Goal: Task Accomplishment & Management: Manage account settings

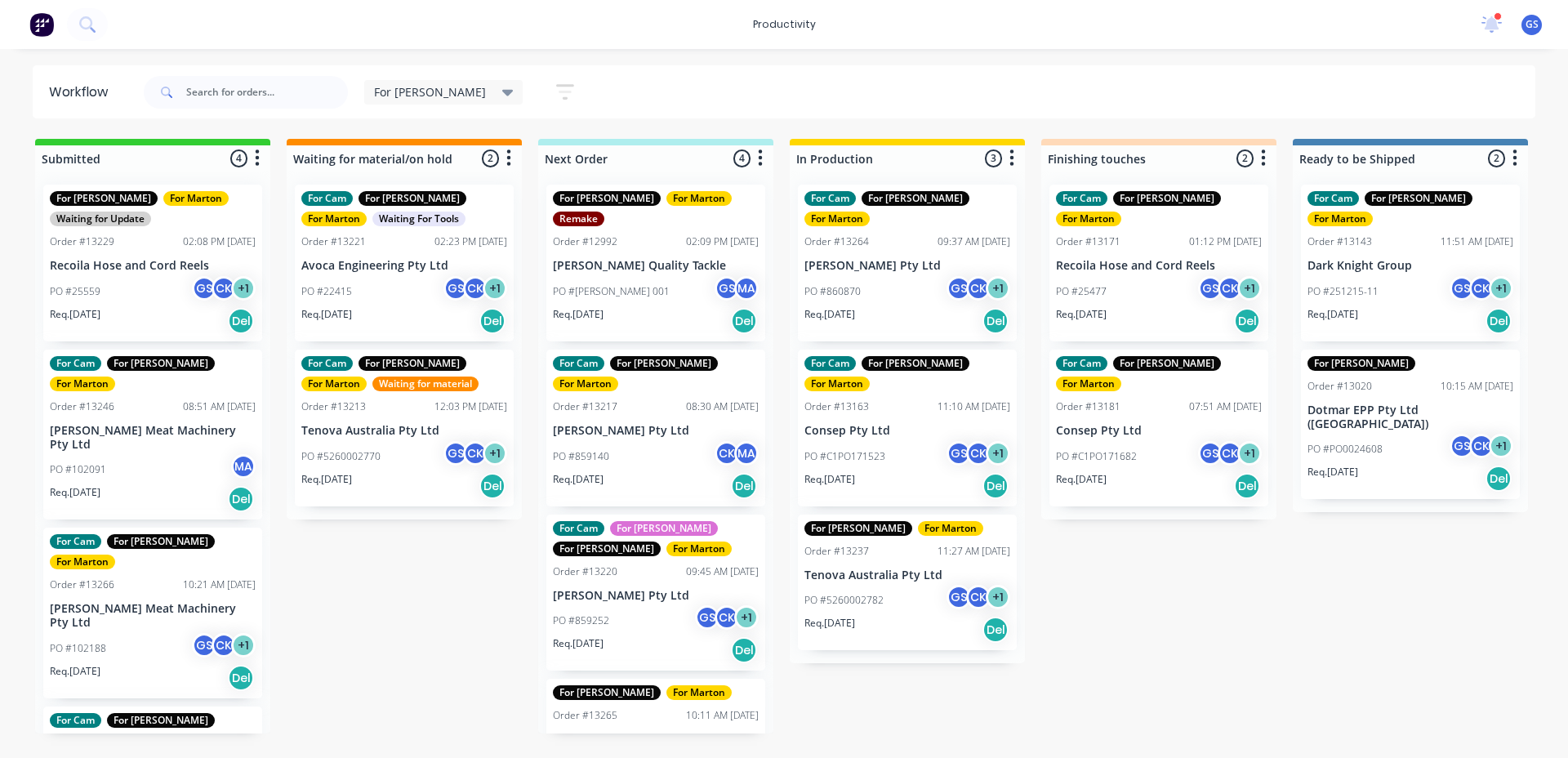
drag, startPoint x: 856, startPoint y: 261, endPoint x: 842, endPoint y: 258, distance: 14.3
click at [845, 258] on div "For Cam For [PERSON_NAME] For [PERSON_NAME] Order #13264 09:37 AM [DATE] [PERSO…" at bounding box center [907, 417] width 235 height 491
drag, startPoint x: 841, startPoint y: 255, endPoint x: 853, endPoint y: 274, distance: 22.5
click at [850, 270] on div "For Cam For [PERSON_NAME] For [PERSON_NAME] Order #13264 09:37 AM [DATE] [PERSO…" at bounding box center [907, 417] width 235 height 491
click at [850, 288] on div "For Cam For [PERSON_NAME] For [PERSON_NAME] Order #13264 09:37 AM [DATE] [PERSO…" at bounding box center [907, 263] width 219 height 157
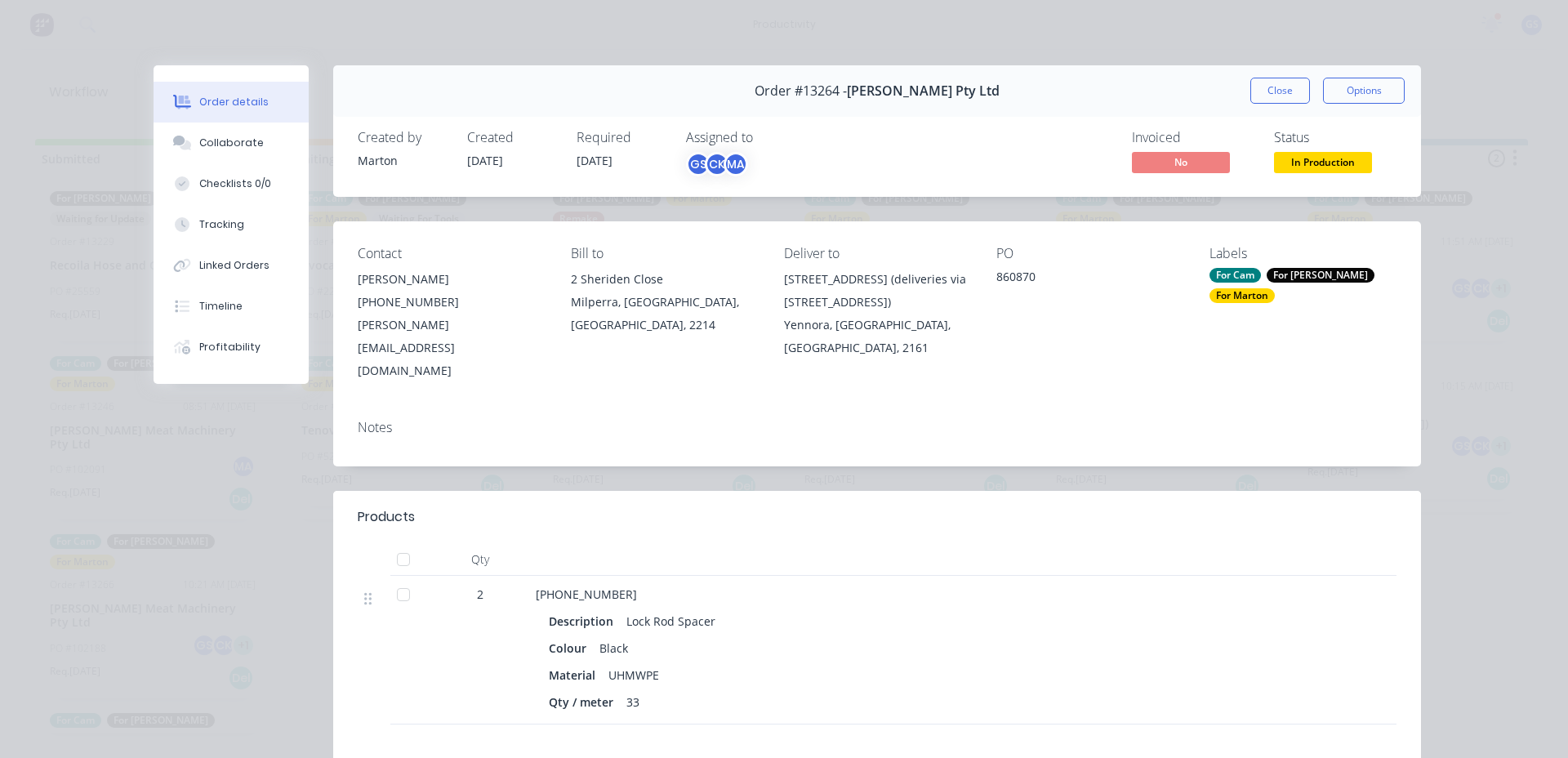
click at [1251, 107] on div "Order #13264 - [PERSON_NAME] Pty Ltd Close Options" at bounding box center [877, 91] width 1087 height 52
click at [1259, 103] on div "Order #13264 - [PERSON_NAME] Pty Ltd Close Options" at bounding box center [877, 91] width 1087 height 52
click at [1265, 89] on button "Close" at bounding box center [1280, 91] width 60 height 26
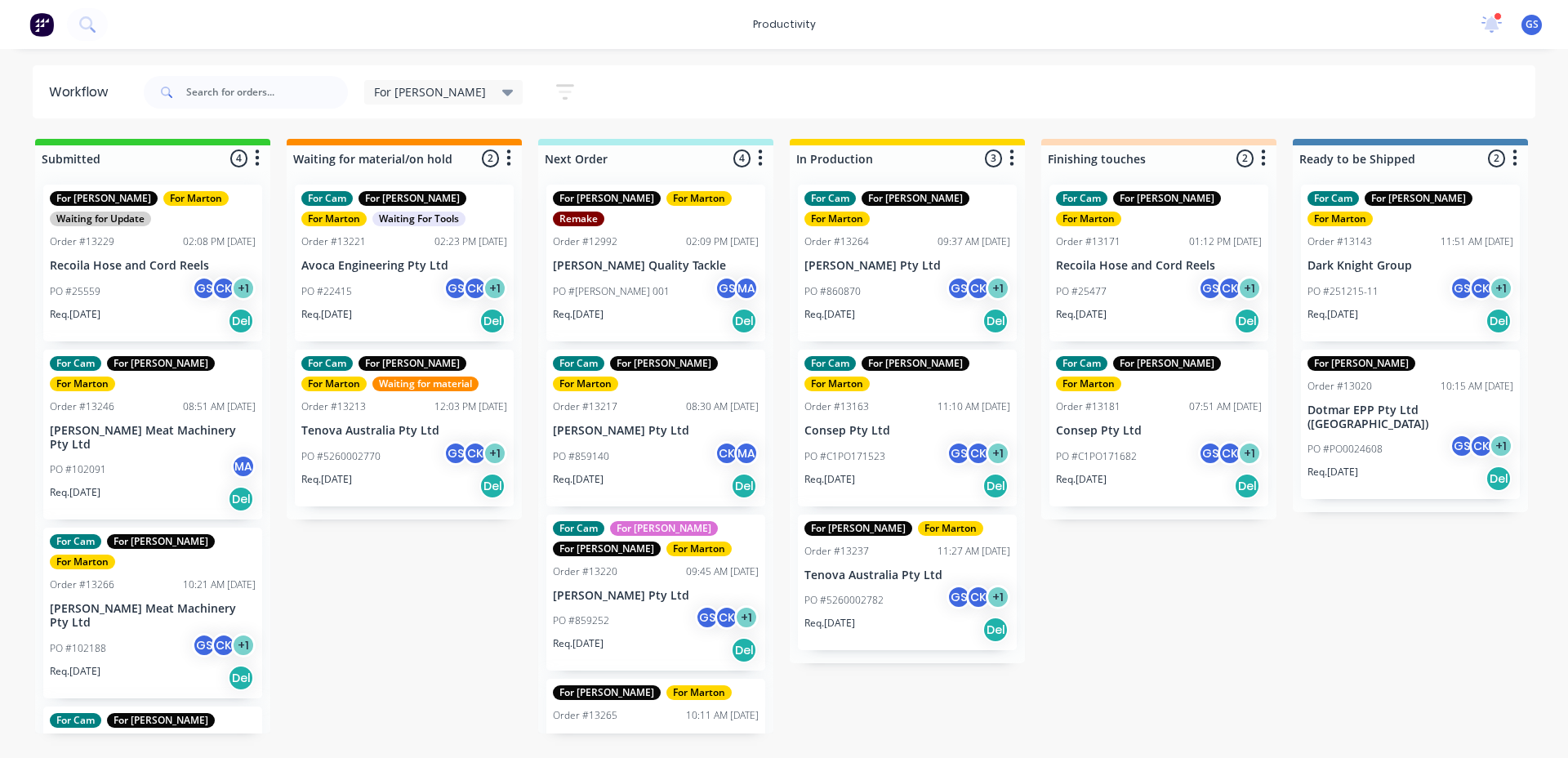
click at [75, 463] on p "PO #102091" at bounding box center [78, 470] width 57 height 15
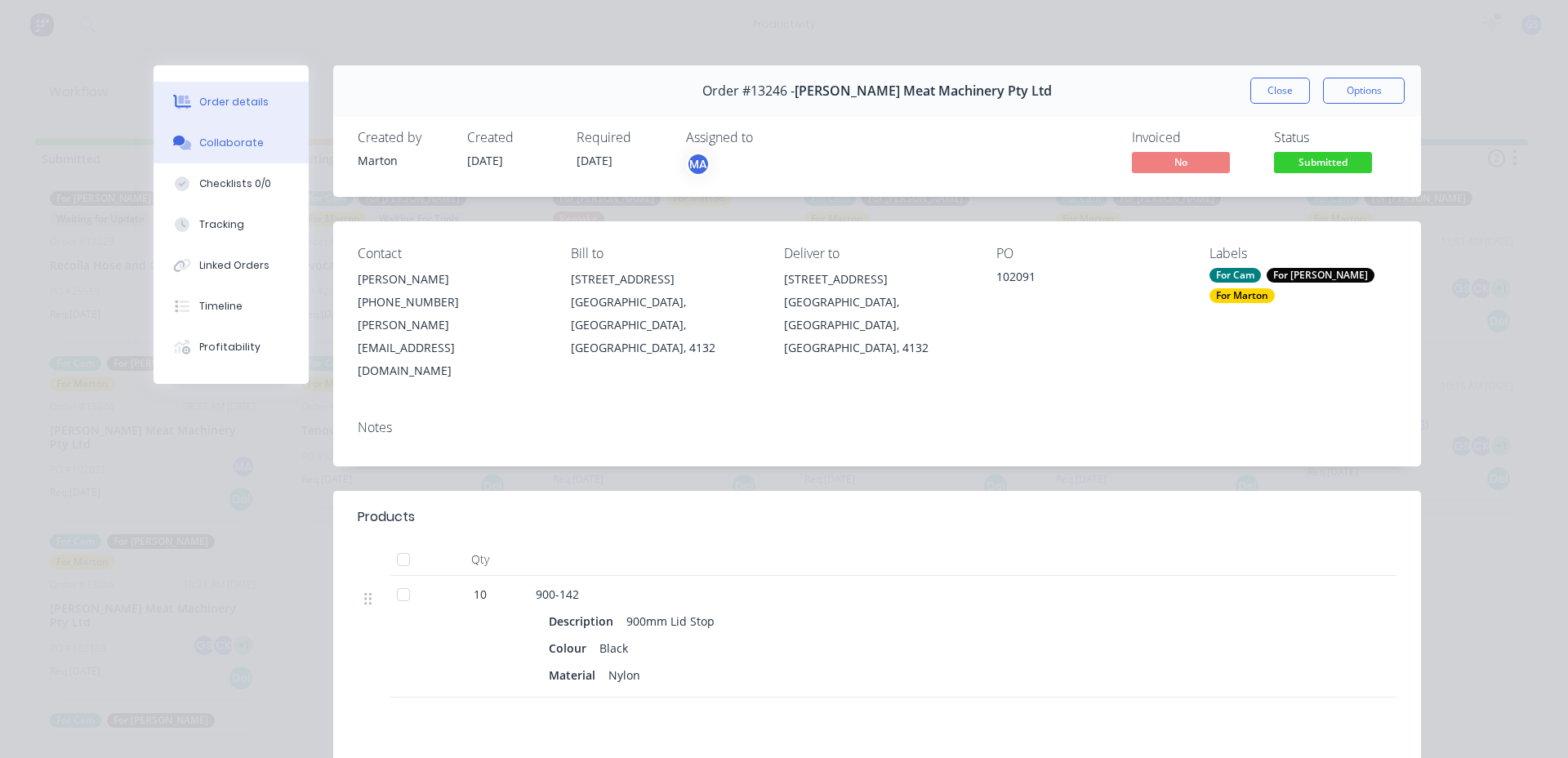
click at [269, 151] on button "Collaborate" at bounding box center [230, 143] width 155 height 41
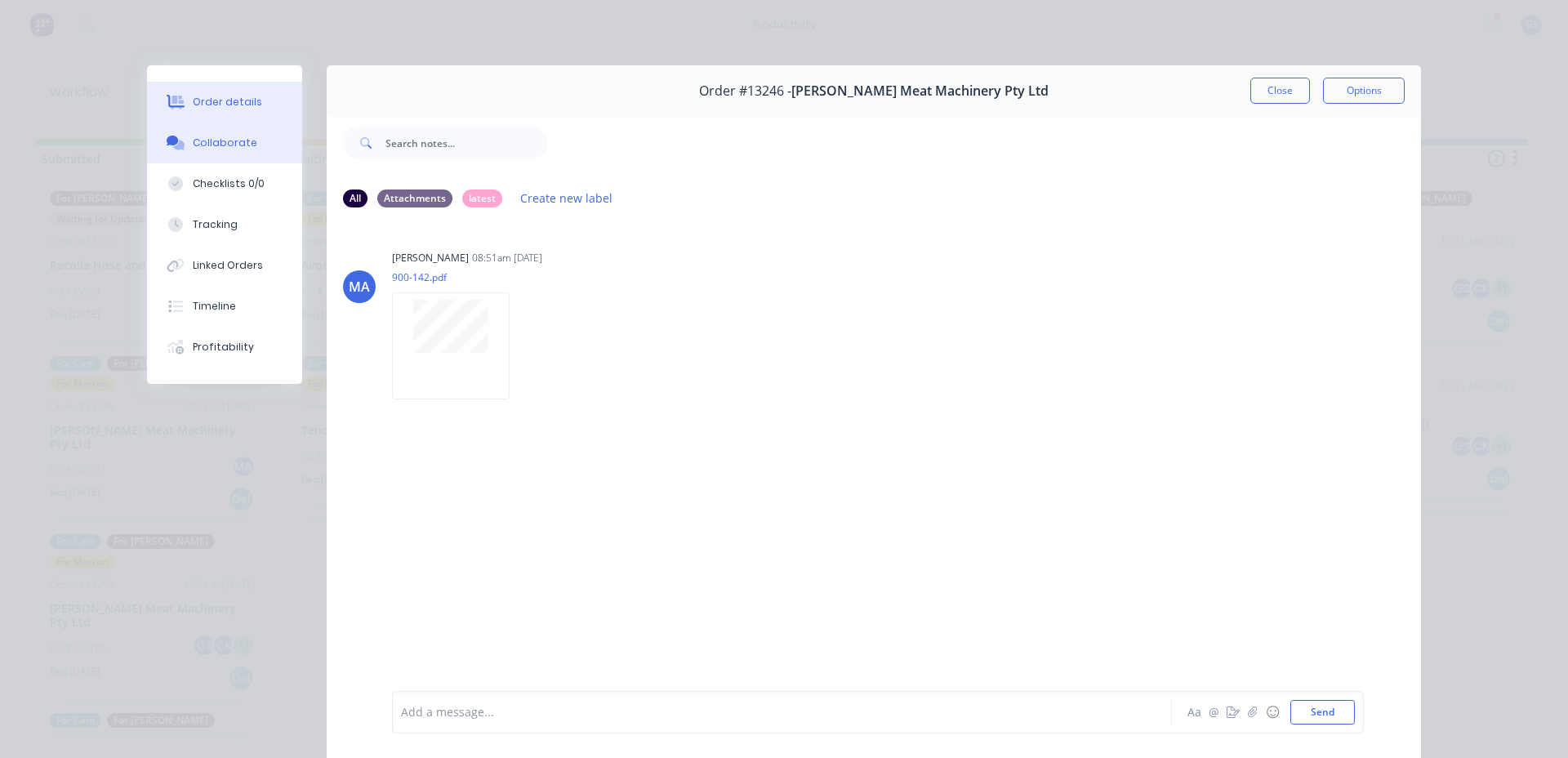
click at [254, 105] on button "Order details" at bounding box center [224, 103] width 155 height 41
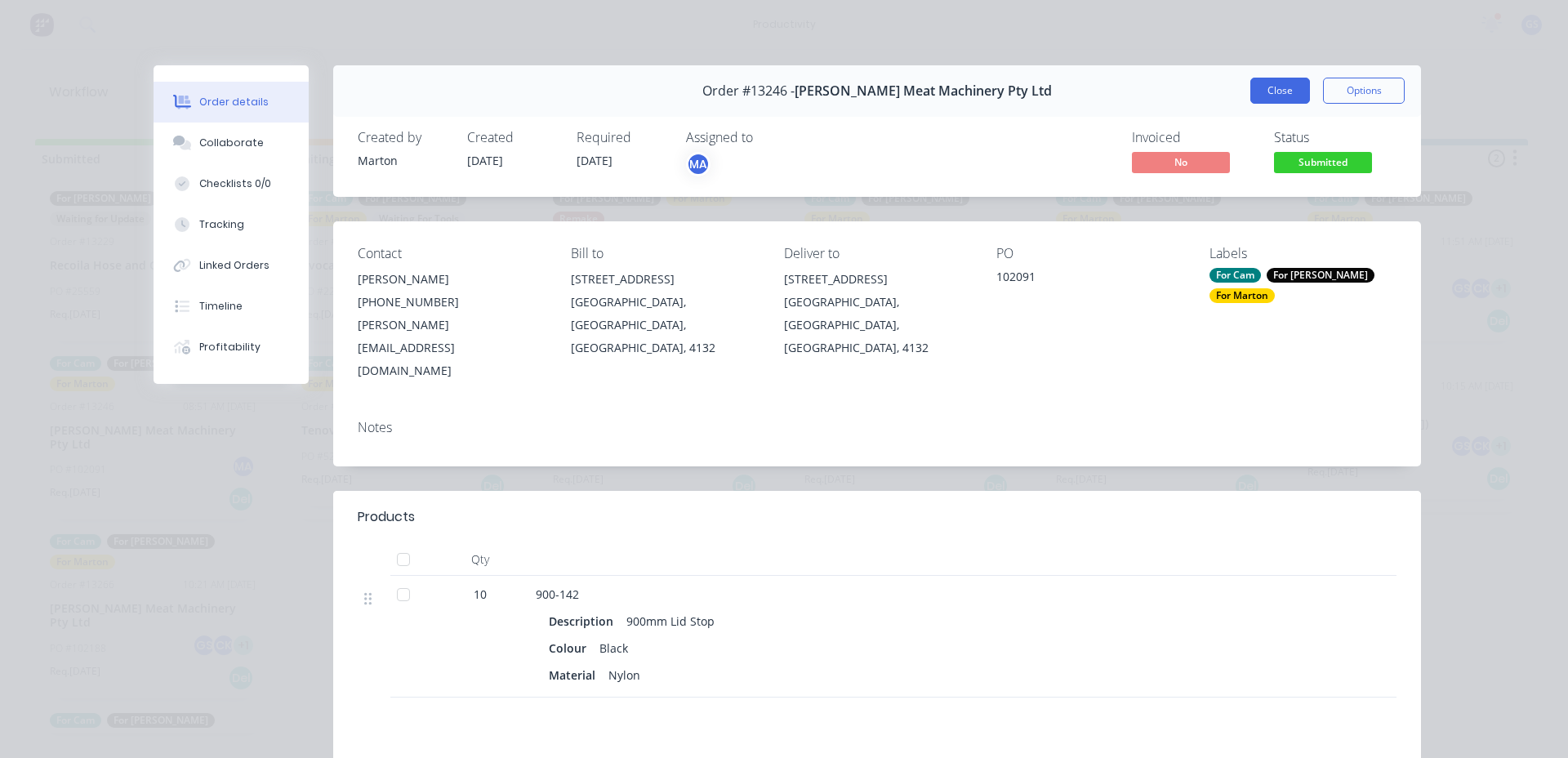
click at [1284, 78] on div "Order #13246 - [PERSON_NAME] Meat Machinery Pty Ltd Close Options" at bounding box center [877, 91] width 1087 height 52
click at [1282, 89] on button "Close" at bounding box center [1280, 91] width 60 height 26
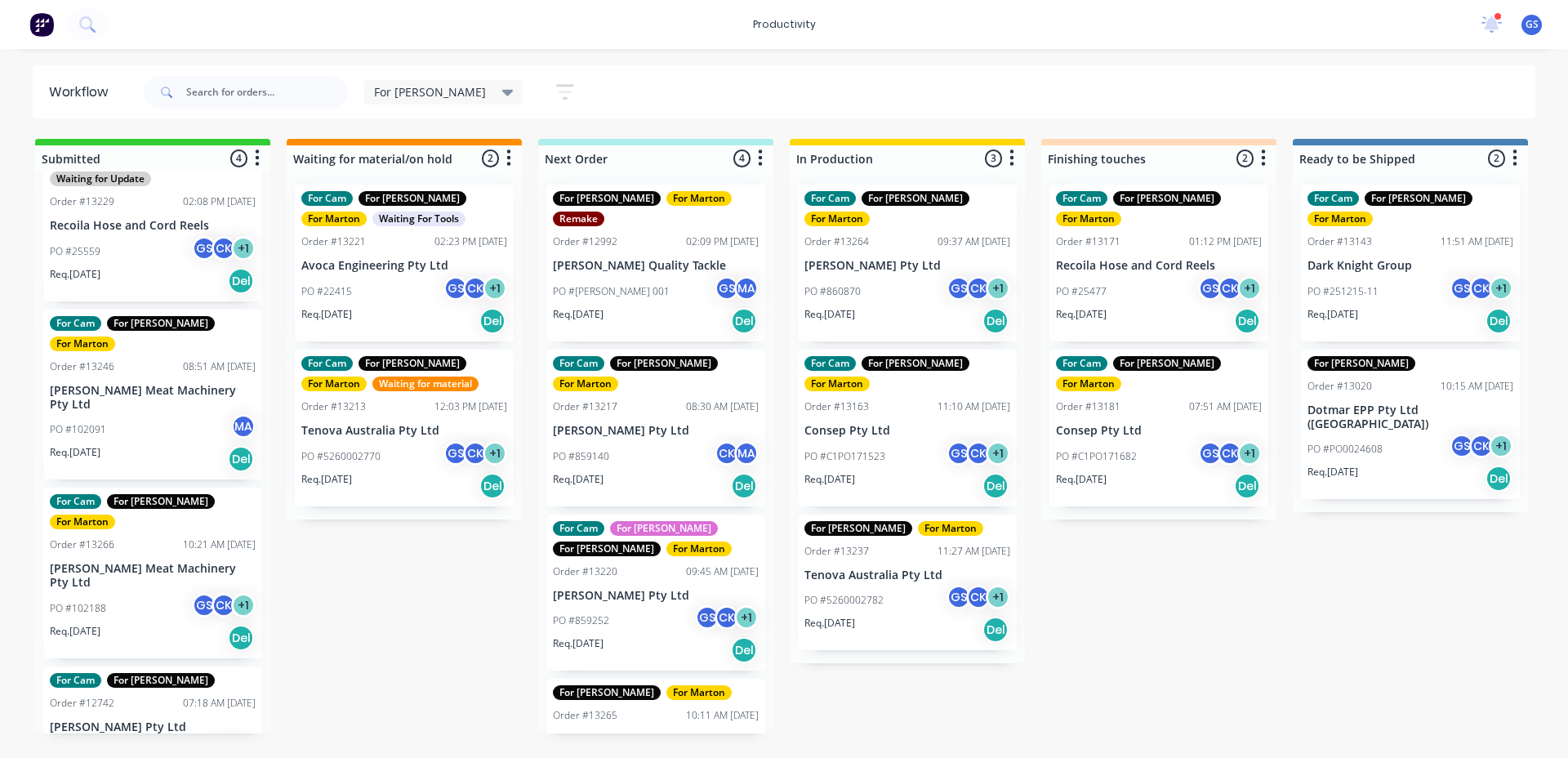
click at [683, 639] on div "For [PERSON_NAME] For [PERSON_NAME] Order #12992 02:09 PM [DATE] [PERSON_NAME] …" at bounding box center [655, 452] width 235 height 562
click at [643, 636] on div "Req. [DATE] Del" at bounding box center [655, 650] width 206 height 28
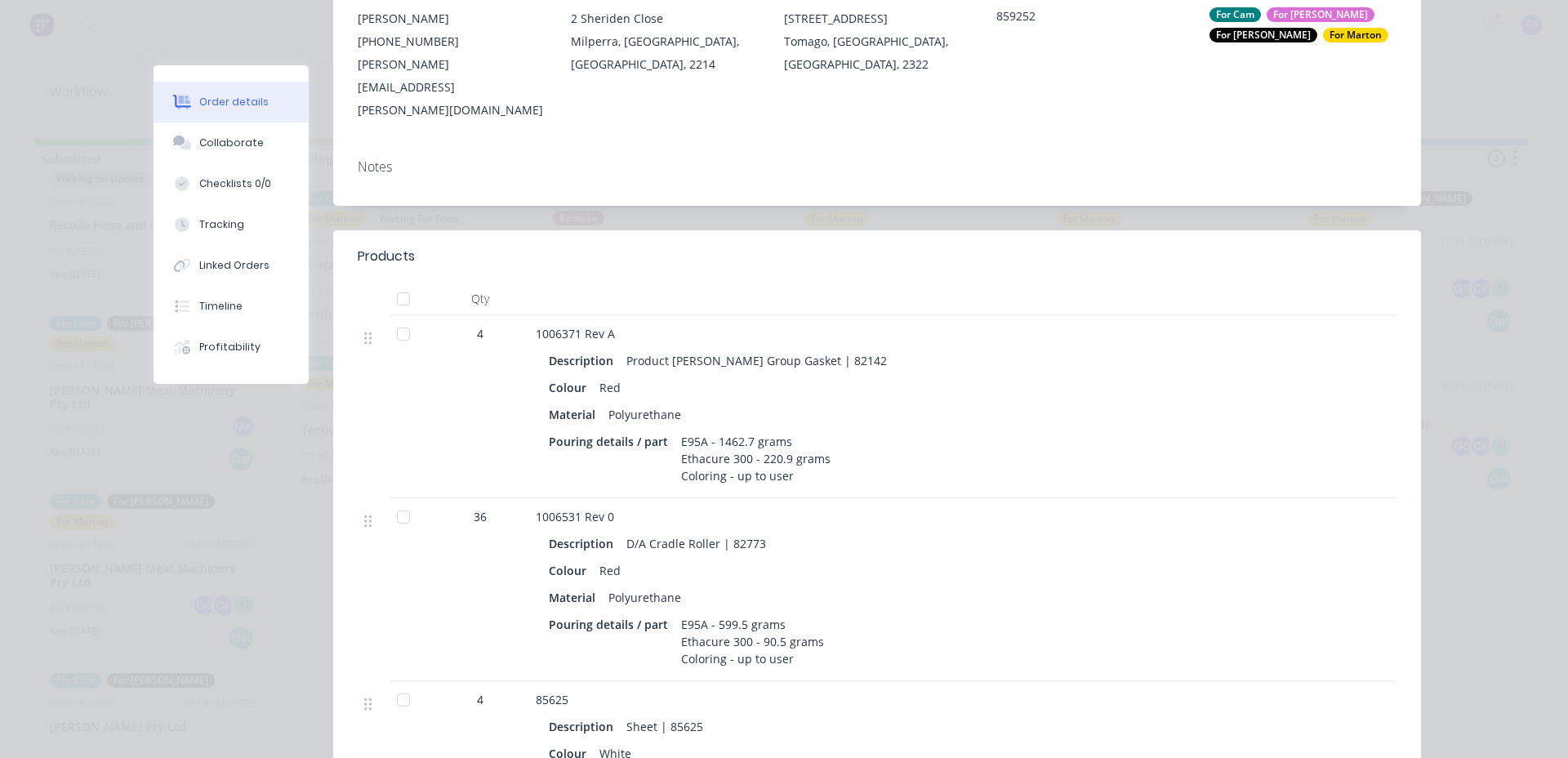
scroll to position [326, 0]
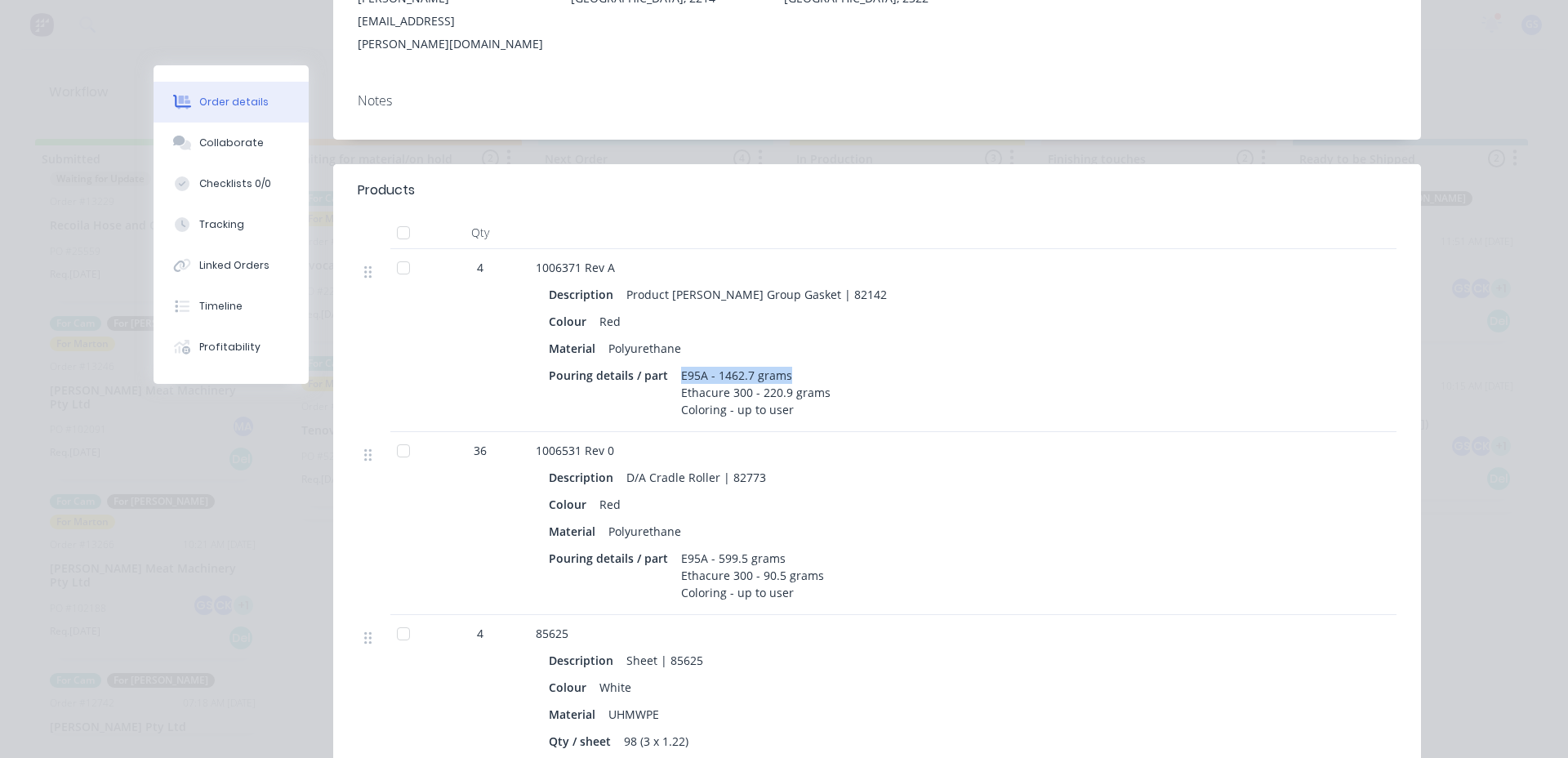
drag, startPoint x: 672, startPoint y: 328, endPoint x: 782, endPoint y: 323, distance: 110.1
click at [782, 363] on div "E95A - 1462.7 grams Ethacure 300 - 220.9 grams Coloring - up to user" at bounding box center [756, 392] width 162 height 58
click at [677, 363] on div "E95A - 1462.7 grams Ethacure 300 - 220.9 grams Coloring - up to user" at bounding box center [756, 392] width 162 height 58
drag, startPoint x: 704, startPoint y: 345, endPoint x: 769, endPoint y: 347, distance: 65.0
click at [769, 363] on div "E95A - 1462.7 grams Ethacure 300 - 220.9 grams Coloring - up to user" at bounding box center [756, 392] width 162 height 58
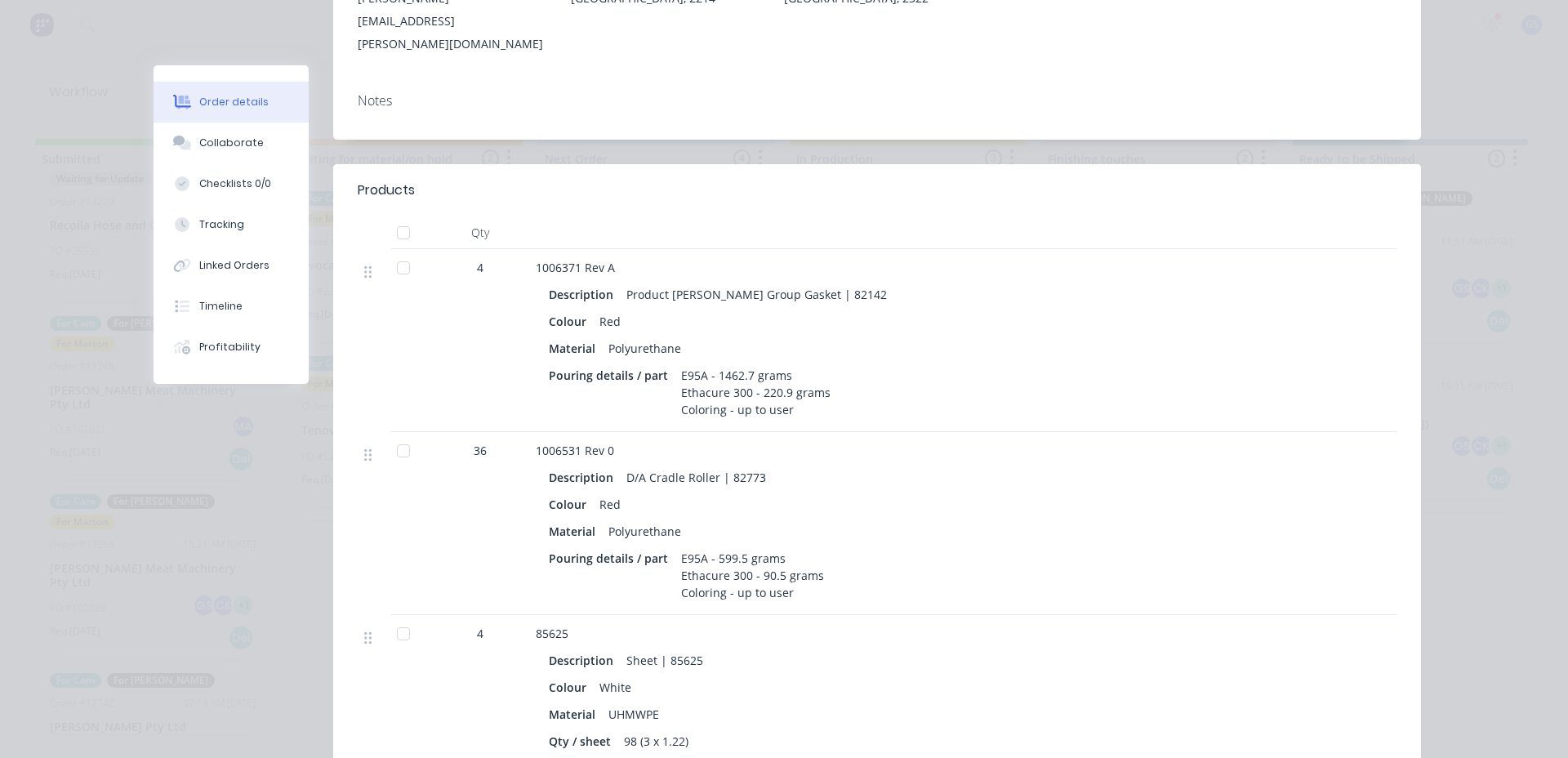
drag, startPoint x: 795, startPoint y: 346, endPoint x: 859, endPoint y: 342, distance: 64.1
click at [808, 363] on div "E95A - 1462.7 grams Ethacure 300 - 220.9 grams Coloring - up to user" at bounding box center [756, 392] width 162 height 58
click at [832, 379] on div "1006371 Rev A Description Product [PERSON_NAME] Group Gasket | 82142 Colour Red…" at bounding box center [855, 340] width 654 height 183
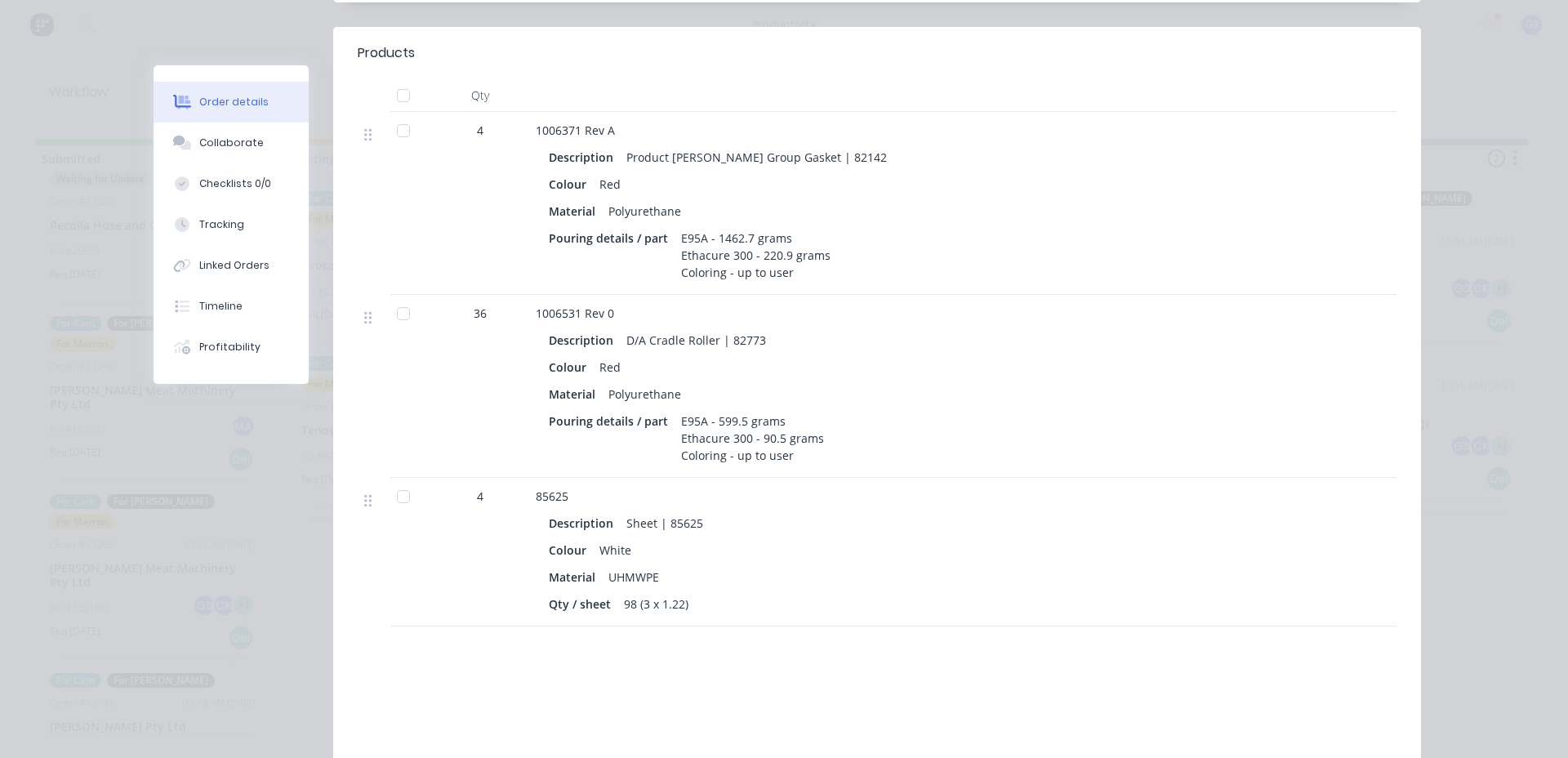
scroll to position [490, 0]
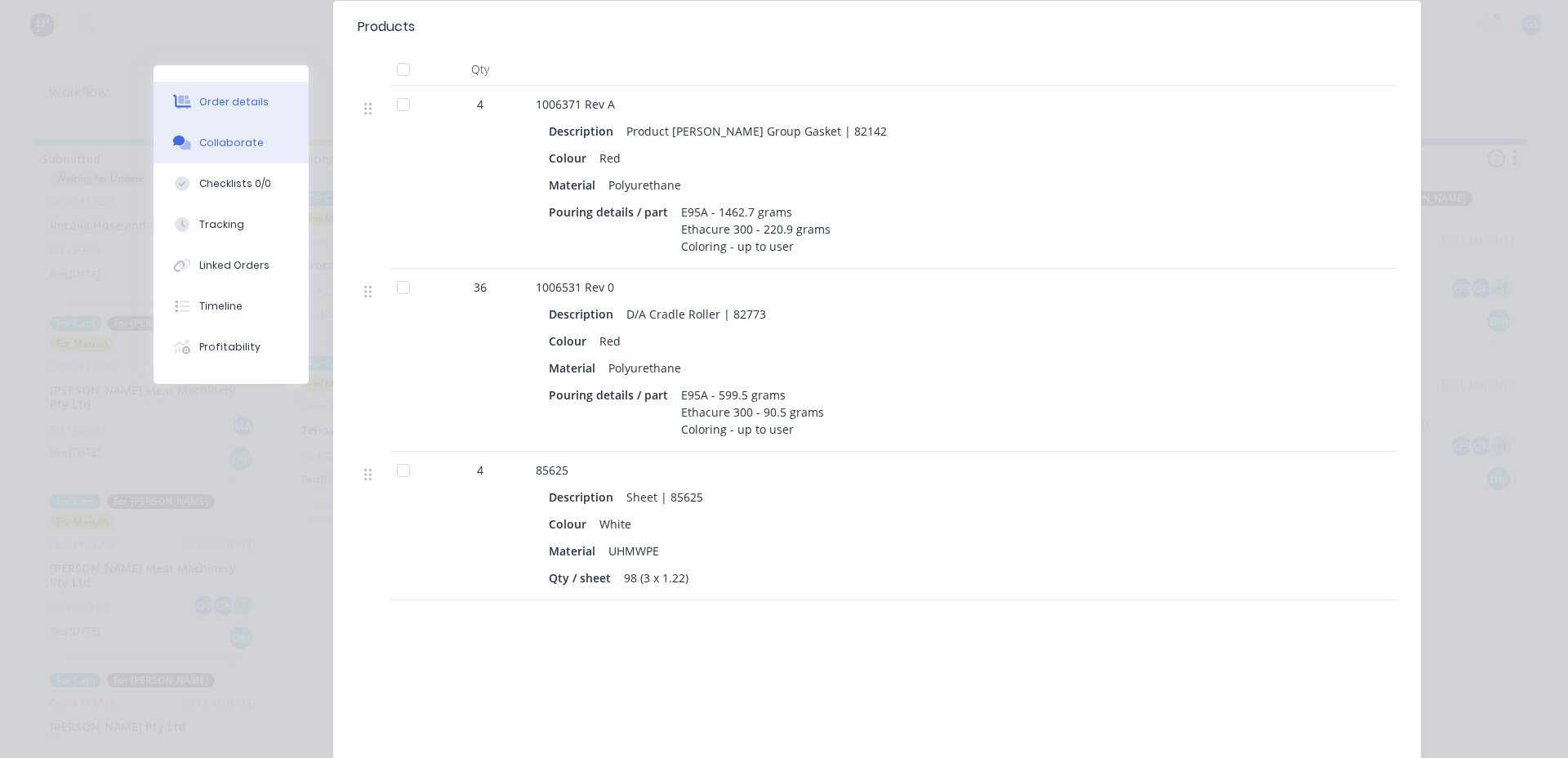
click at [265, 162] on button "Collaborate" at bounding box center [230, 143] width 155 height 41
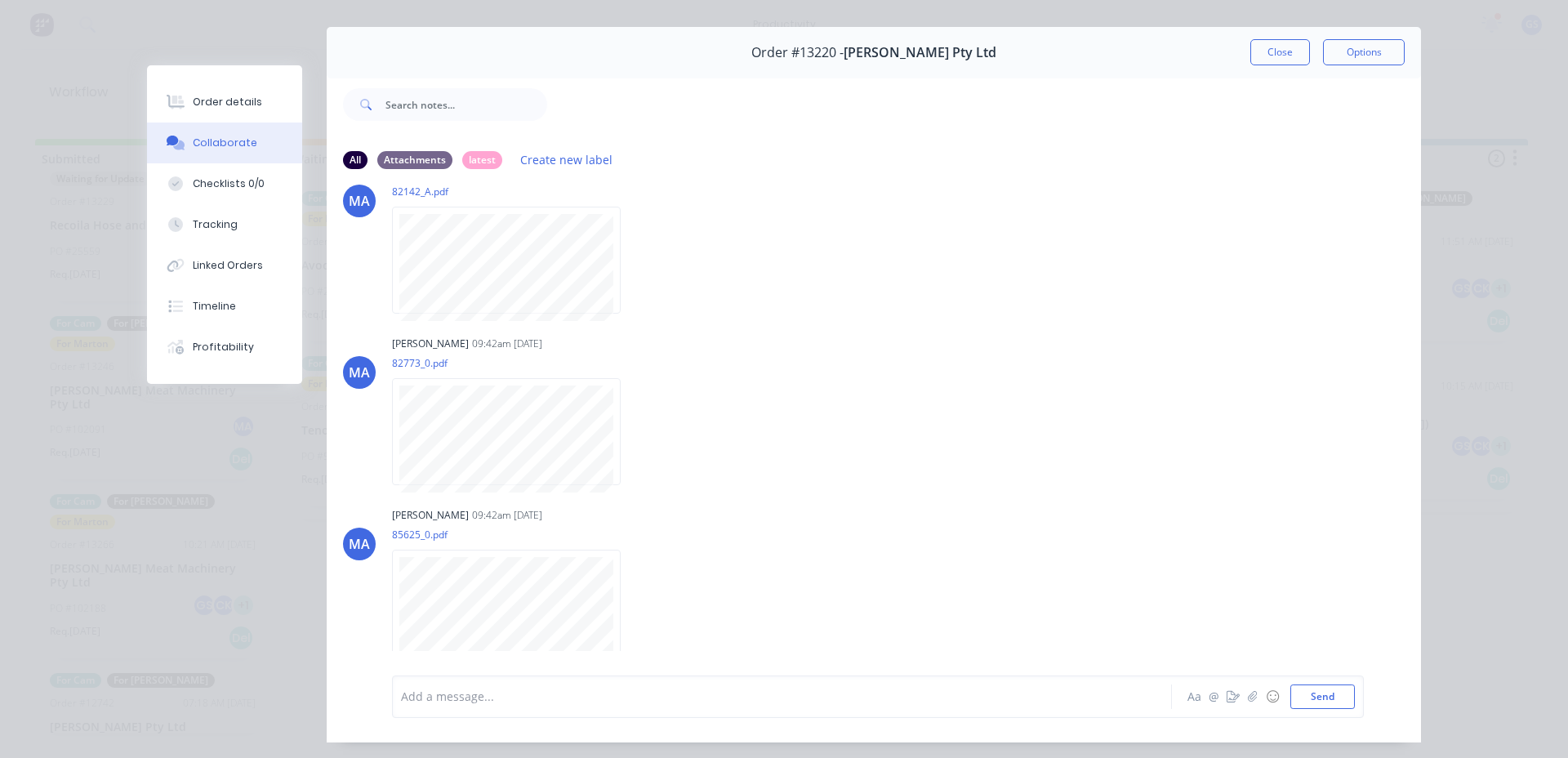
scroll to position [0, 0]
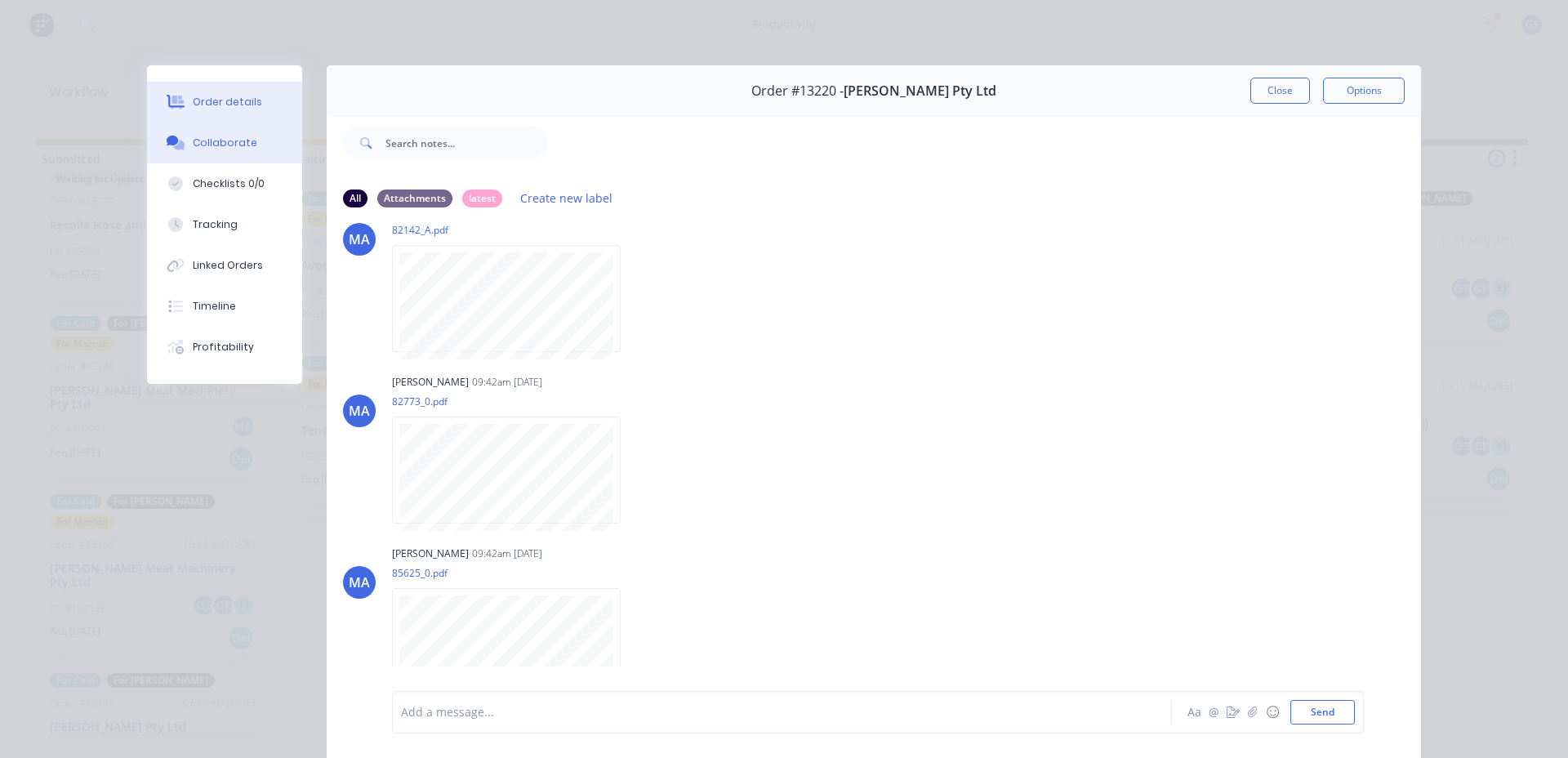
click at [213, 111] on button "Order details" at bounding box center [224, 103] width 155 height 41
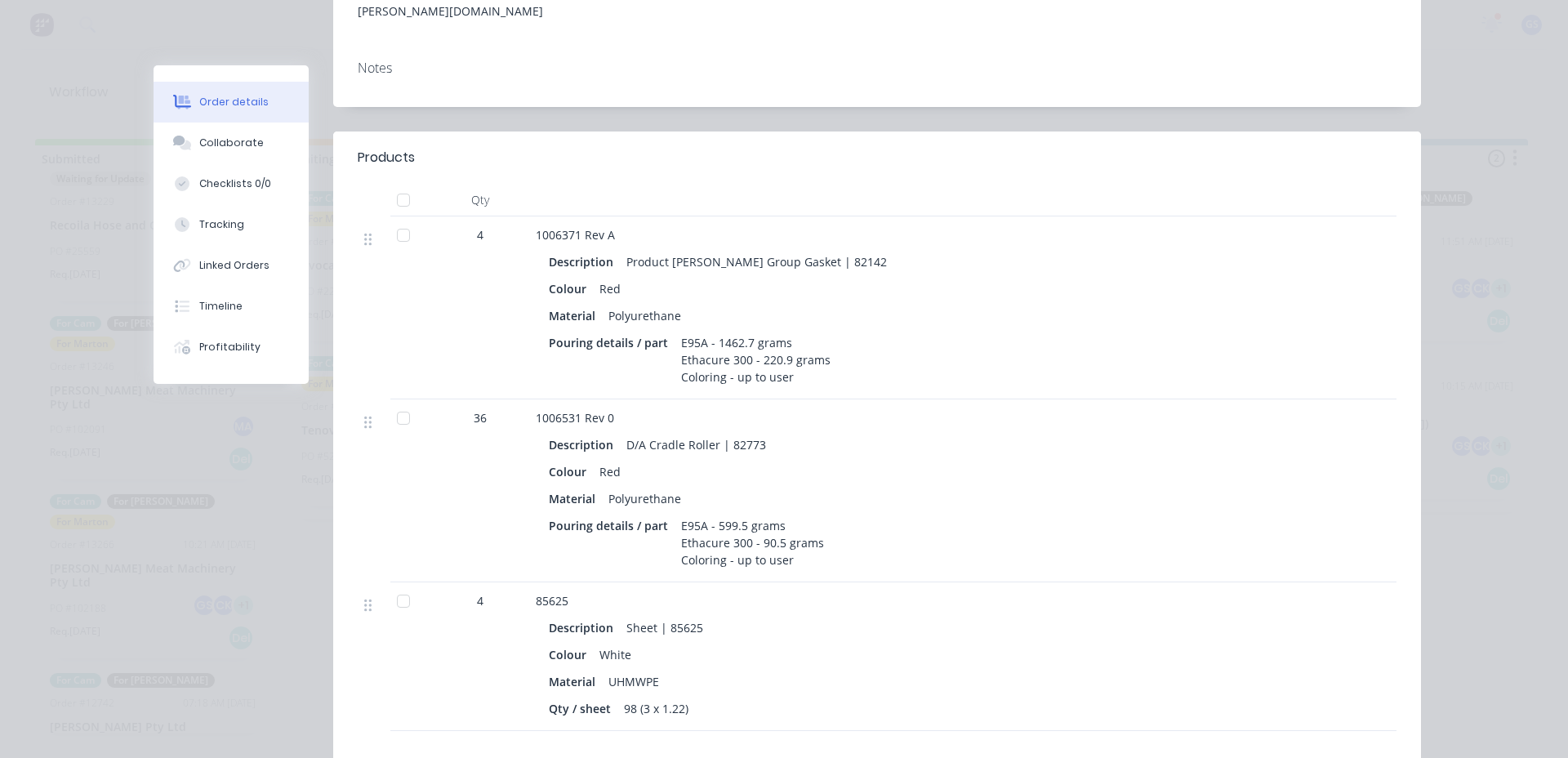
scroll to position [490, 0]
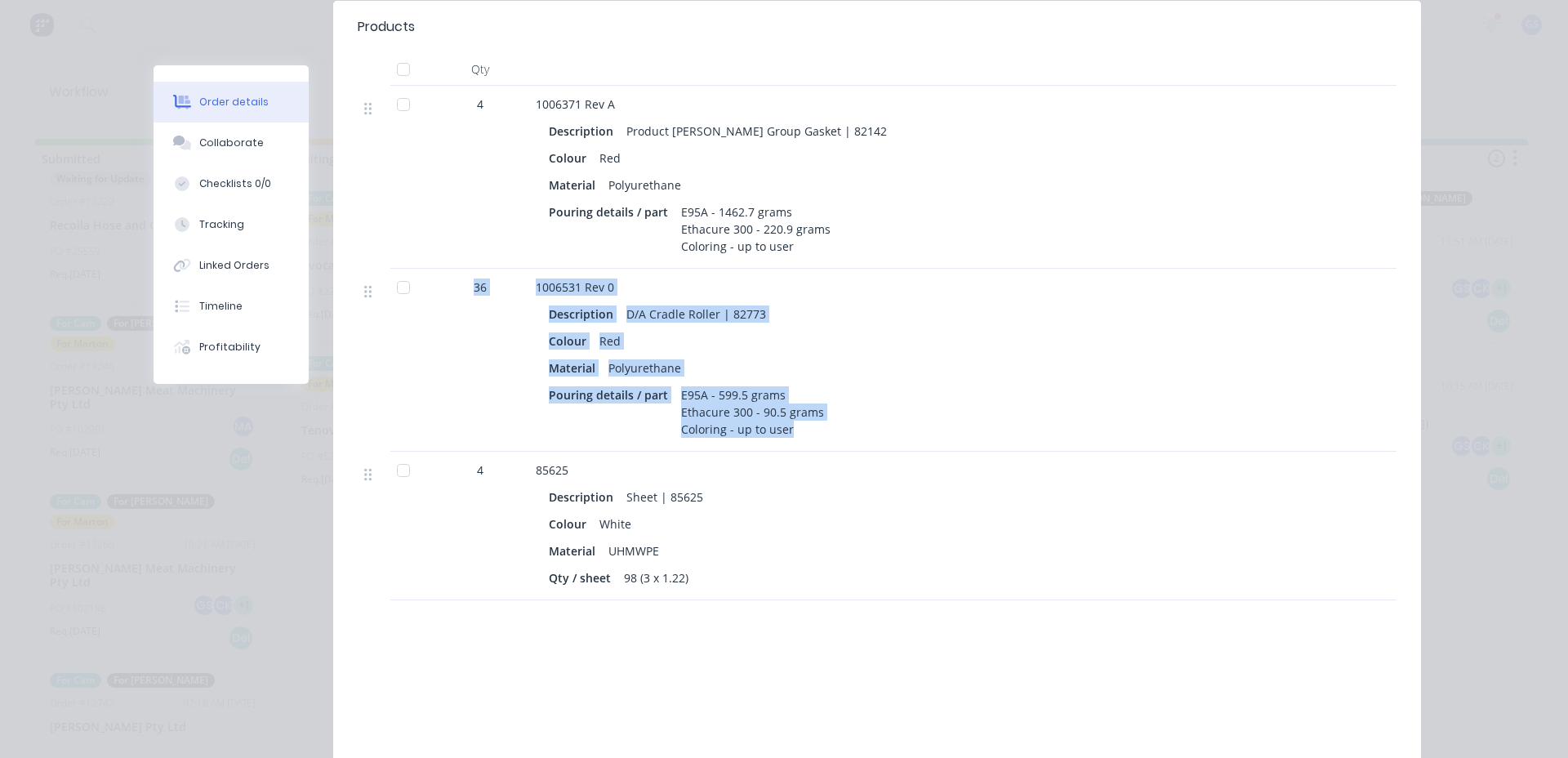
drag, startPoint x: 458, startPoint y: 241, endPoint x: 820, endPoint y: 368, distance: 383.6
click at [831, 372] on div "36 1006531 Rev 0 Description D/A Cradle Roller | 82773 Colour Red Material Poly…" at bounding box center [877, 360] width 1039 height 183
click at [832, 383] on div "Pouring details / part E95A - 599.5 grams Ethacure 300 - 90.5 grams Coloring - …" at bounding box center [855, 412] width 614 height 58
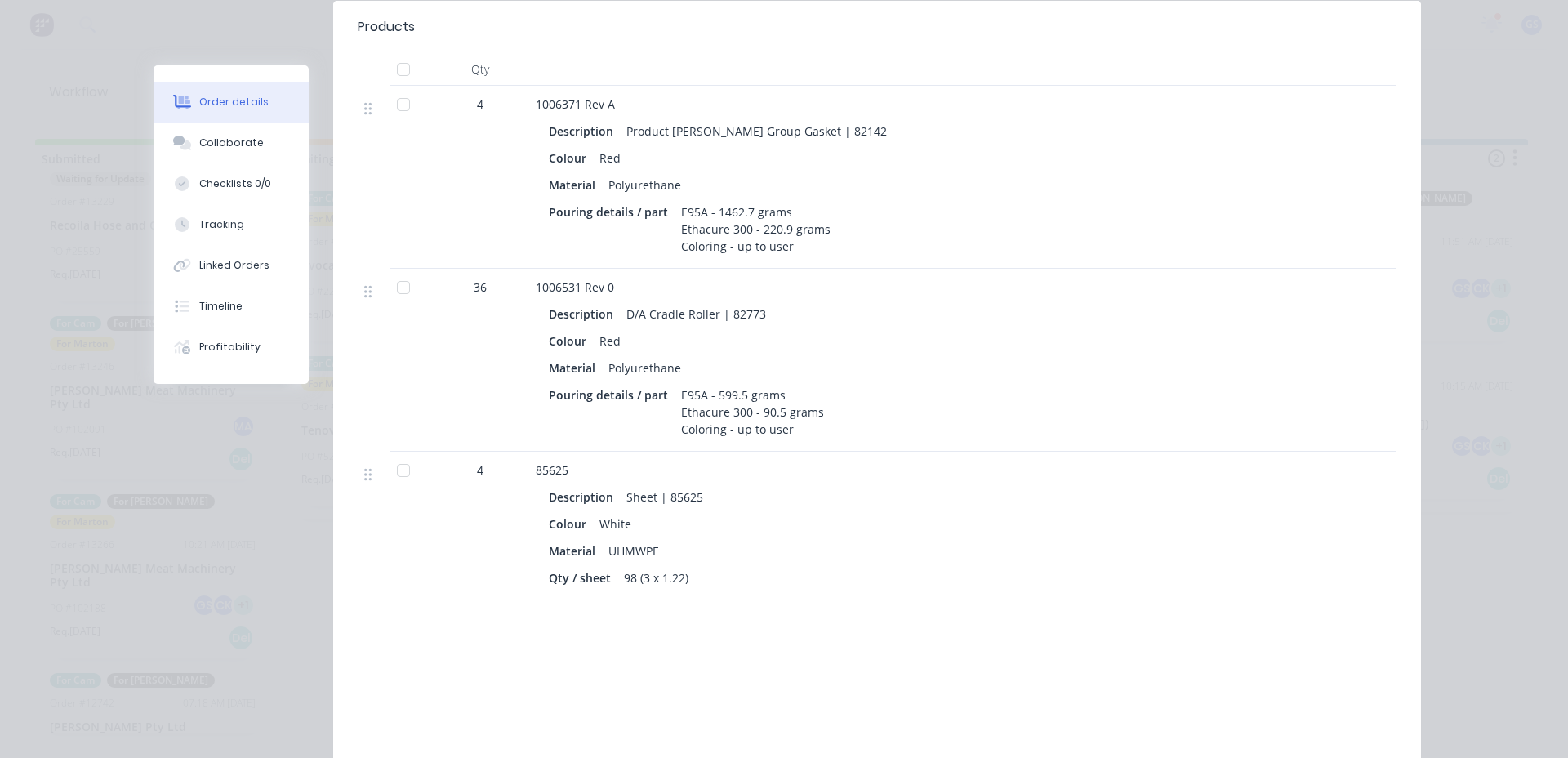
click at [831, 383] on div "Pouring details / part E95A - 599.5 grams Ethacure 300 - 90.5 grams Coloring - …" at bounding box center [855, 412] width 614 height 58
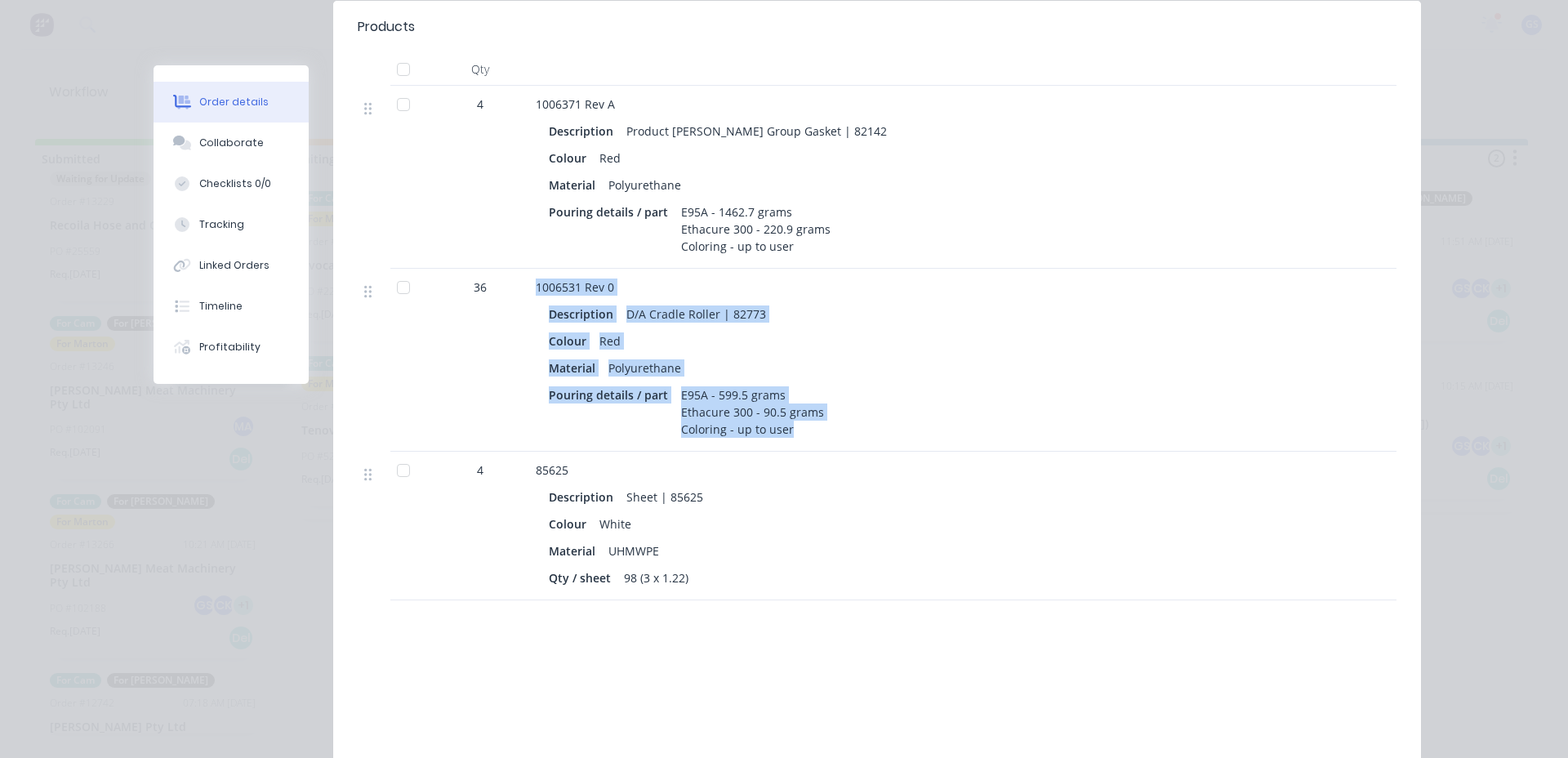
drag, startPoint x: 811, startPoint y: 386, endPoint x: 530, endPoint y: 230, distance: 321.4
click at [530, 269] on div "1006531 Rev 0 Description D/A Cradle Roller | 82773 Colour Red Material Polyure…" at bounding box center [855, 360] width 654 height 183
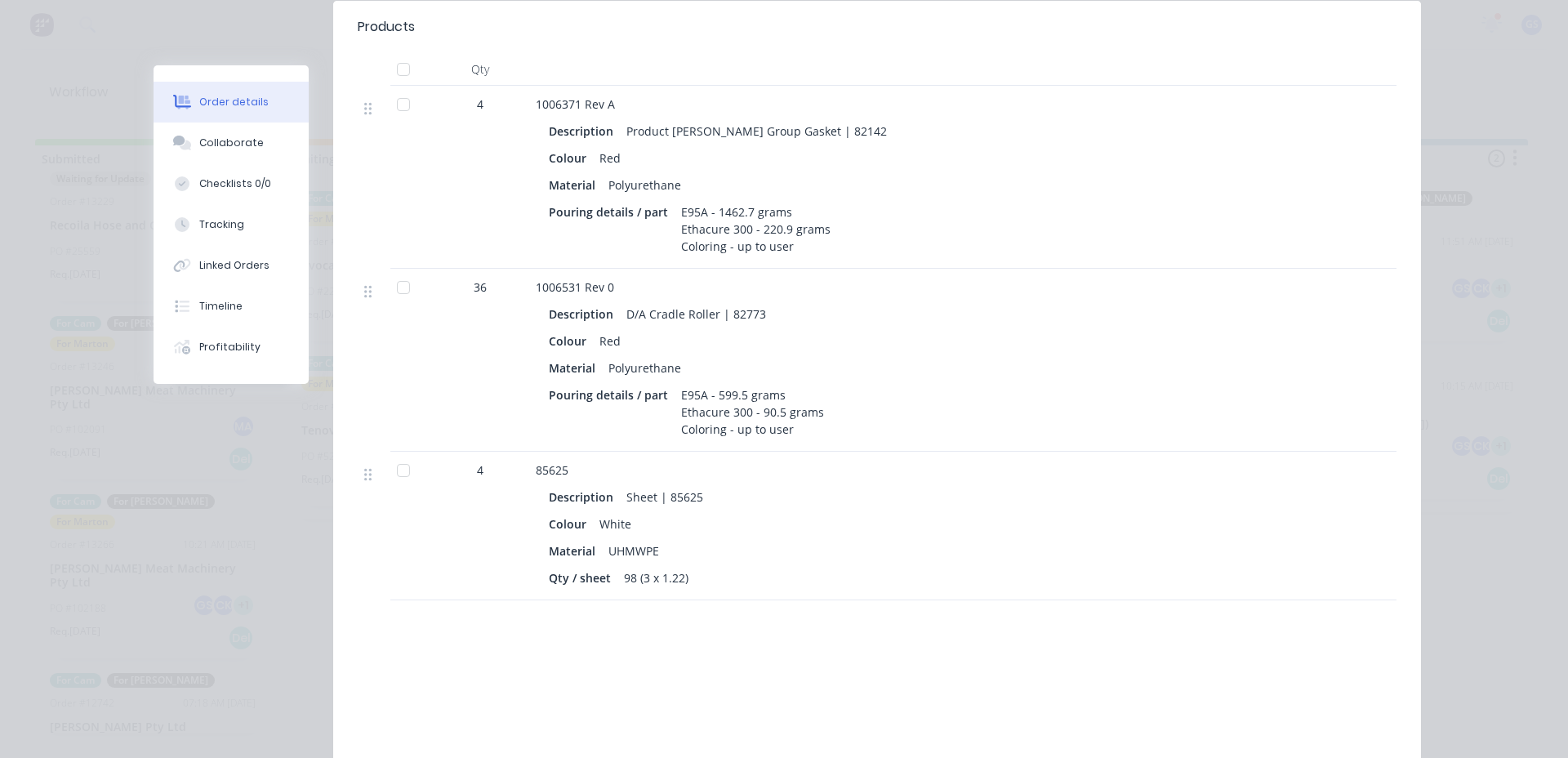
click at [511, 274] on div "36" at bounding box center [480, 360] width 98 height 183
click at [236, 144] on div "Collaborate" at bounding box center [231, 143] width 65 height 15
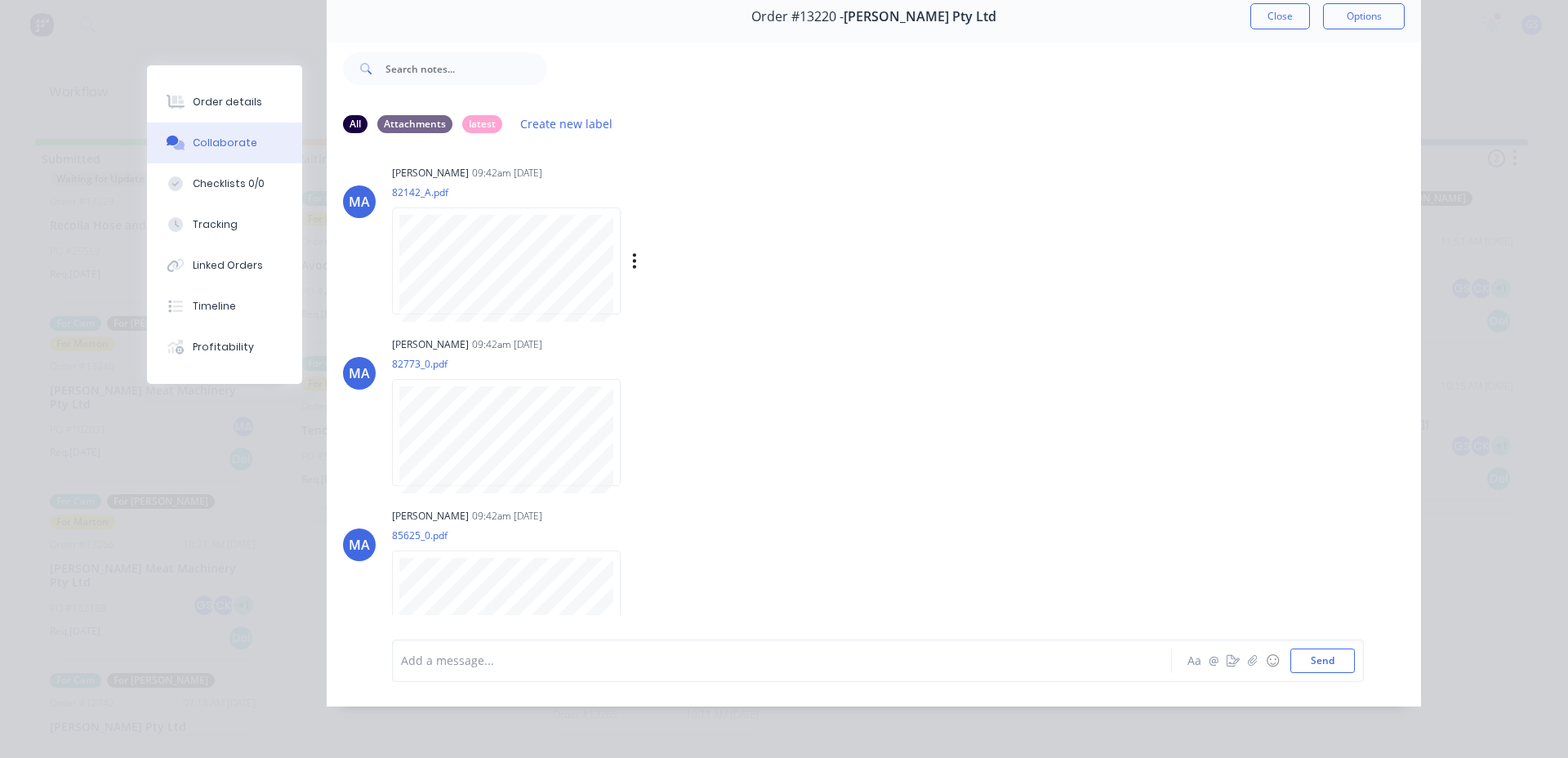
scroll to position [0, 0]
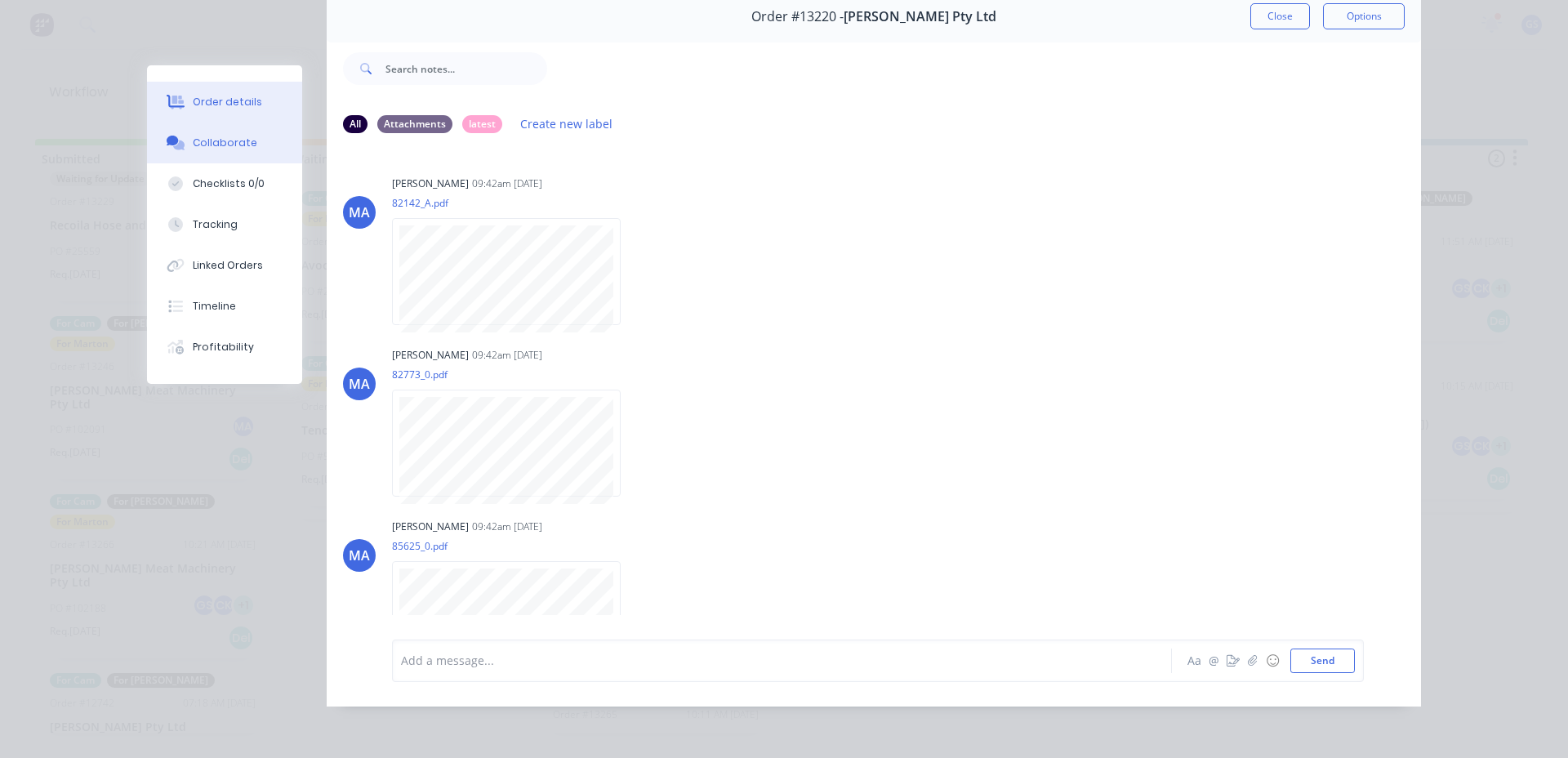
click at [255, 111] on button "Order details" at bounding box center [224, 103] width 155 height 41
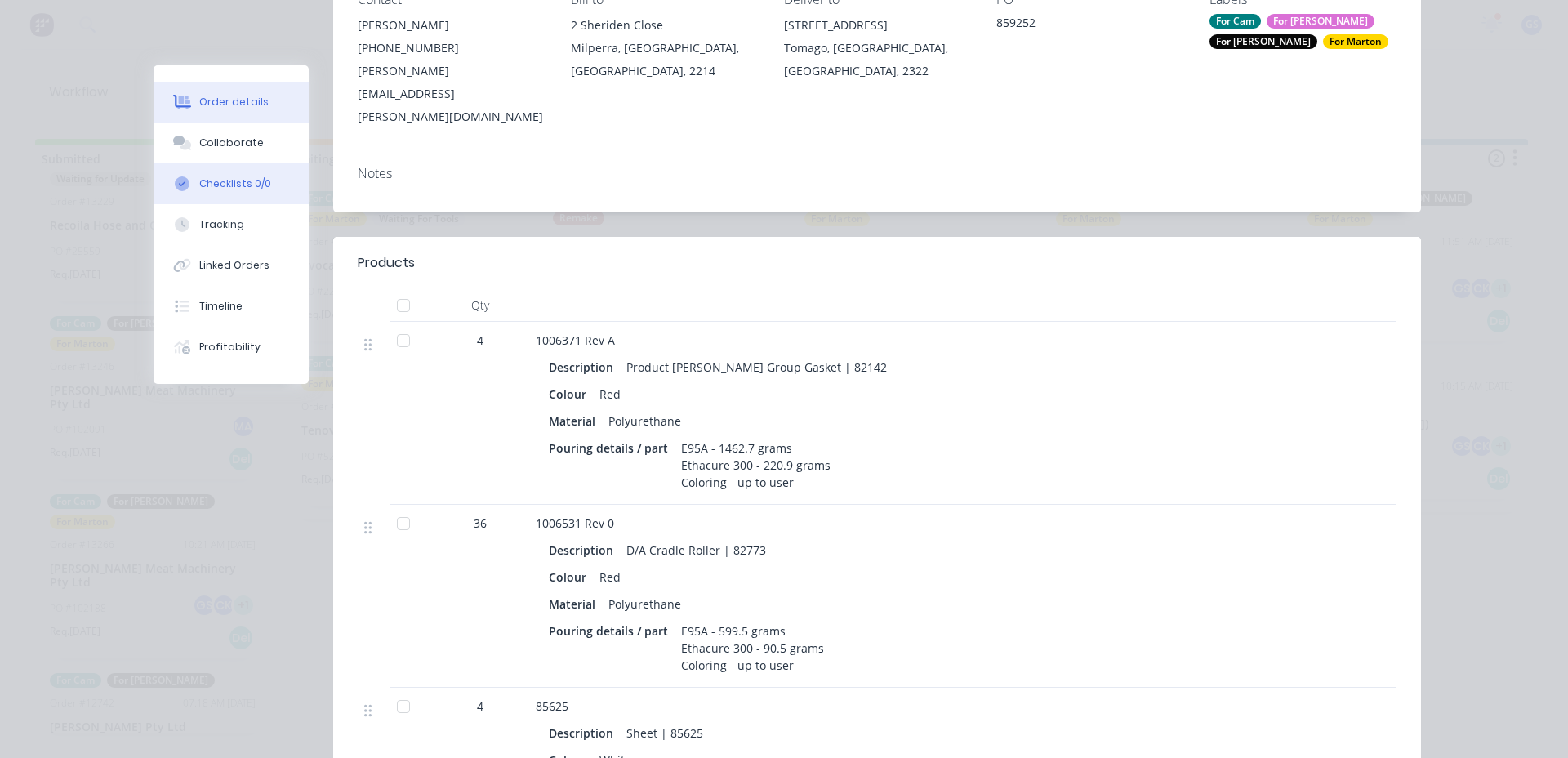
scroll to position [245, 0]
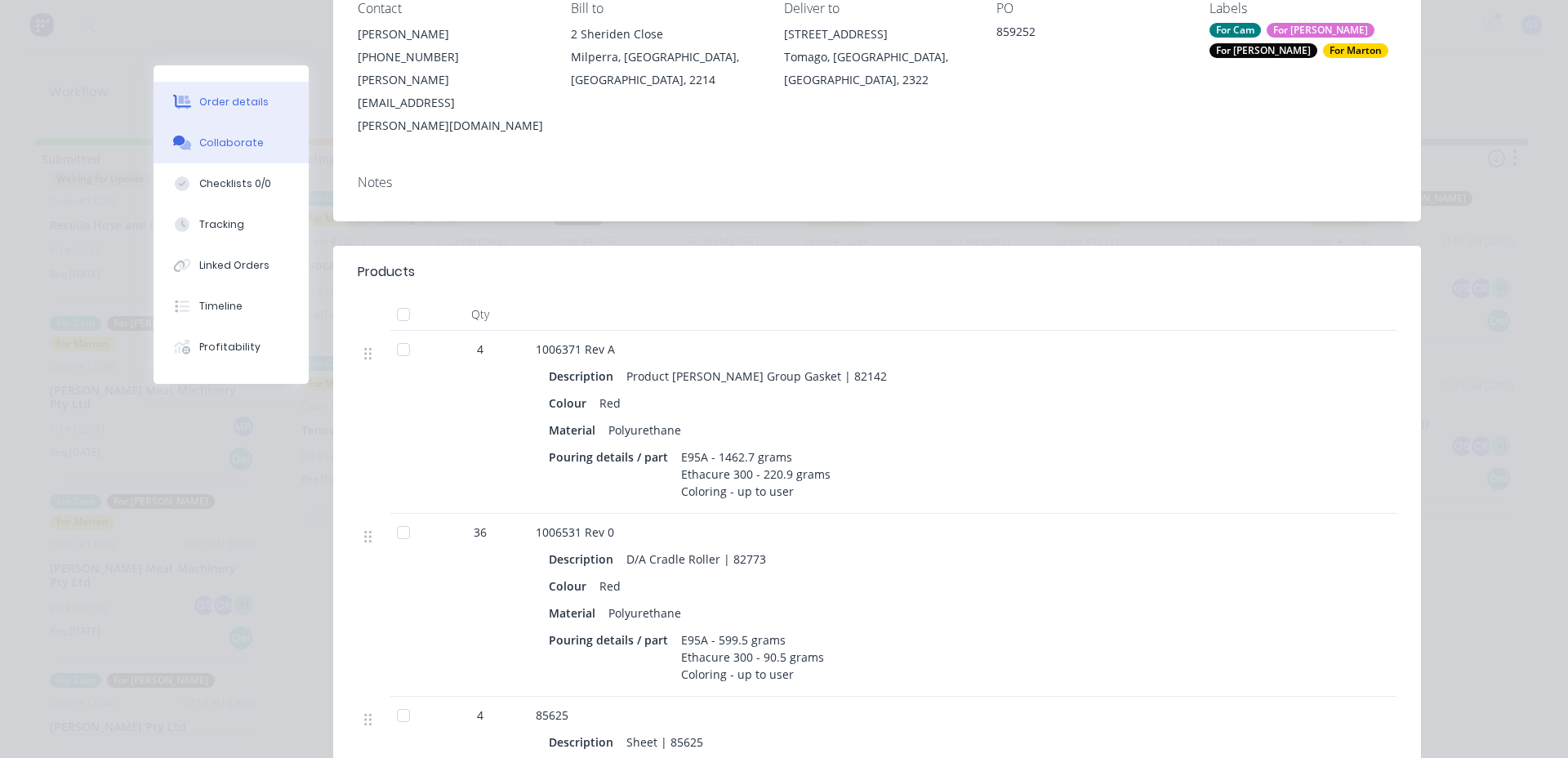
click at [222, 144] on div "Collaborate" at bounding box center [231, 143] width 65 height 15
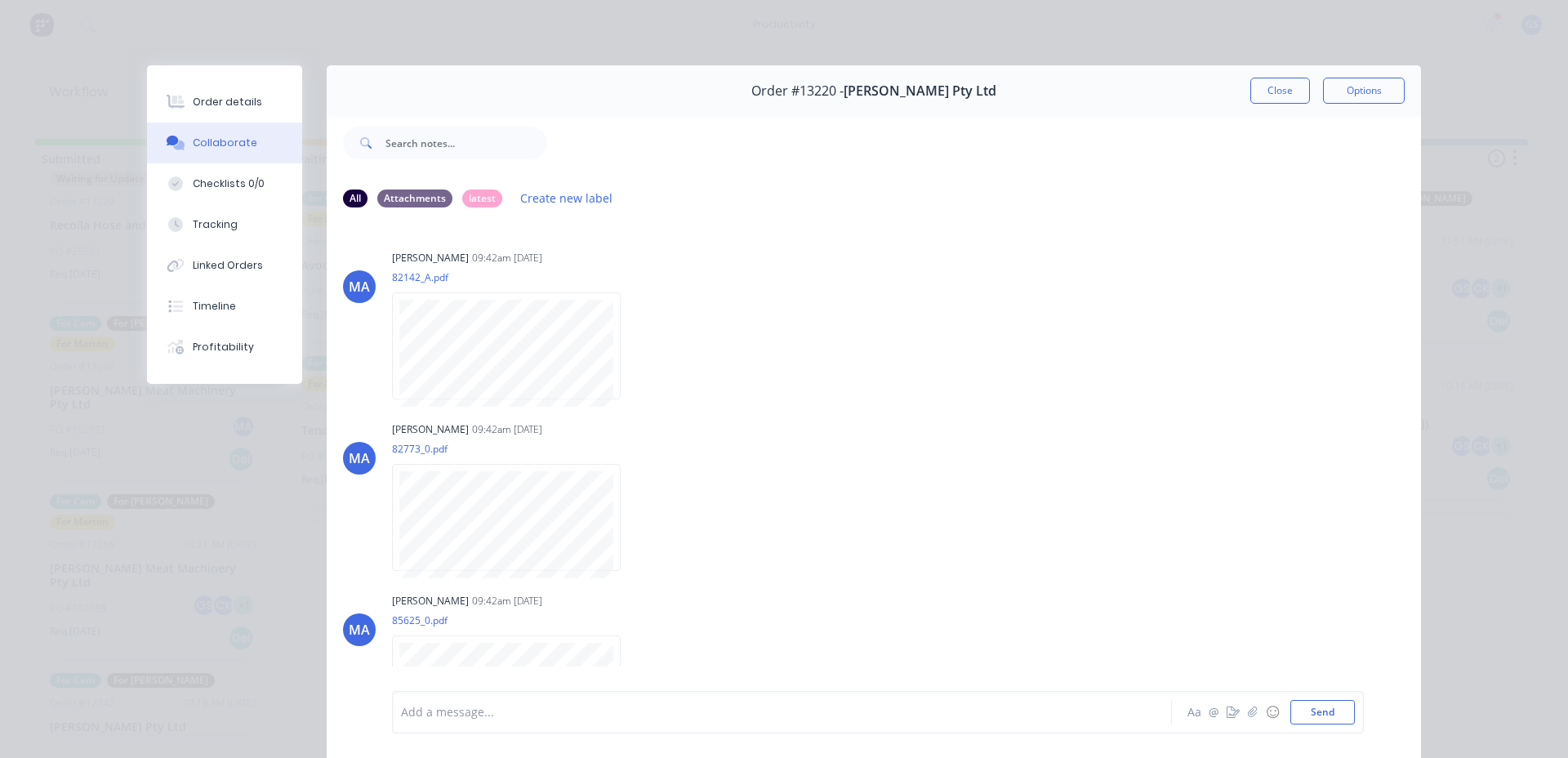
click at [1256, 92] on button "Close" at bounding box center [1280, 91] width 60 height 26
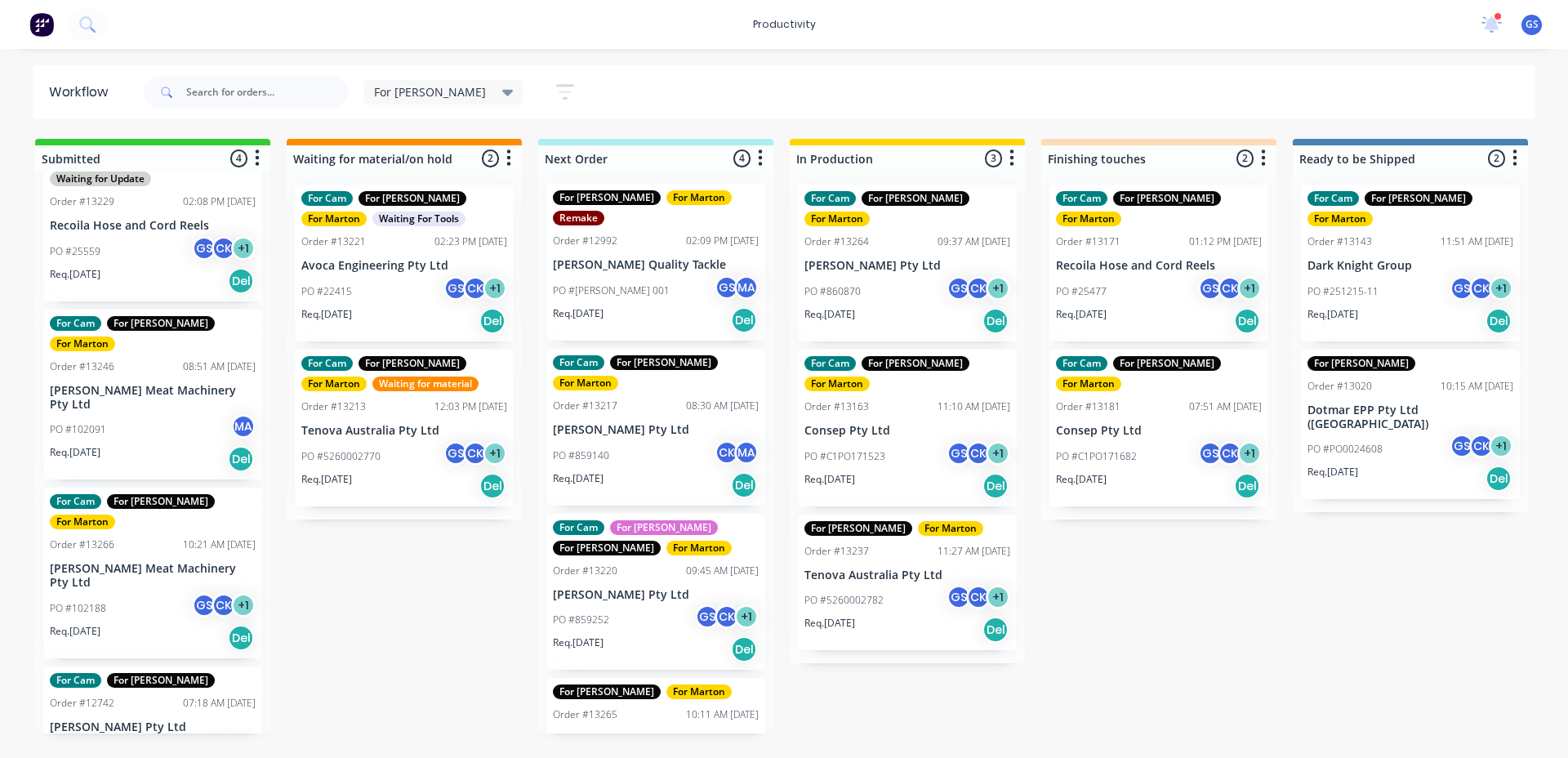
click at [690, 568] on div "For [PERSON_NAME] For [PERSON_NAME] Order #12992 02:09 PM [DATE] [PERSON_NAME] …" at bounding box center [655, 452] width 235 height 562
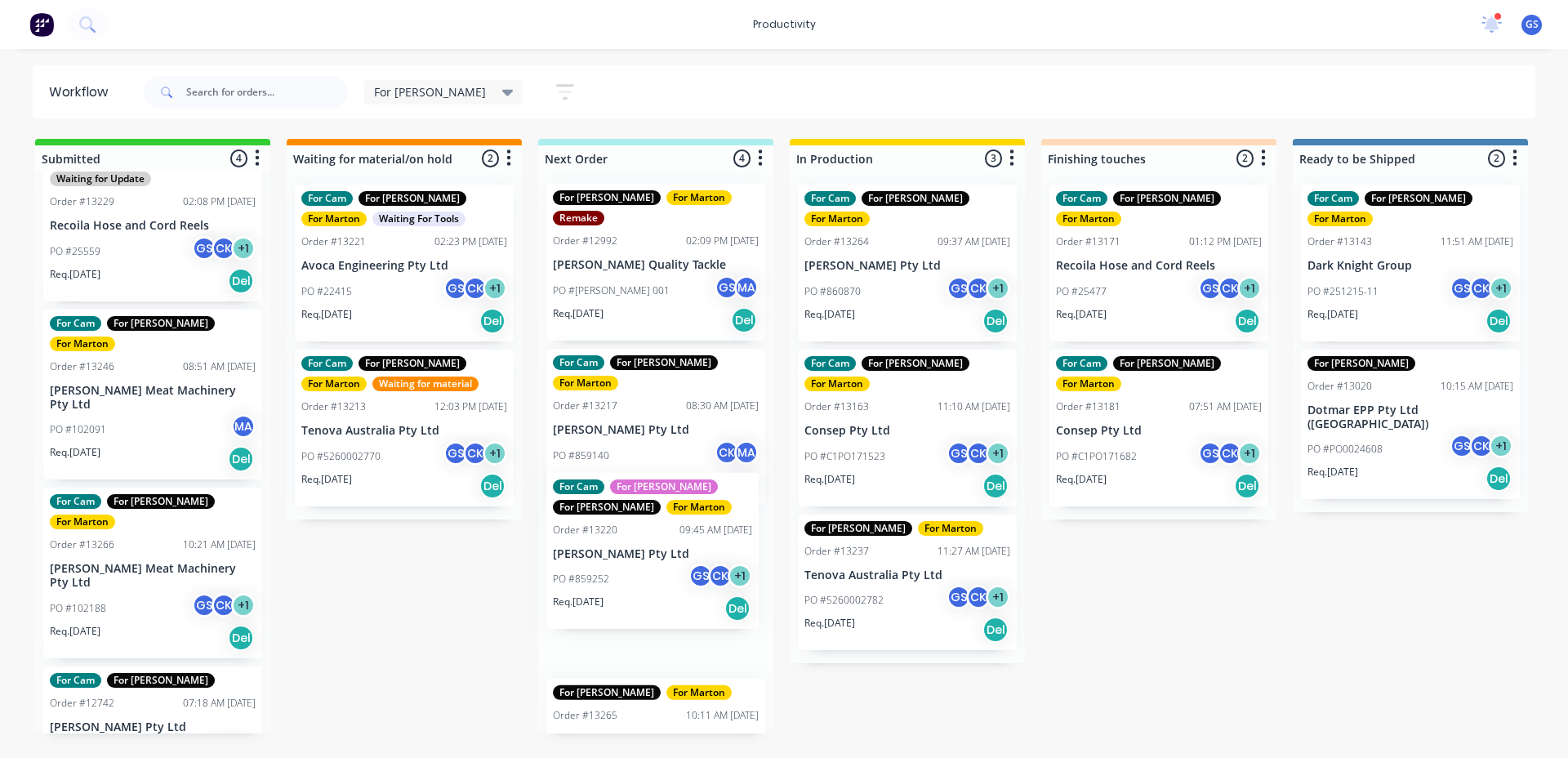
click at [686, 568] on div "For [PERSON_NAME] For [PERSON_NAME] Order #12992 02:09 PM [DATE] [PERSON_NAME] …" at bounding box center [655, 452] width 235 height 562
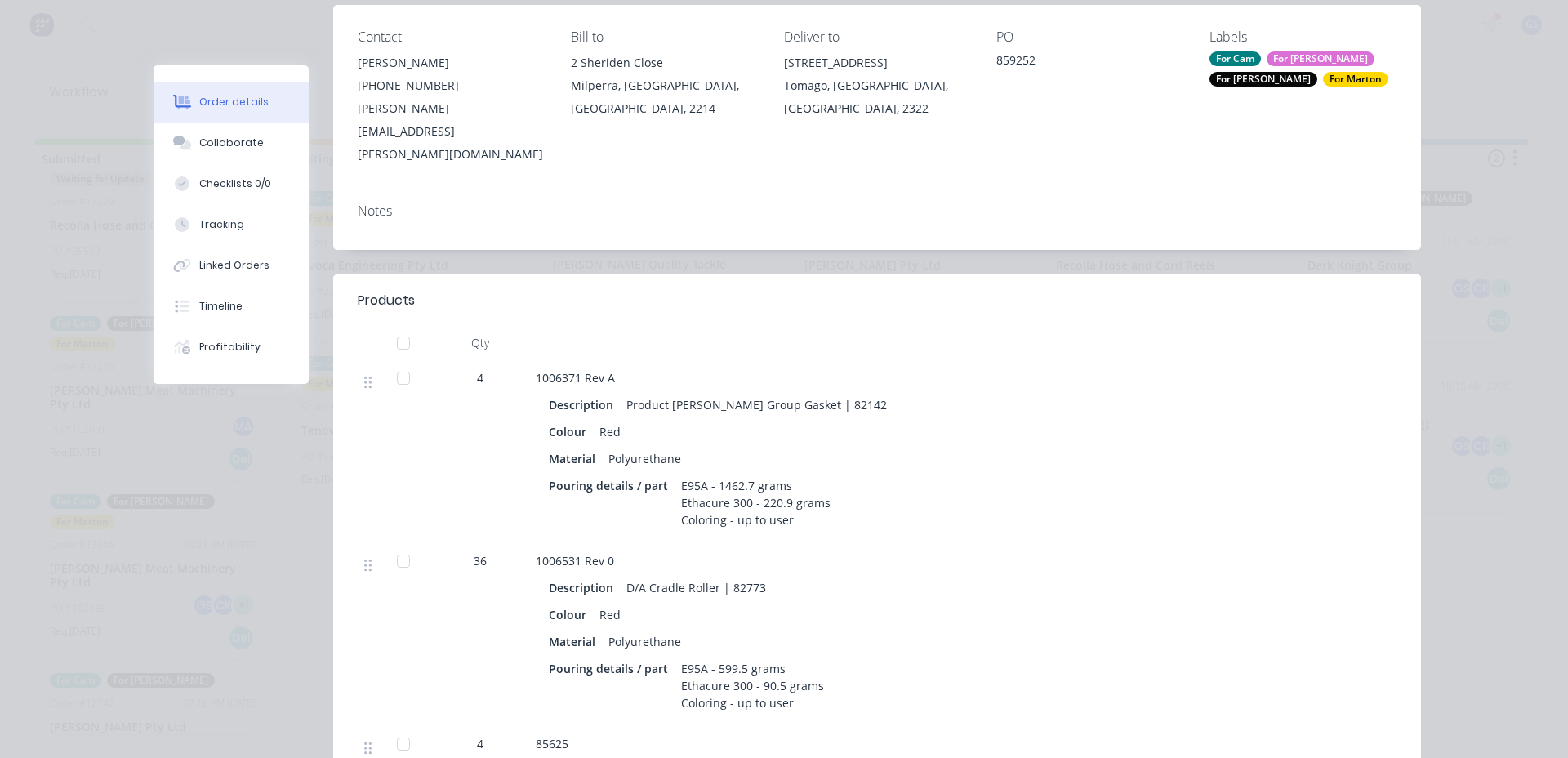
scroll to position [326, 0]
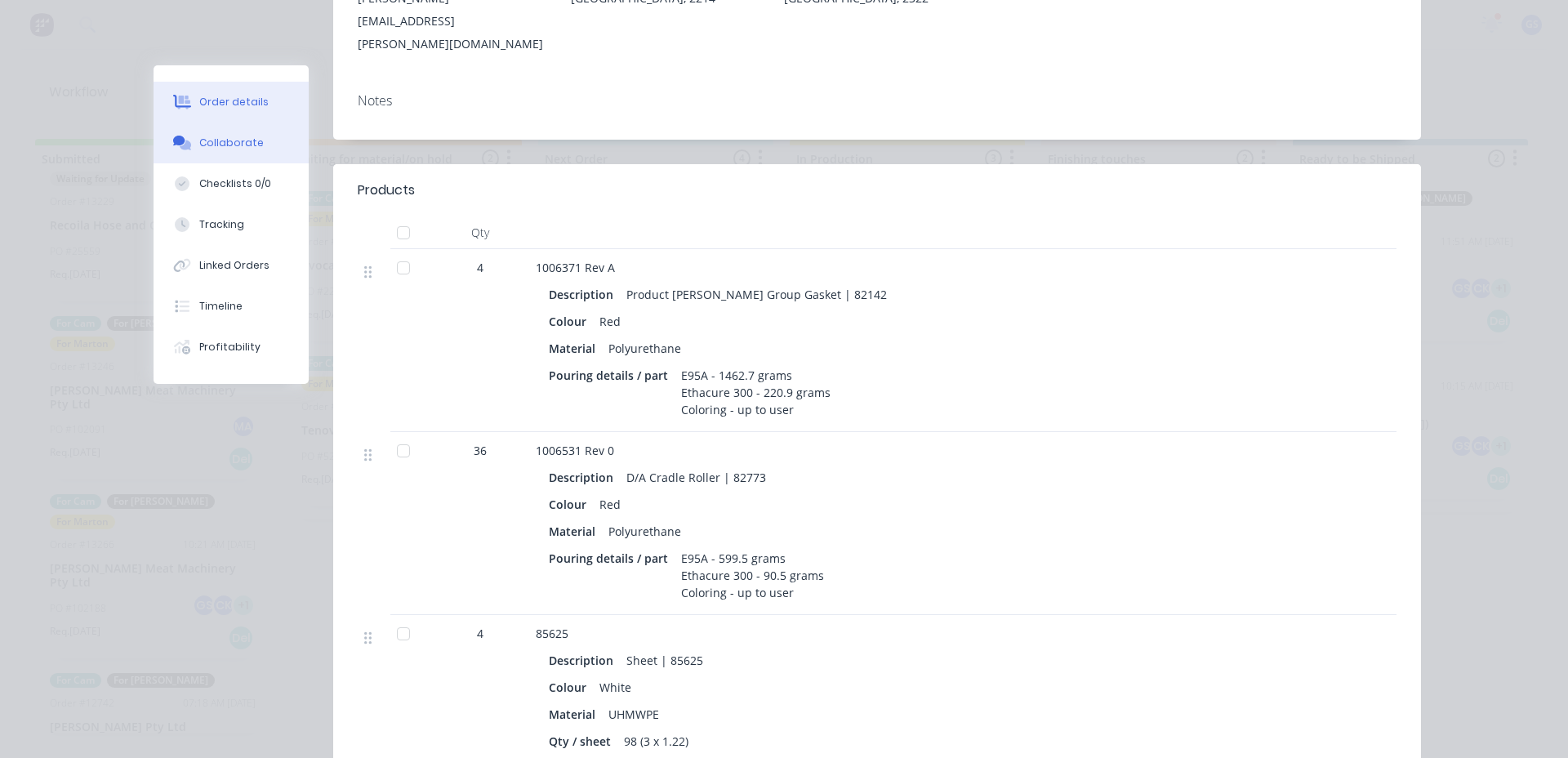
click at [221, 138] on div "Collaborate" at bounding box center [231, 143] width 65 height 15
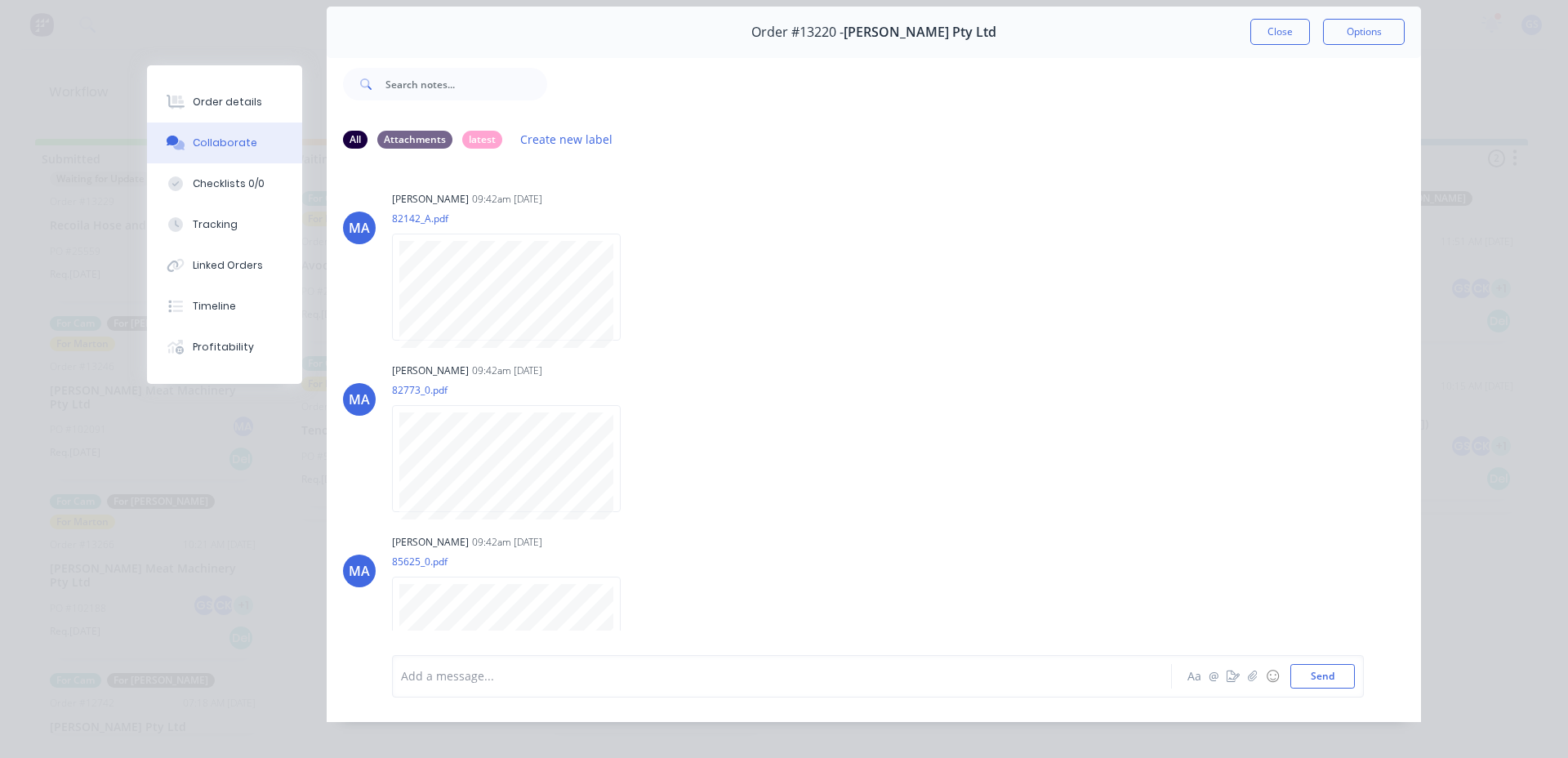
scroll to position [7, 0]
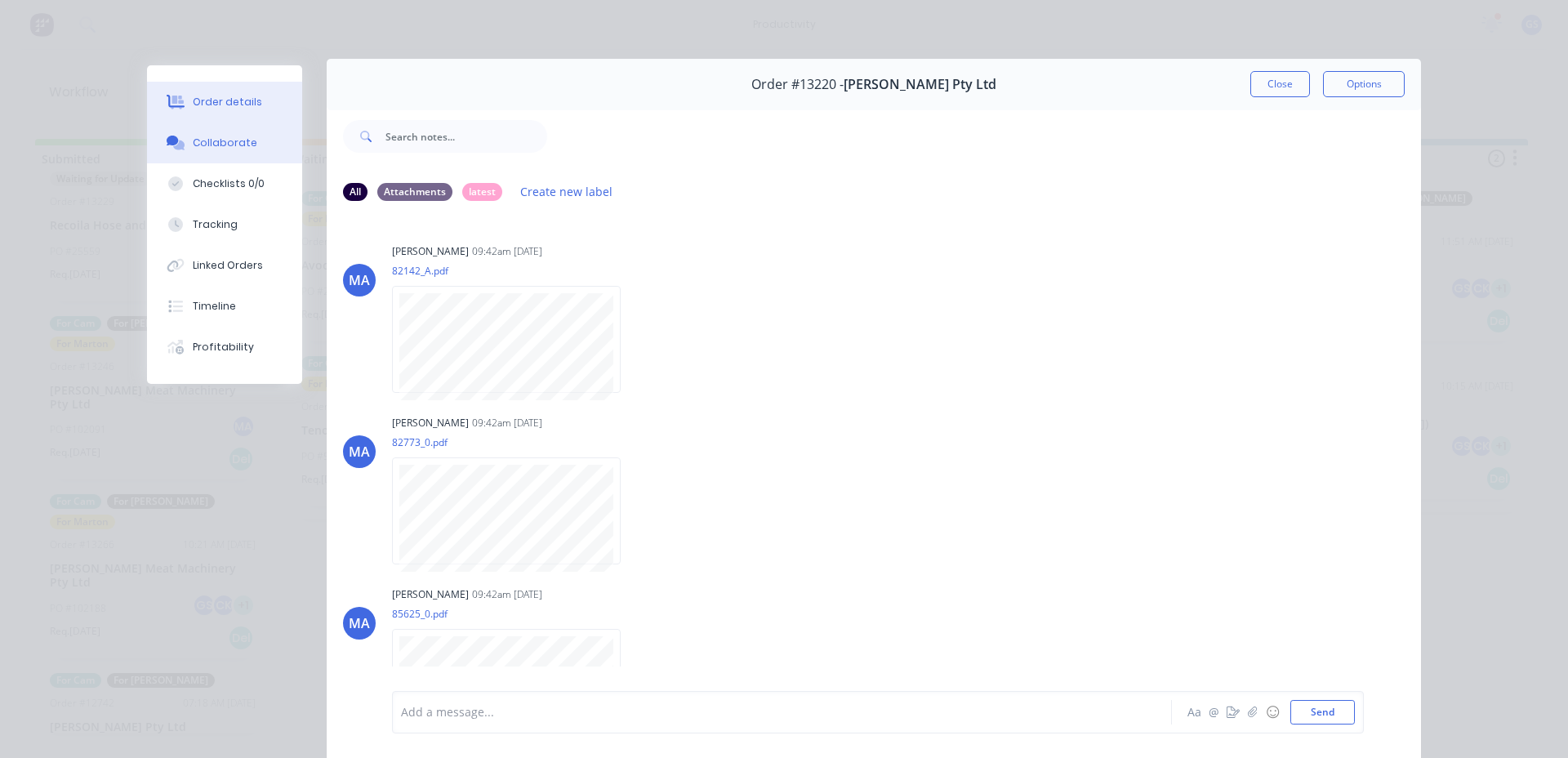
click at [227, 94] on button "Order details" at bounding box center [224, 103] width 155 height 41
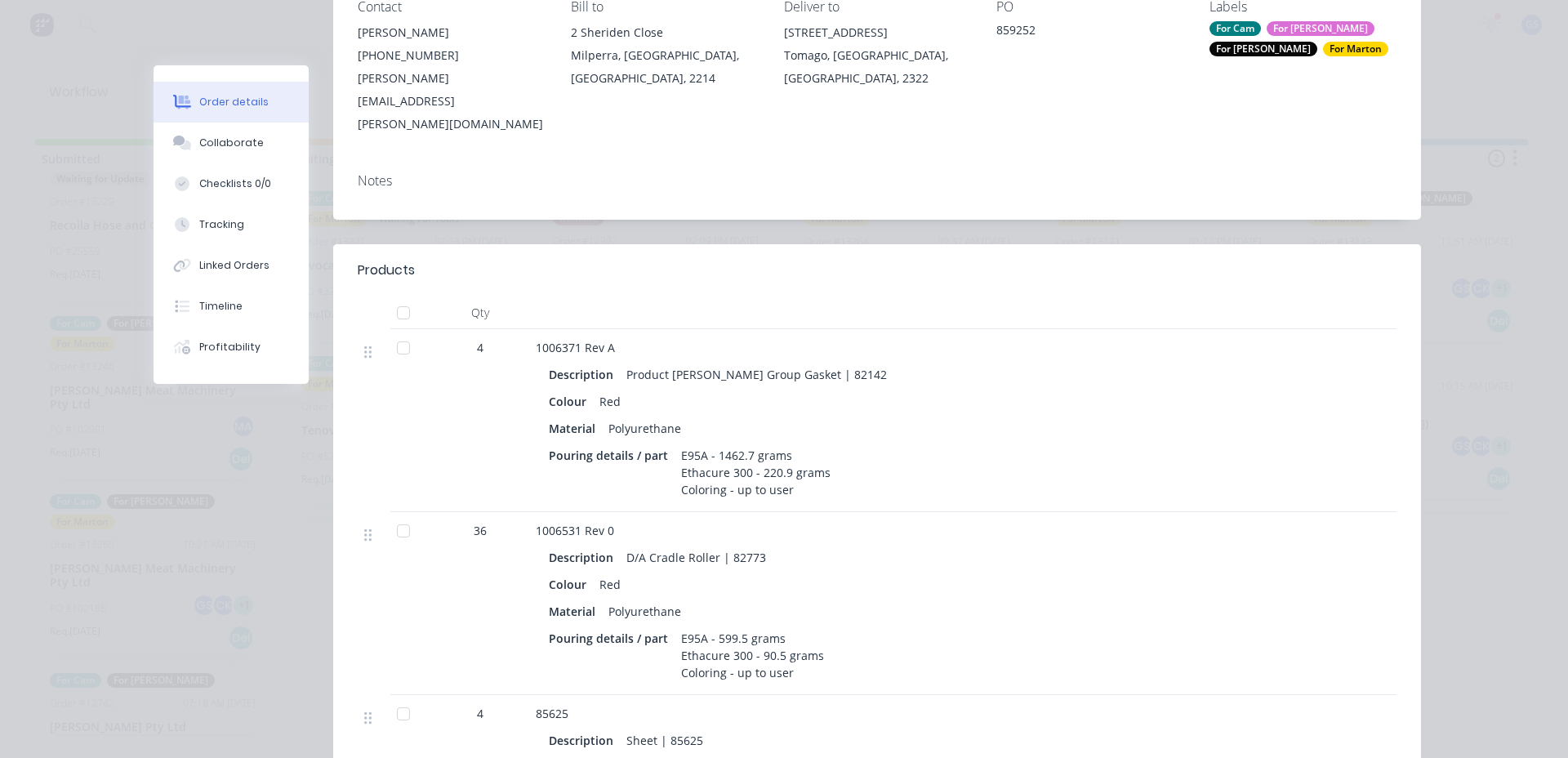
scroll to position [252, 0]
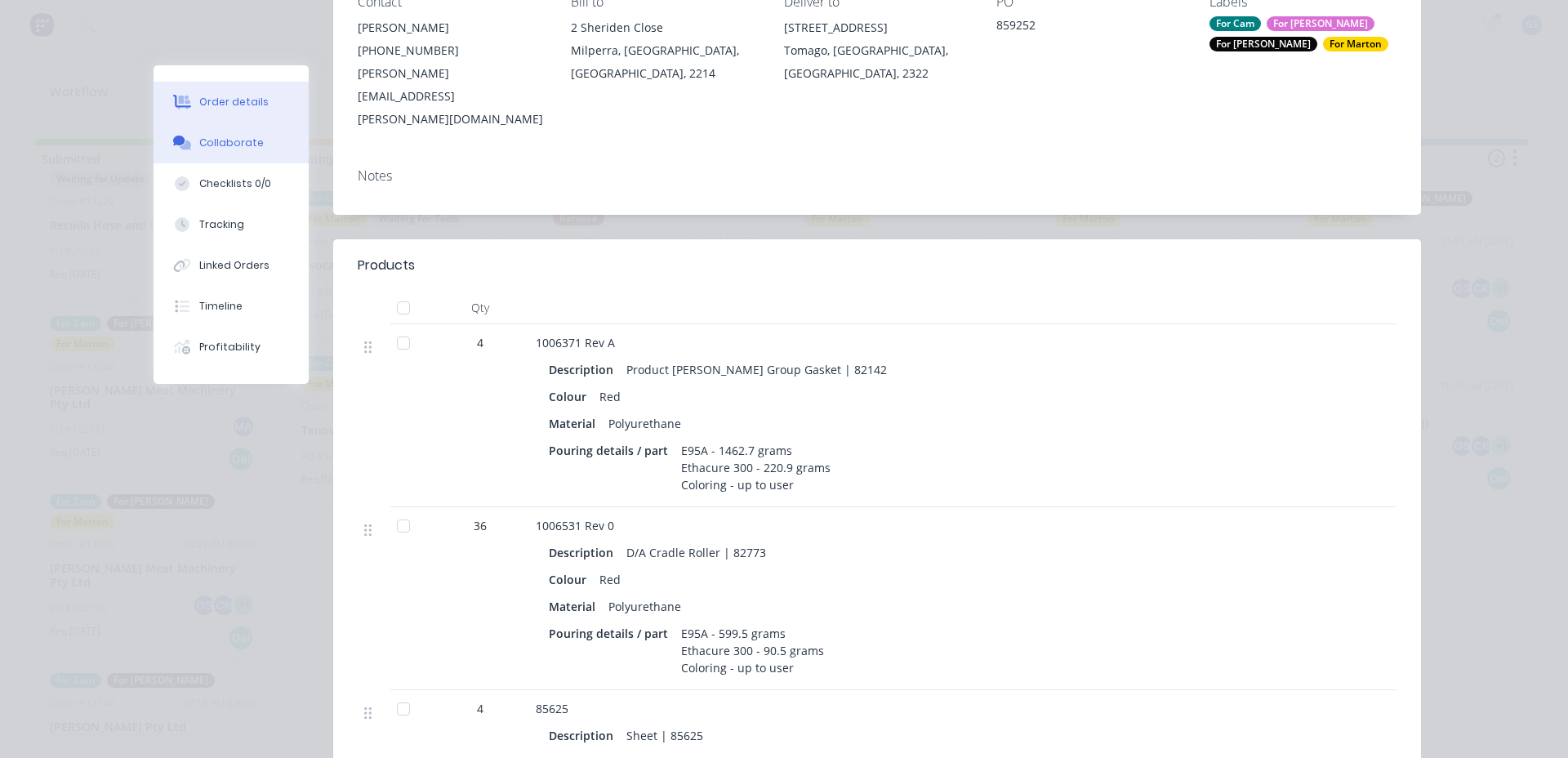
drag, startPoint x: 222, startPoint y: 144, endPoint x: 228, endPoint y: 135, distance: 10.8
click at [226, 140] on div "Collaborate" at bounding box center [231, 143] width 65 height 15
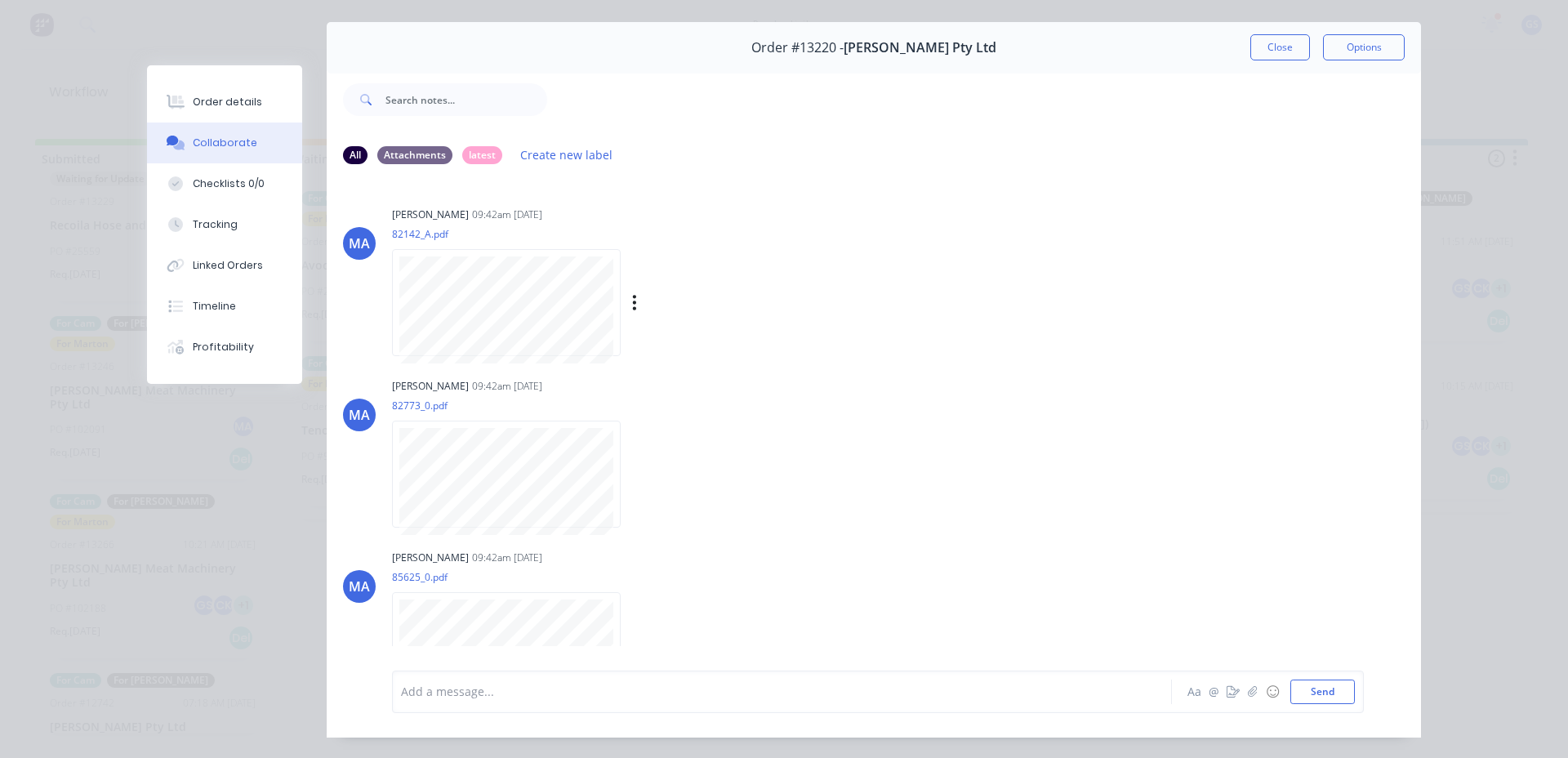
scroll to position [0, 0]
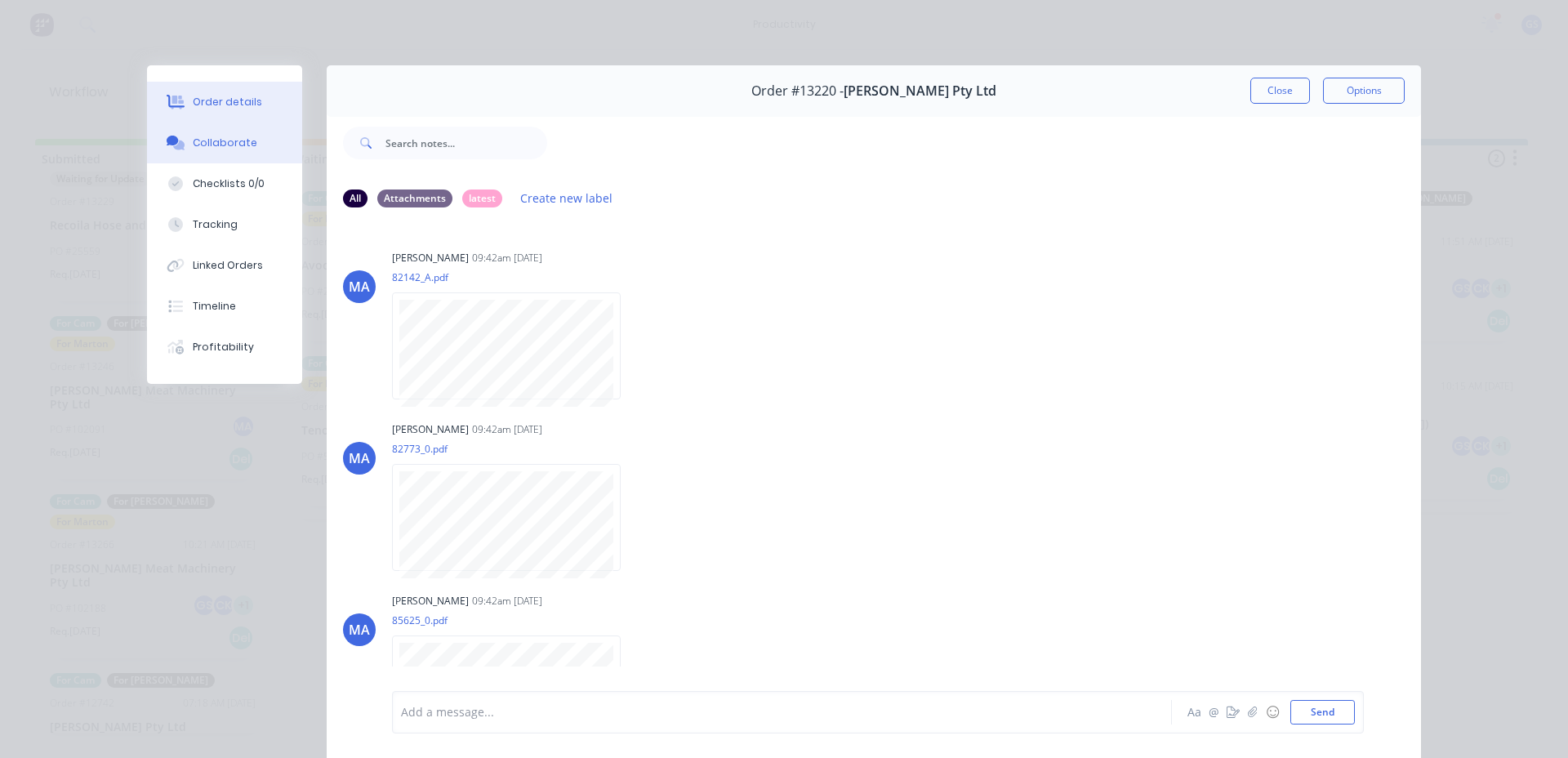
click at [212, 93] on button "Order details" at bounding box center [224, 103] width 155 height 41
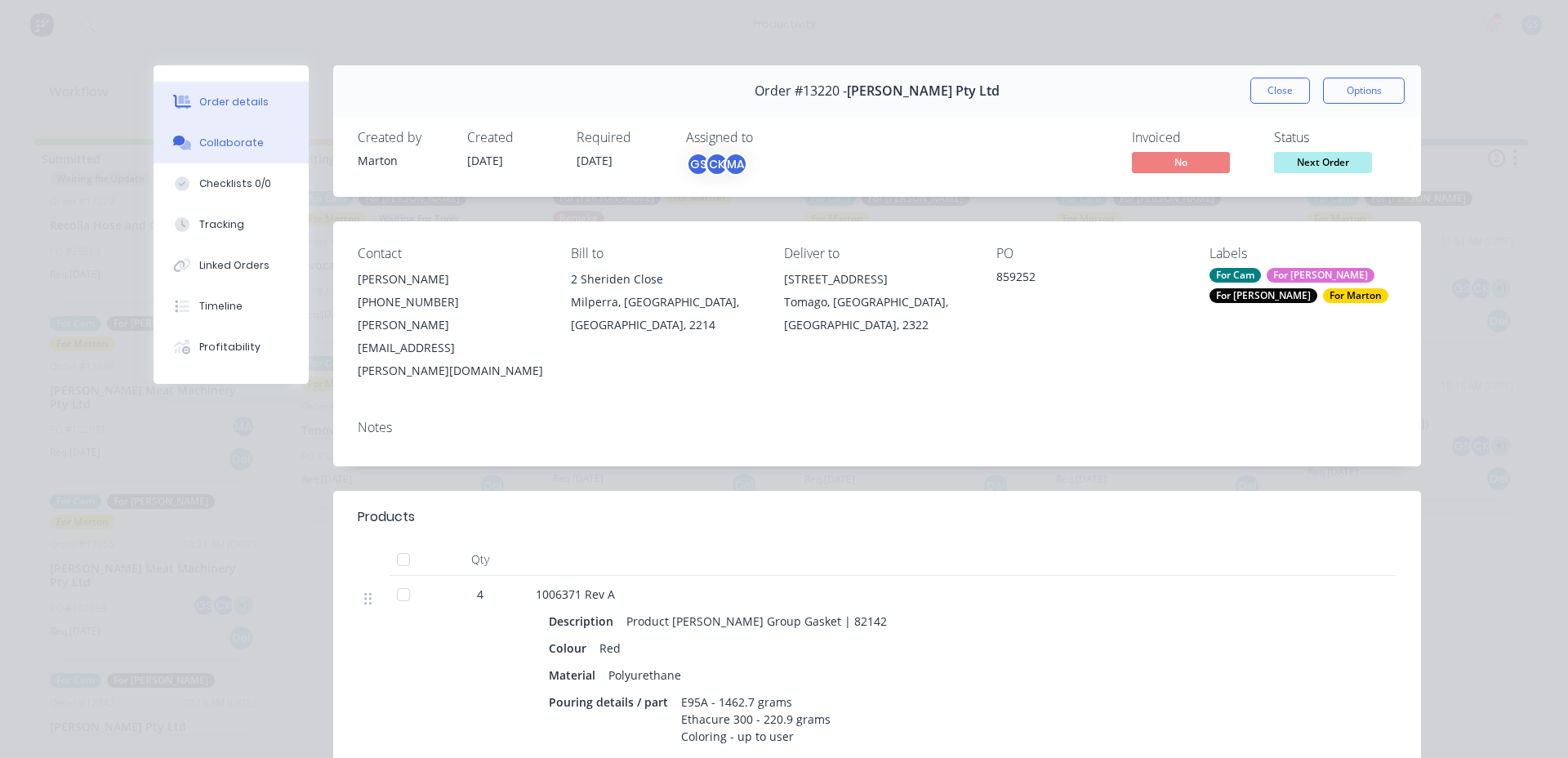
click at [216, 134] on button "Collaborate" at bounding box center [230, 143] width 155 height 41
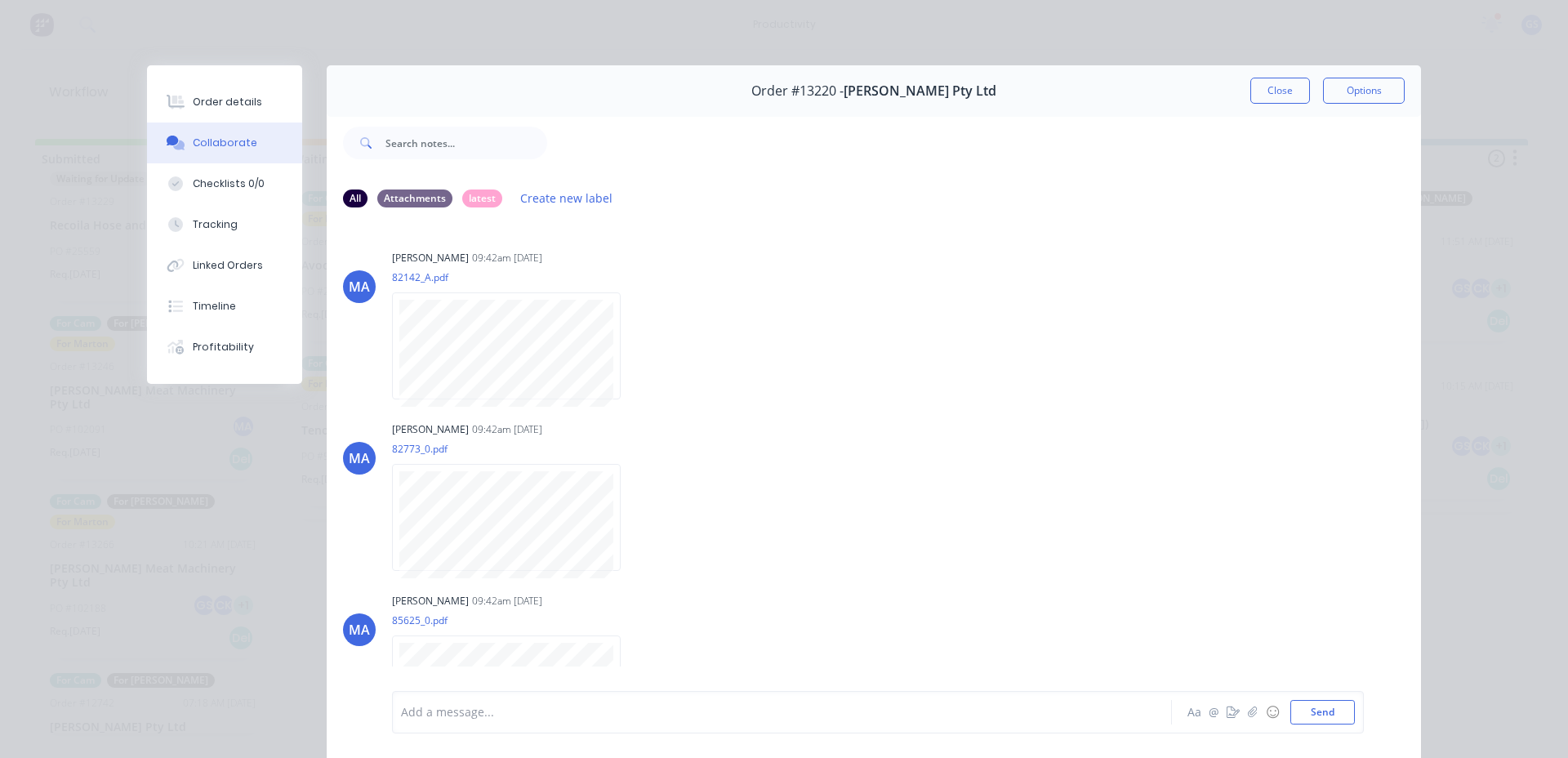
click at [1251, 89] on button "Close" at bounding box center [1280, 91] width 60 height 26
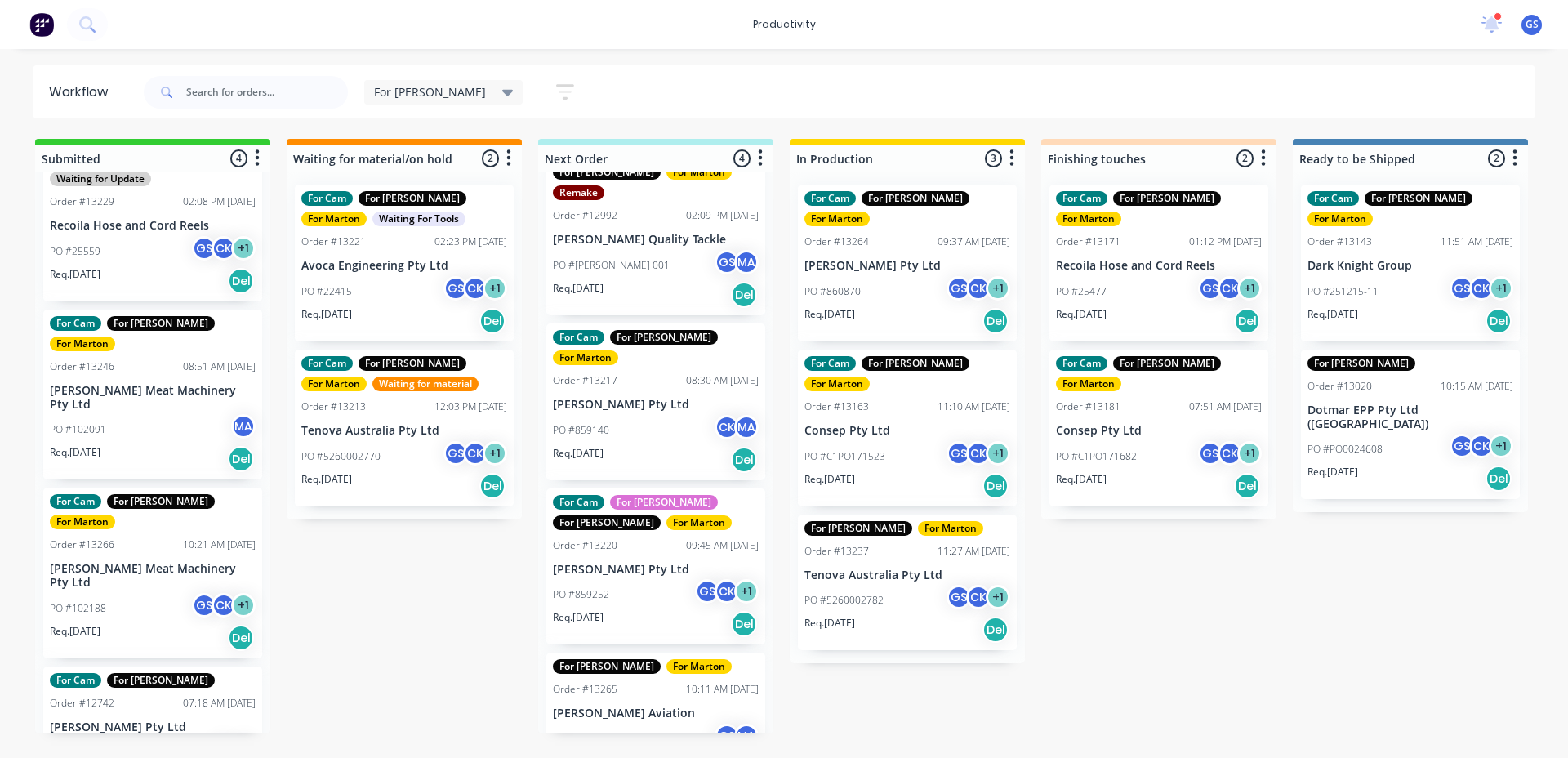
scroll to position [40, 0]
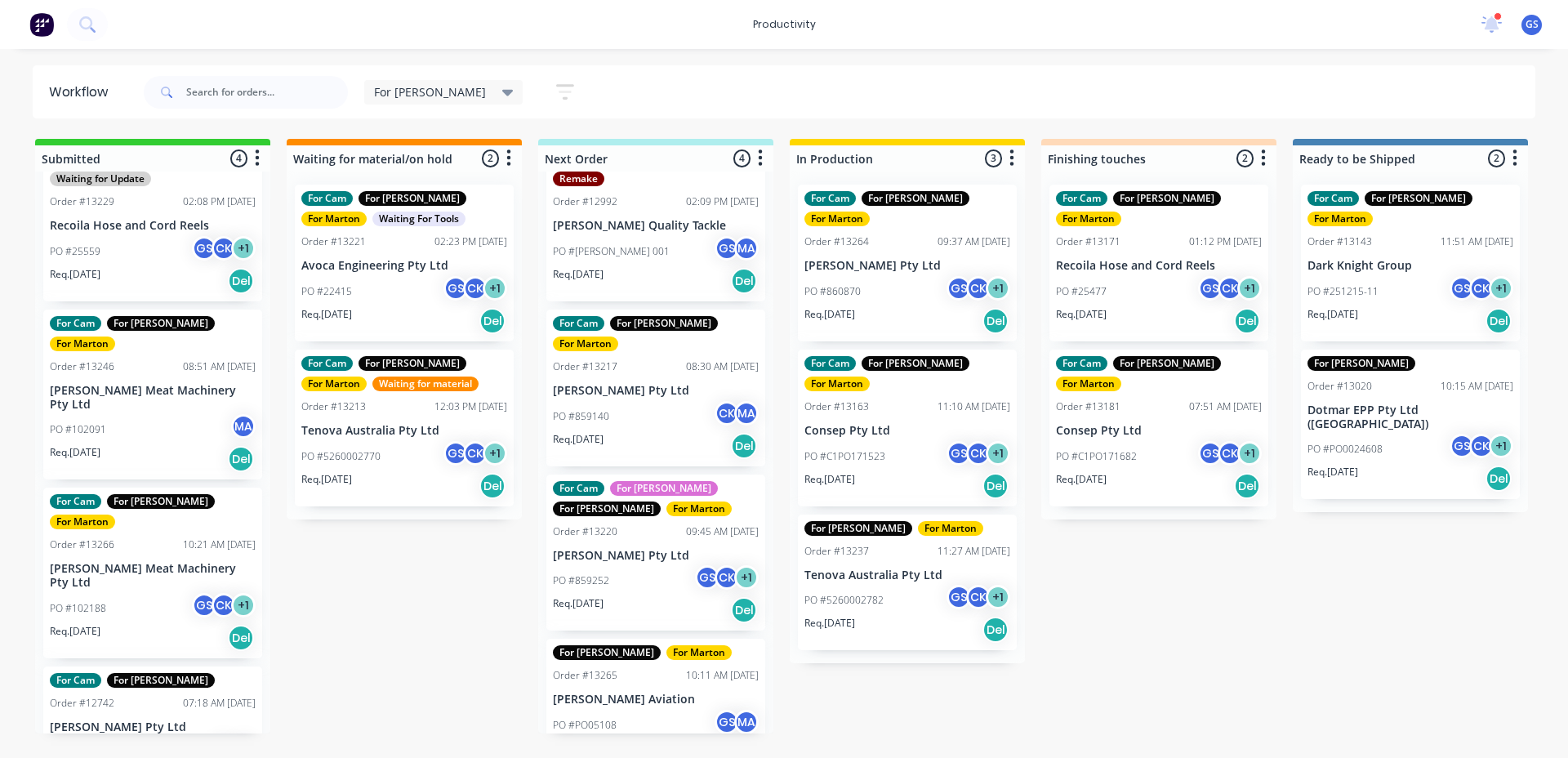
click at [616, 537] on div "For [PERSON_NAME] For [PERSON_NAME] Order #12992 02:09 PM [DATE] [PERSON_NAME] …" at bounding box center [655, 452] width 235 height 562
click at [608, 501] on div "For [PERSON_NAME] For [PERSON_NAME] Order #12992 02:09 PM [DATE] [PERSON_NAME] …" at bounding box center [655, 452] width 235 height 562
click at [606, 505] on div "For Cam For [PERSON_NAME] For [PERSON_NAME] For [PERSON_NAME] Order #13220 09:4…" at bounding box center [655, 553] width 219 height 157
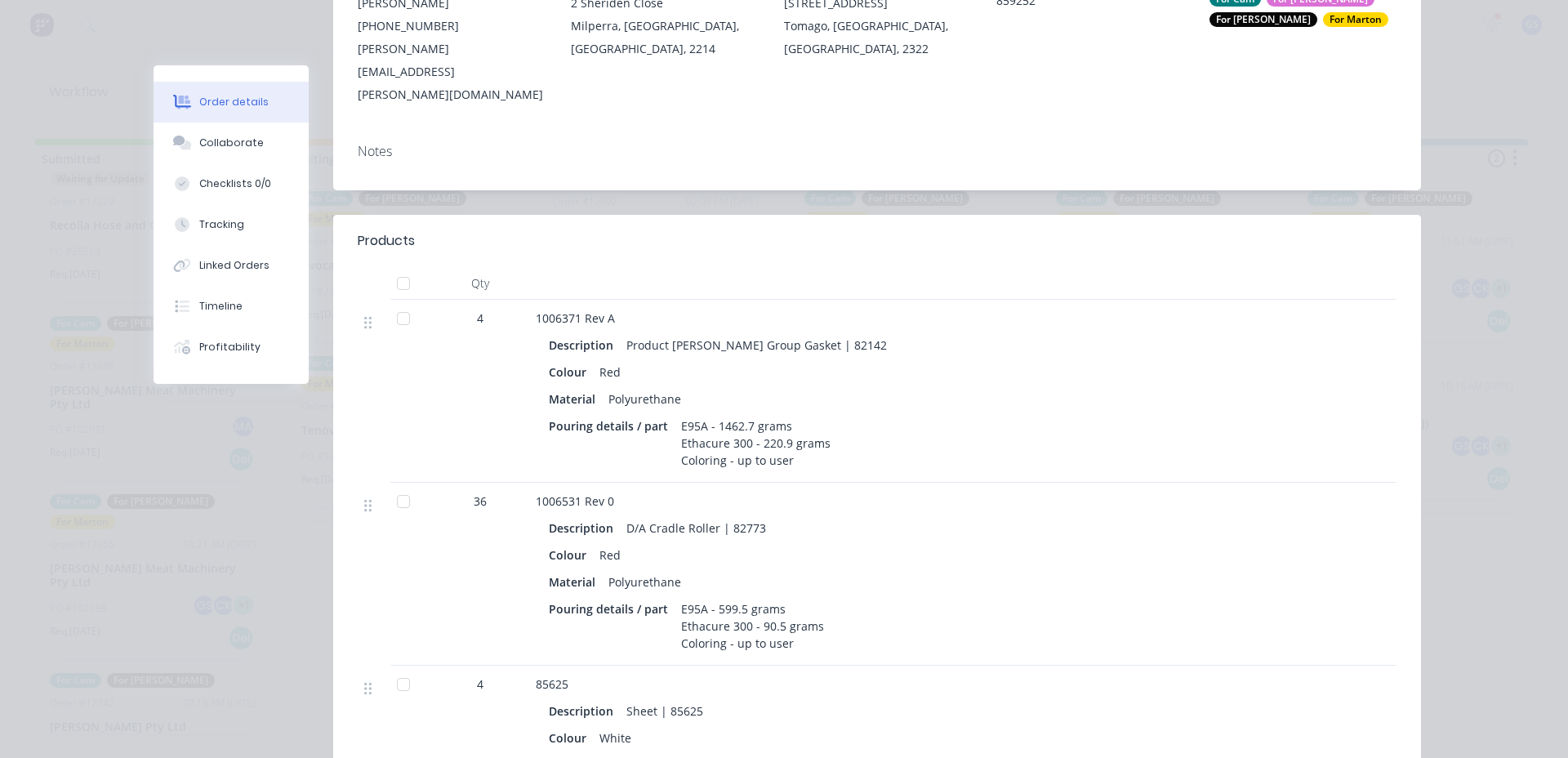
scroll to position [326, 0]
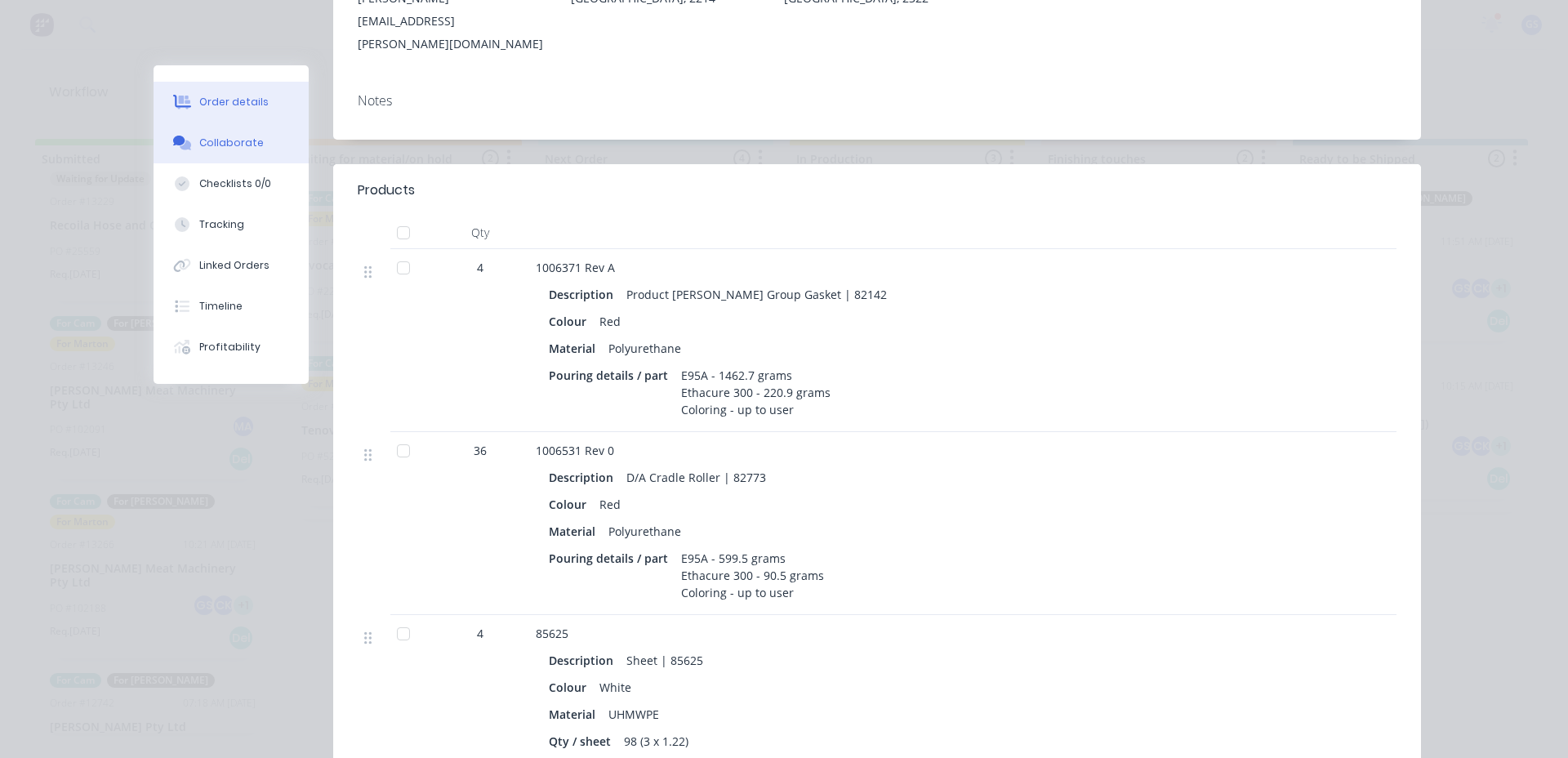
click at [203, 139] on div "Collaborate" at bounding box center [231, 143] width 65 height 15
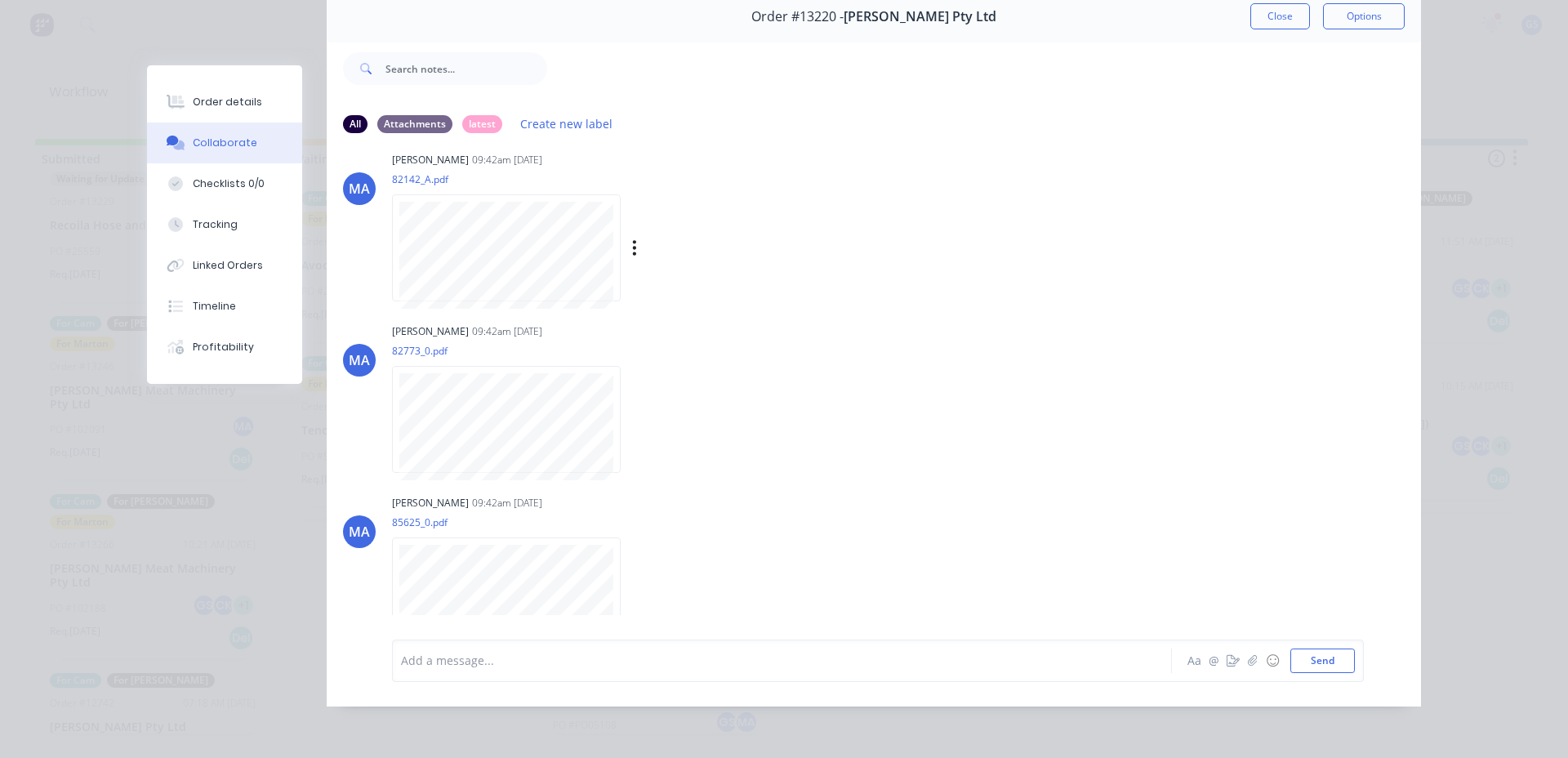
scroll to position [0, 0]
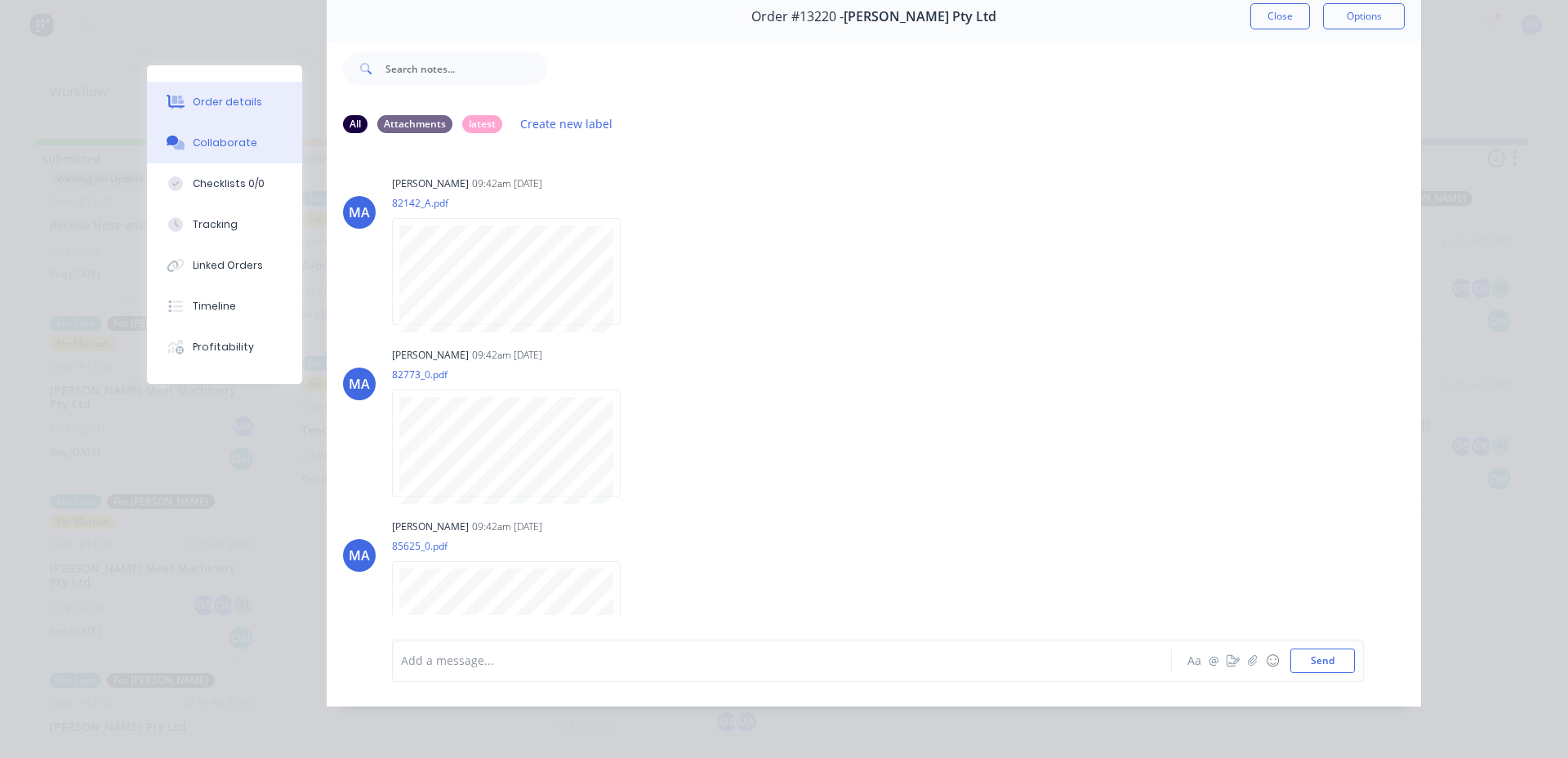
click at [255, 103] on button "Order details" at bounding box center [224, 103] width 155 height 41
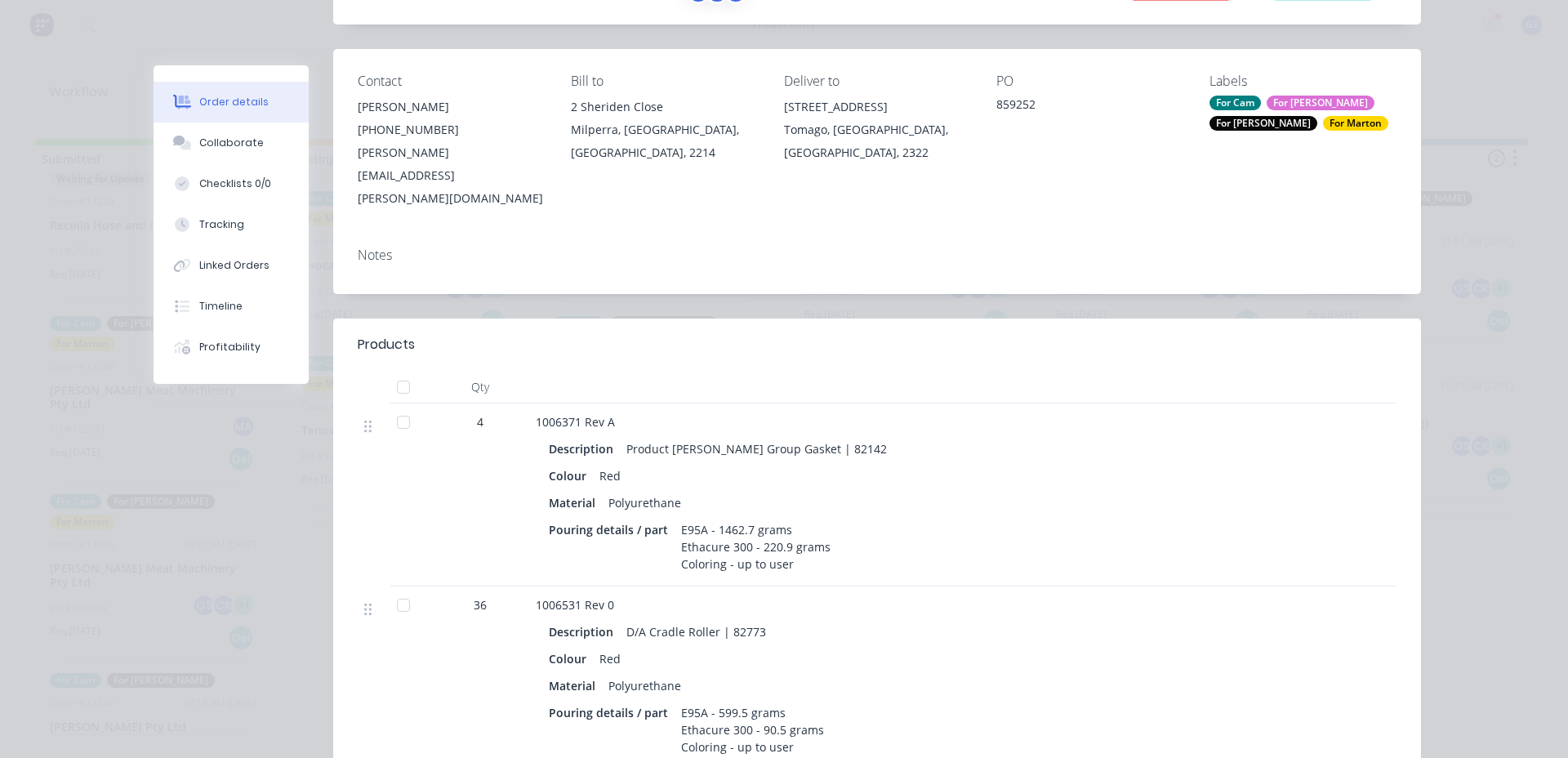
scroll to position [333, 0]
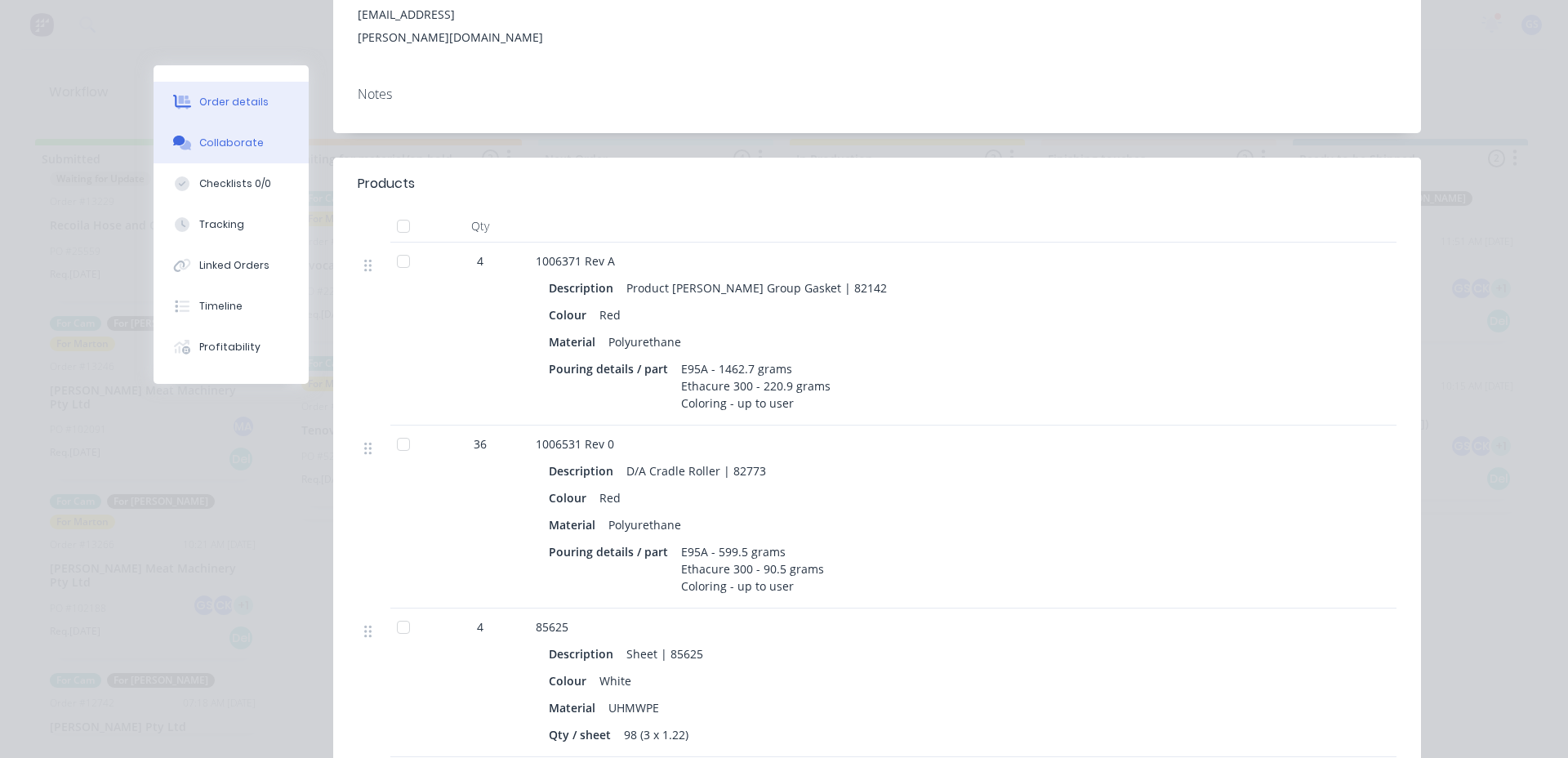
click at [216, 148] on div "Collaborate" at bounding box center [231, 143] width 65 height 15
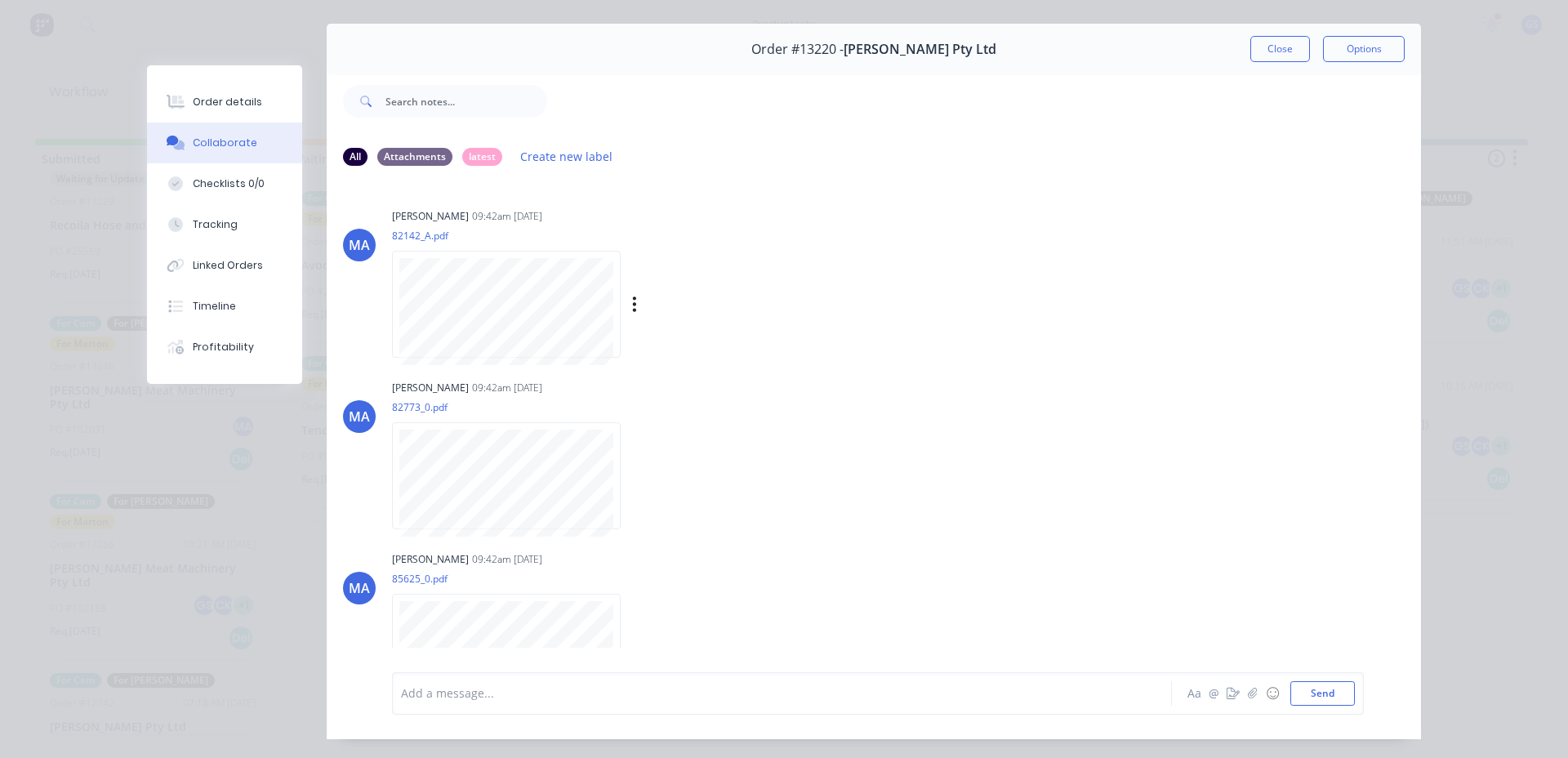
scroll to position [0, 0]
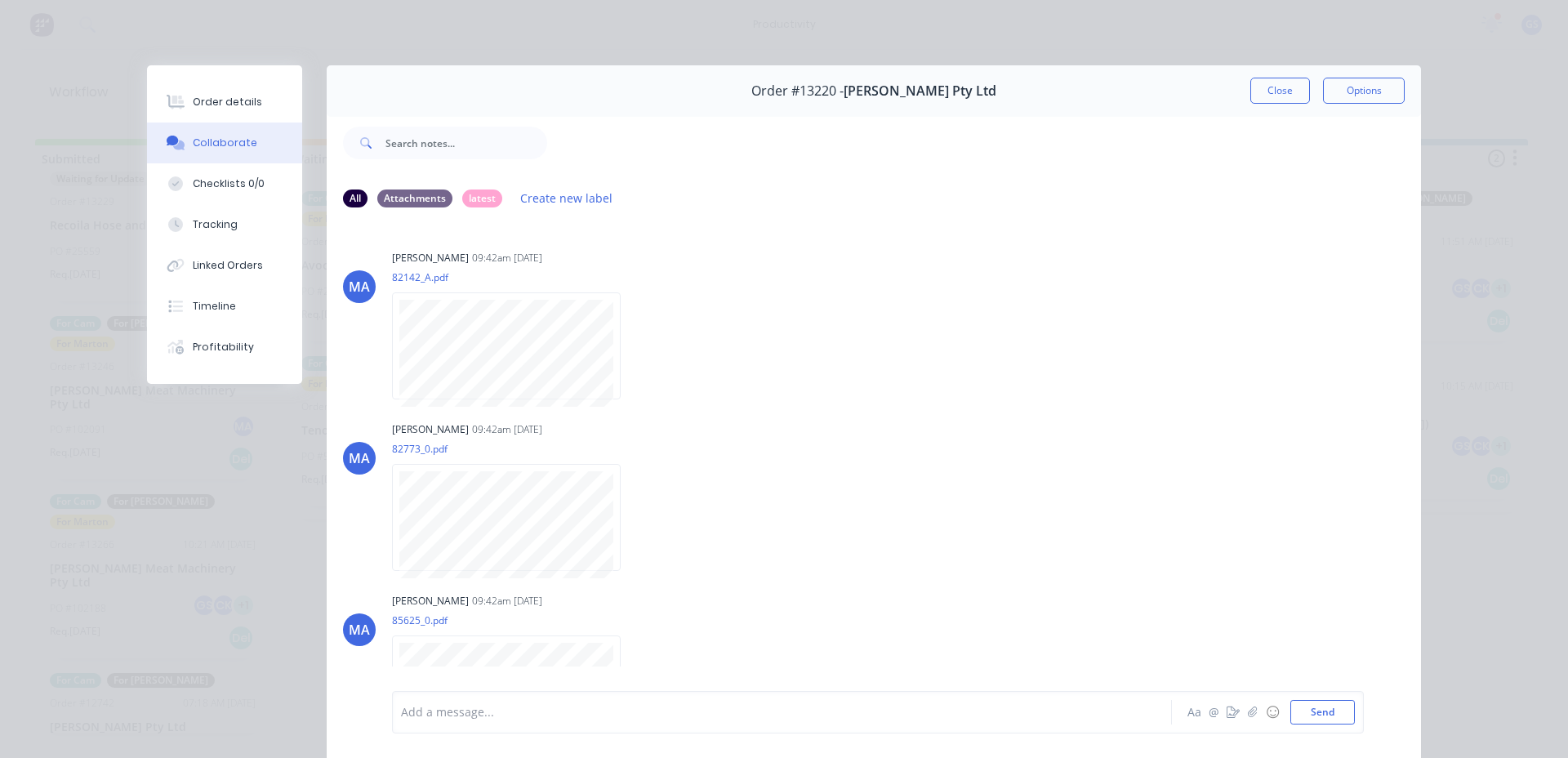
click at [1270, 89] on button "Close" at bounding box center [1280, 91] width 60 height 26
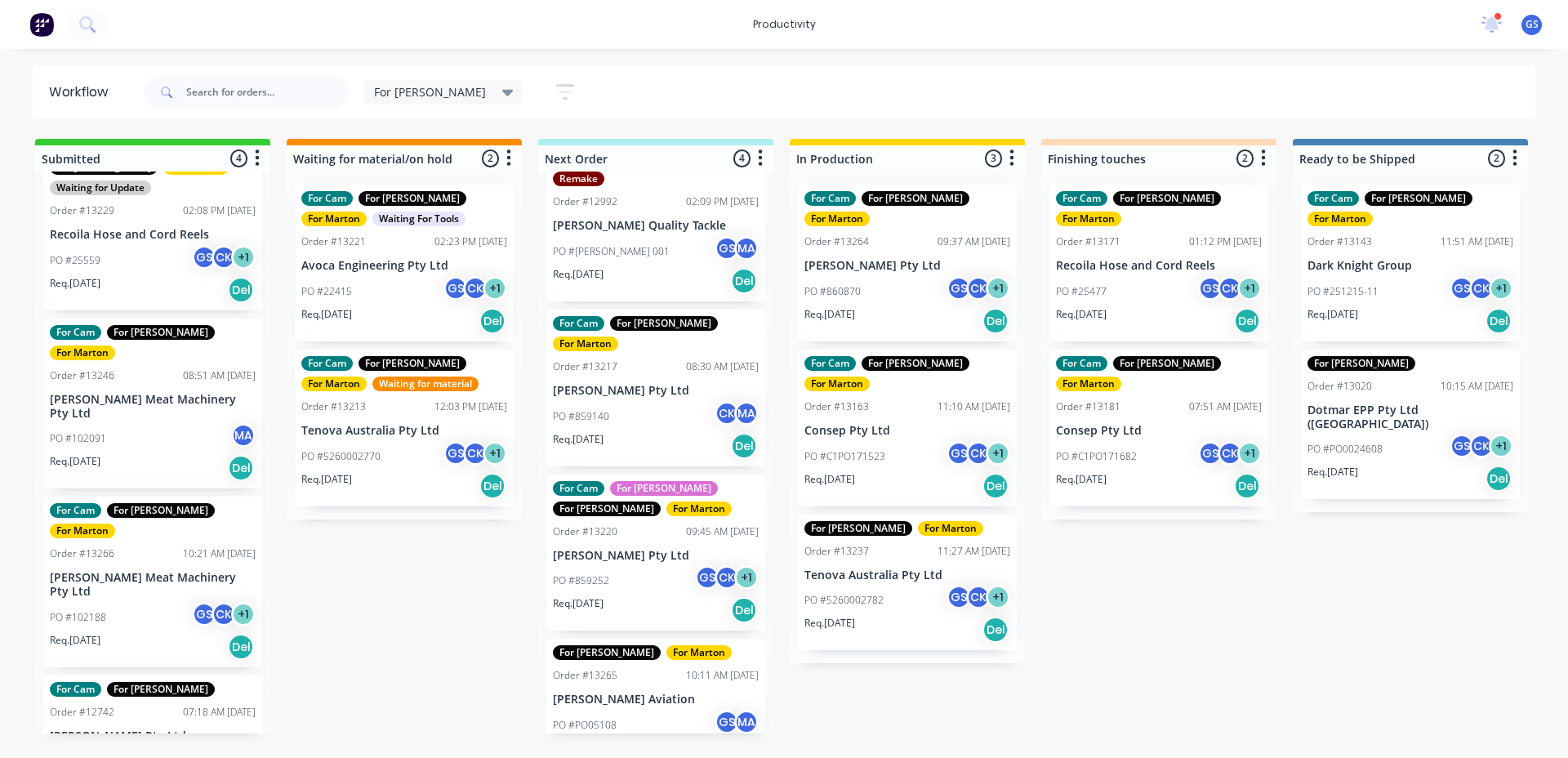
scroll to position [40, 0]
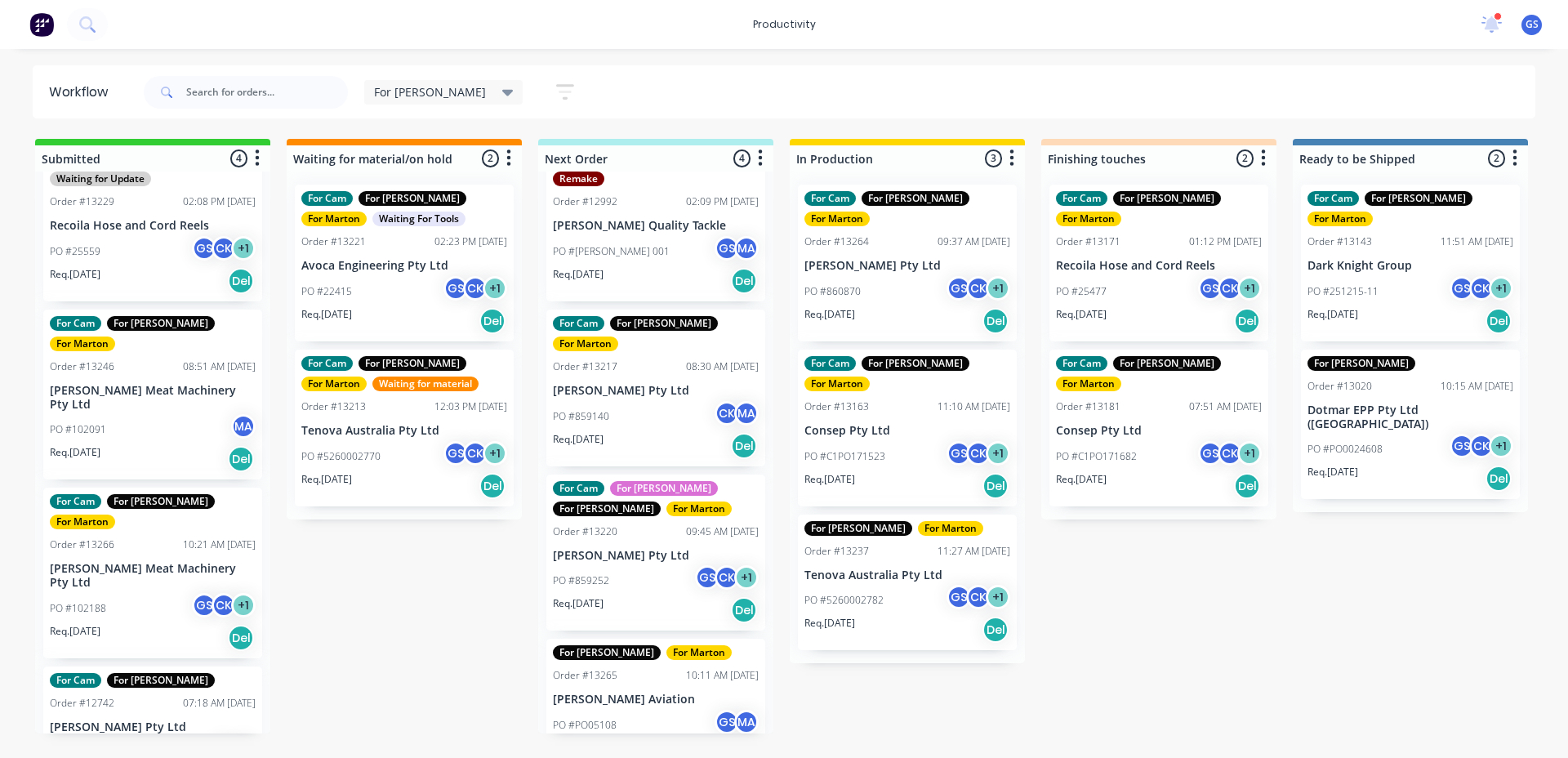
click at [413, 93] on span "For [PERSON_NAME]" at bounding box center [430, 92] width 112 height 17
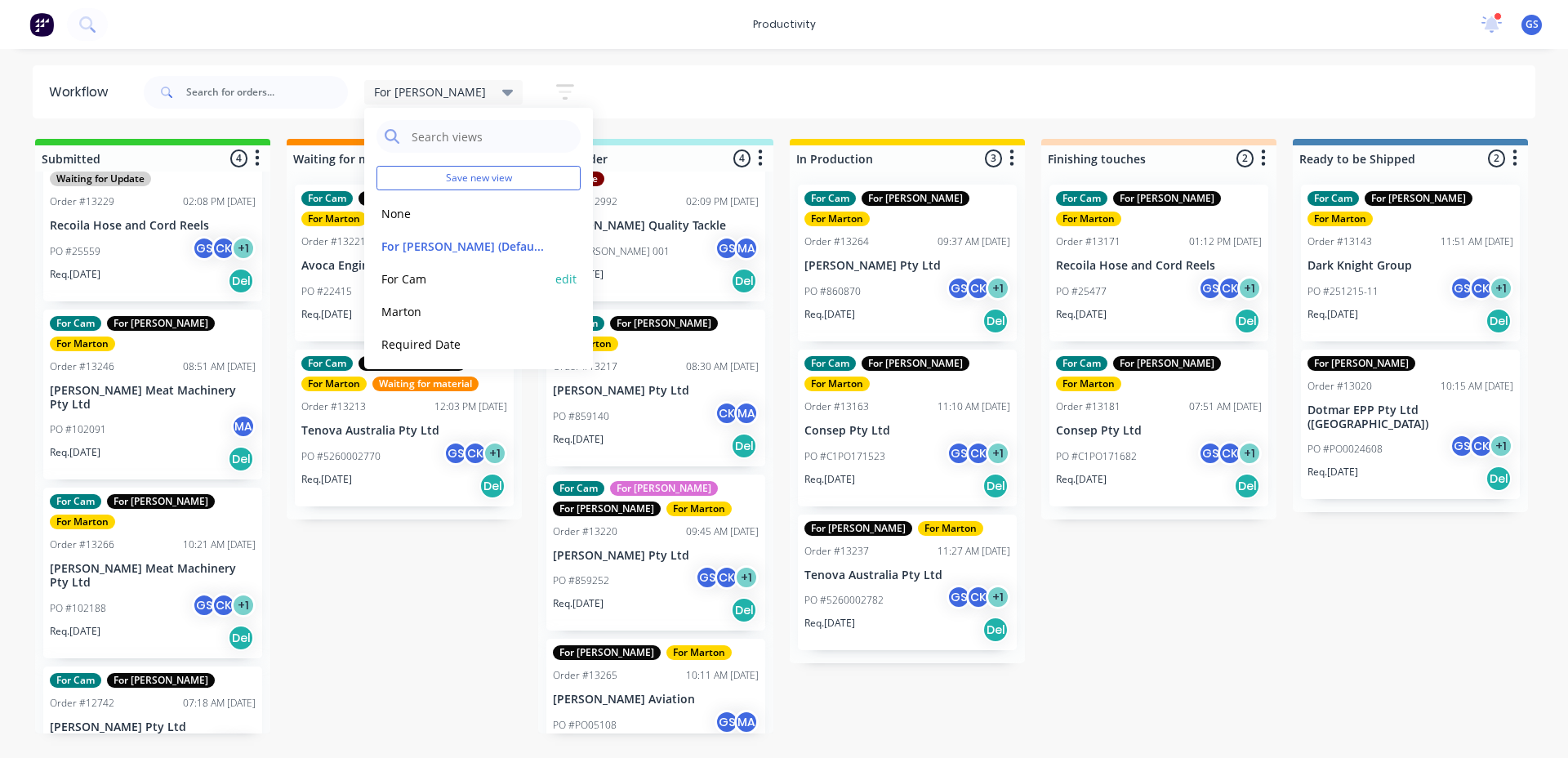
click at [439, 281] on button "For Cam" at bounding box center [463, 279] width 174 height 19
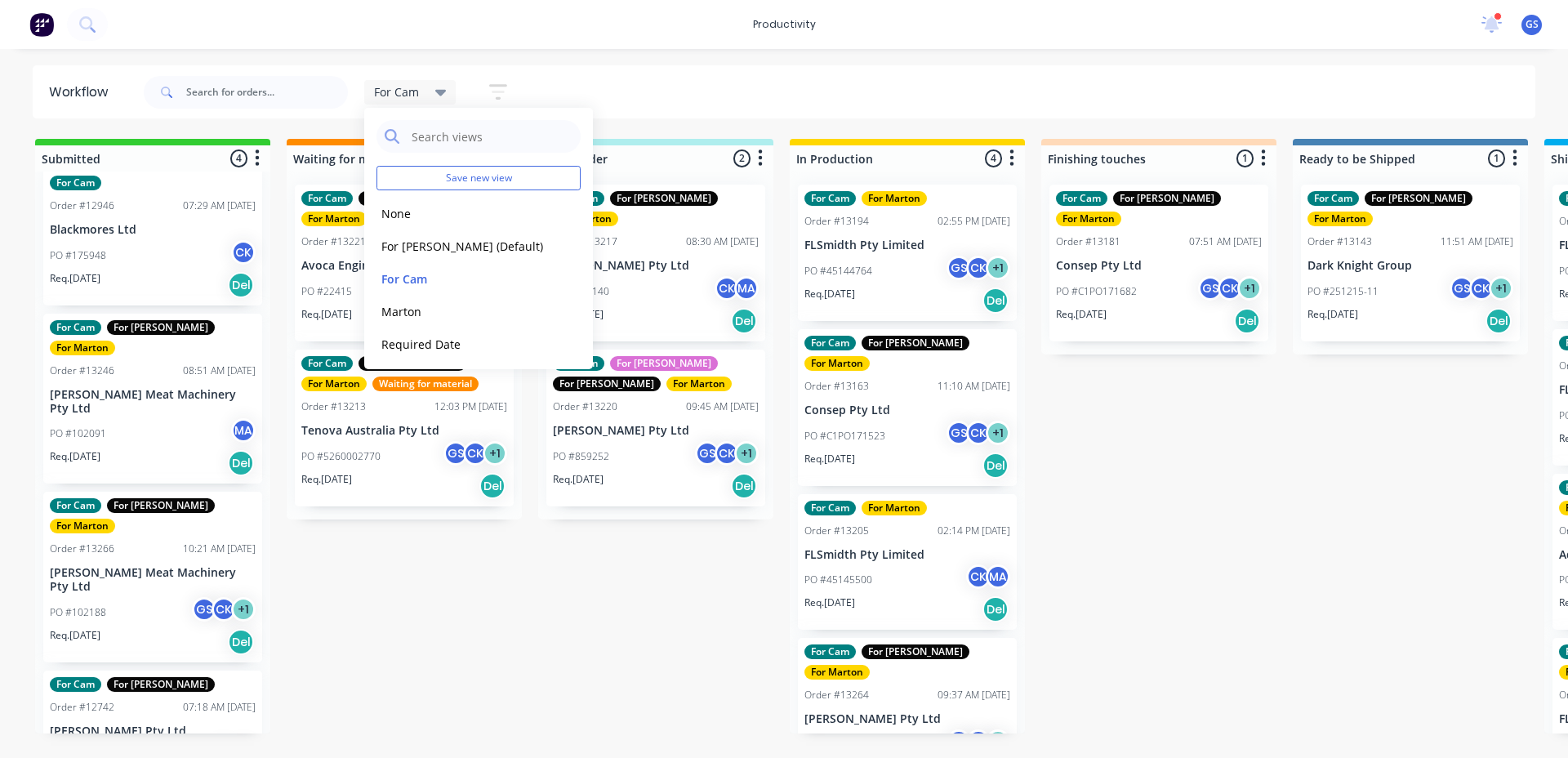
scroll to position [20, 0]
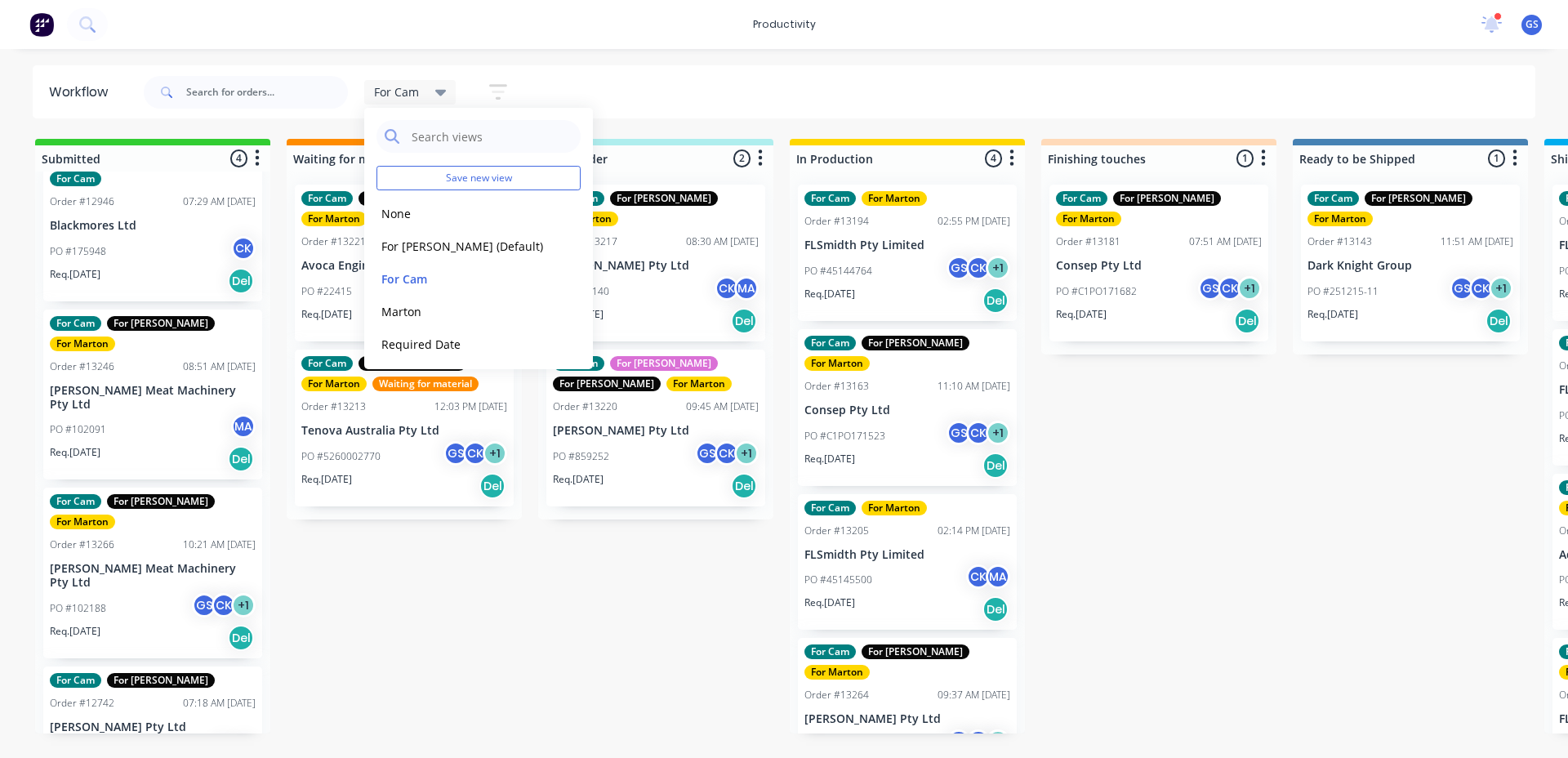
click at [909, 556] on div "For Cam For Marton Order #13194 02:55 PM [DATE] FLSmidth Pty Limited PO #451447…" at bounding box center [907, 452] width 235 height 562
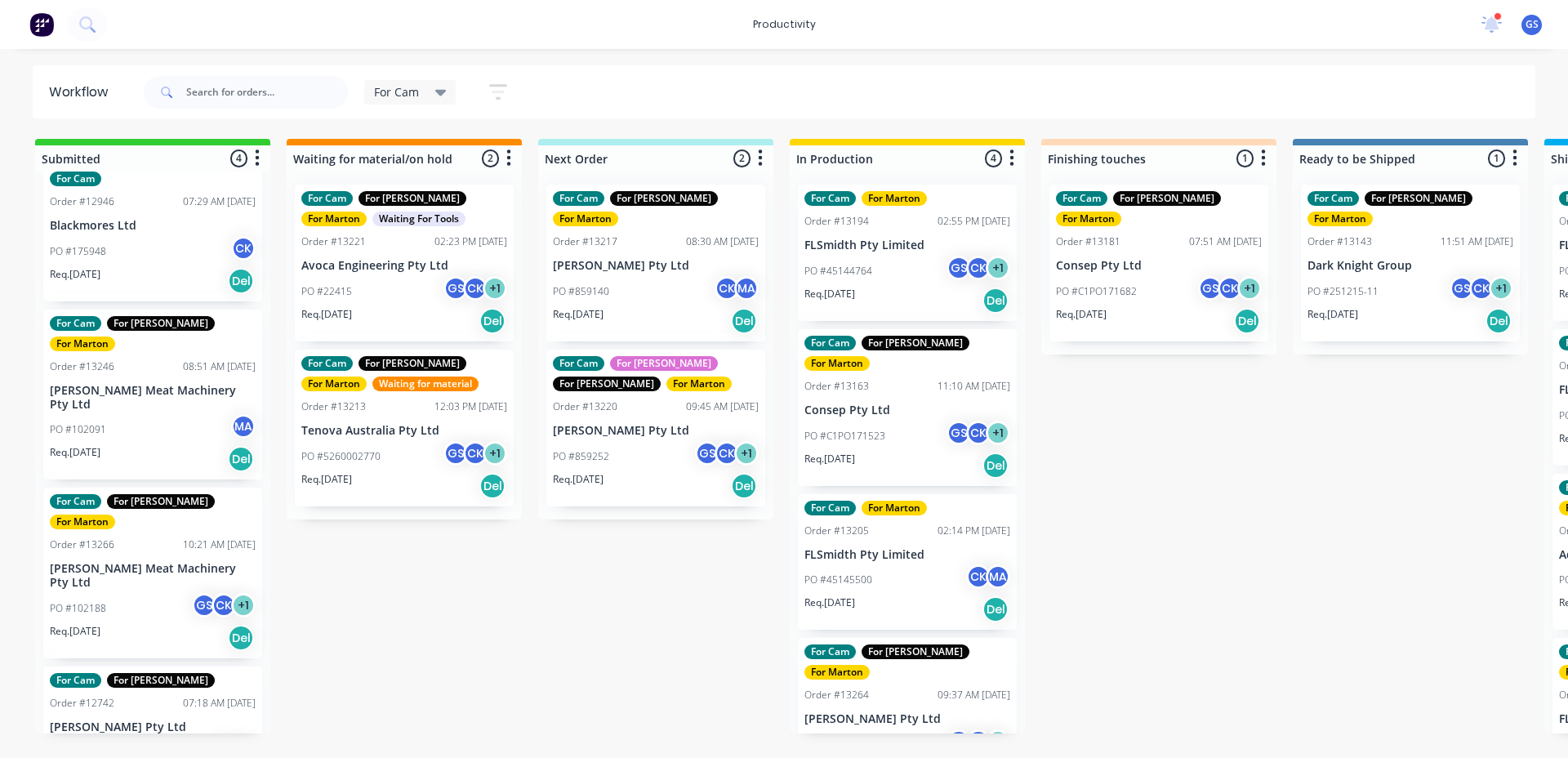
click at [904, 564] on div "PO #45145500 CK MA" at bounding box center [907, 580] width 206 height 31
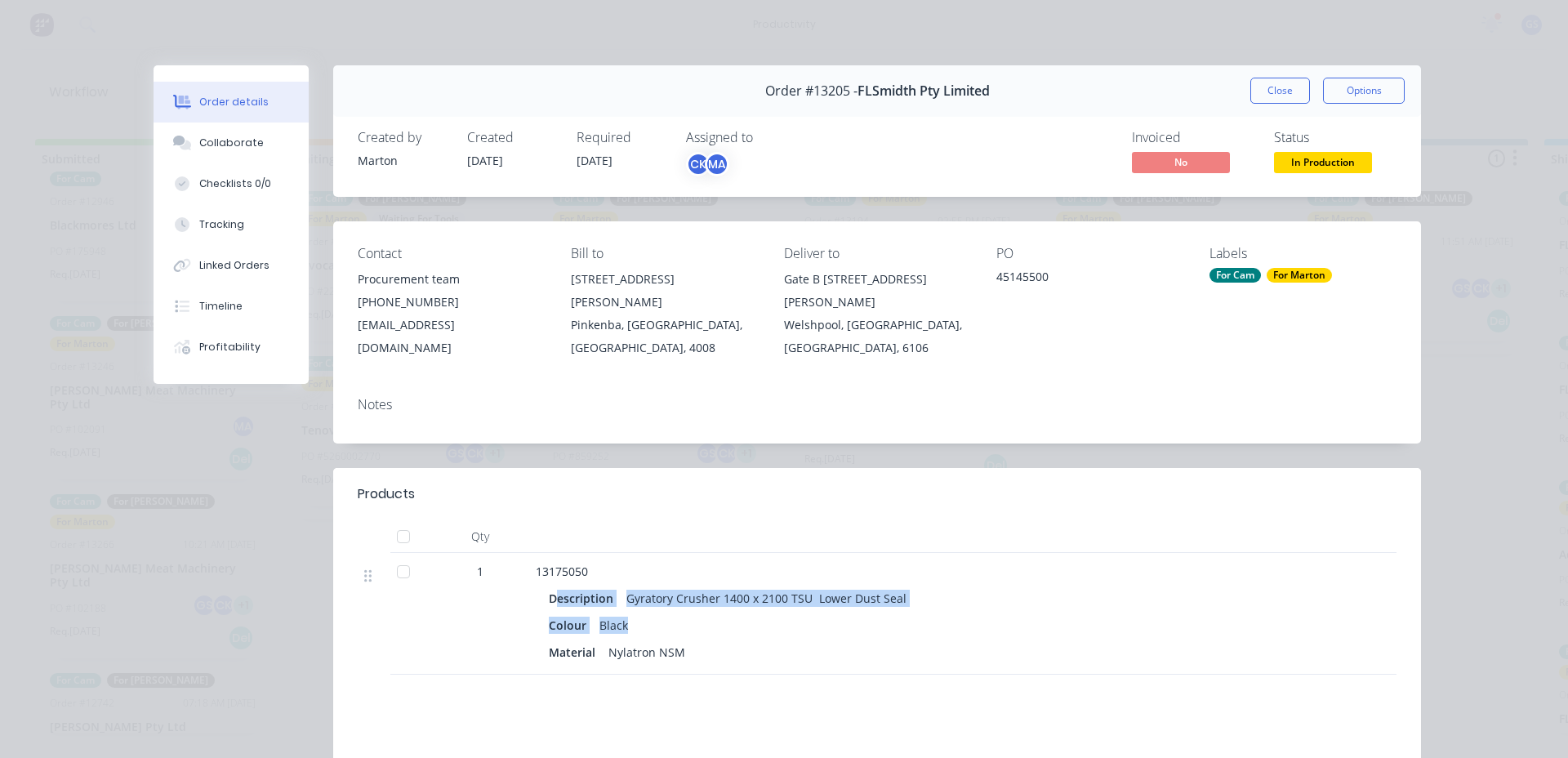
drag, startPoint x: 549, startPoint y: 582, endPoint x: 769, endPoint y: 605, distance: 221.2
click at [777, 610] on div "Description Gyratory Crusher 1400 x 2100 TSU Lower Dust Seal Colour Black Mater…" at bounding box center [855, 623] width 640 height 81
click at [233, 149] on div "Collaborate" at bounding box center [231, 143] width 65 height 15
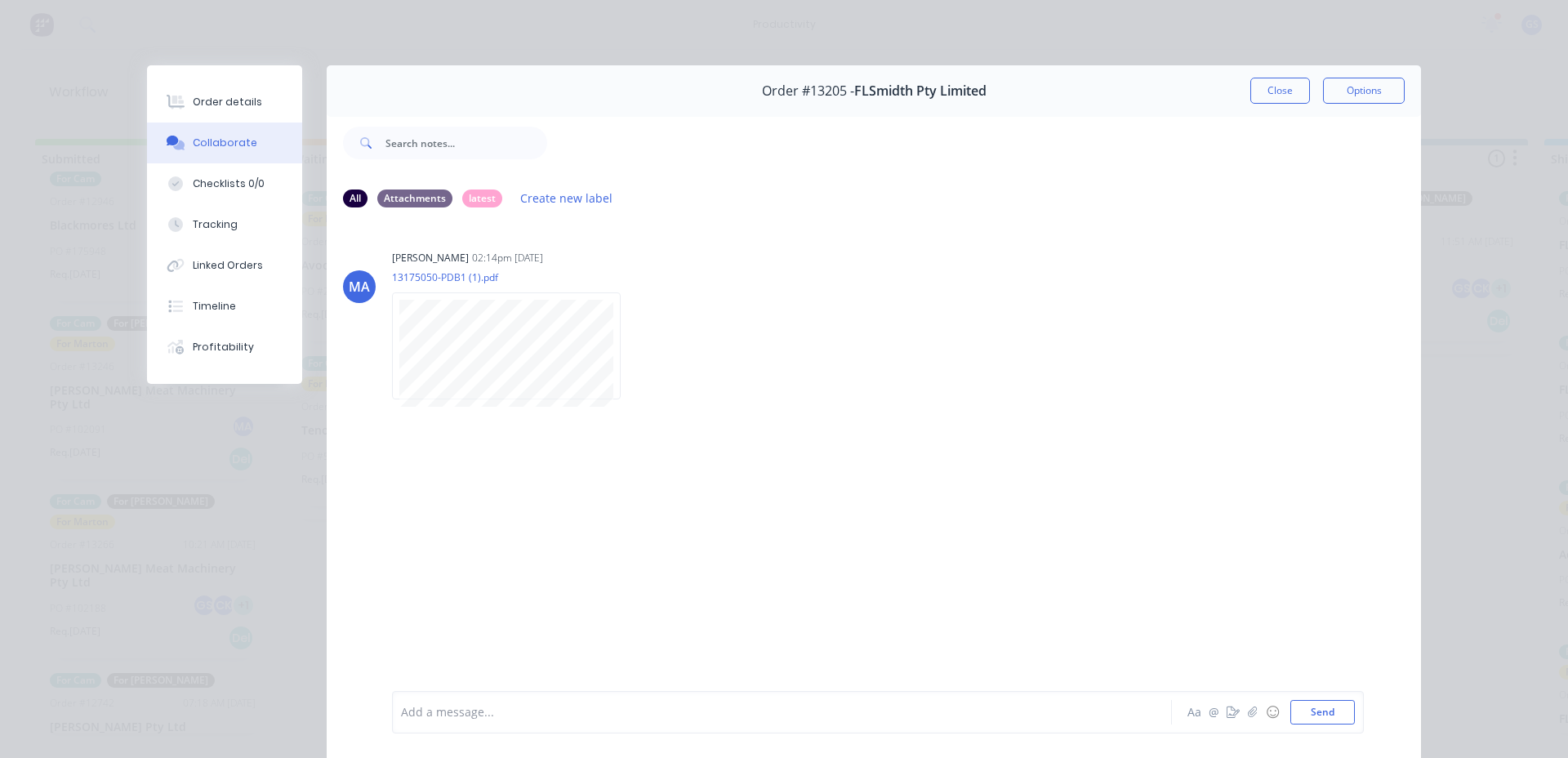
click at [1272, 91] on button "Close" at bounding box center [1280, 91] width 60 height 26
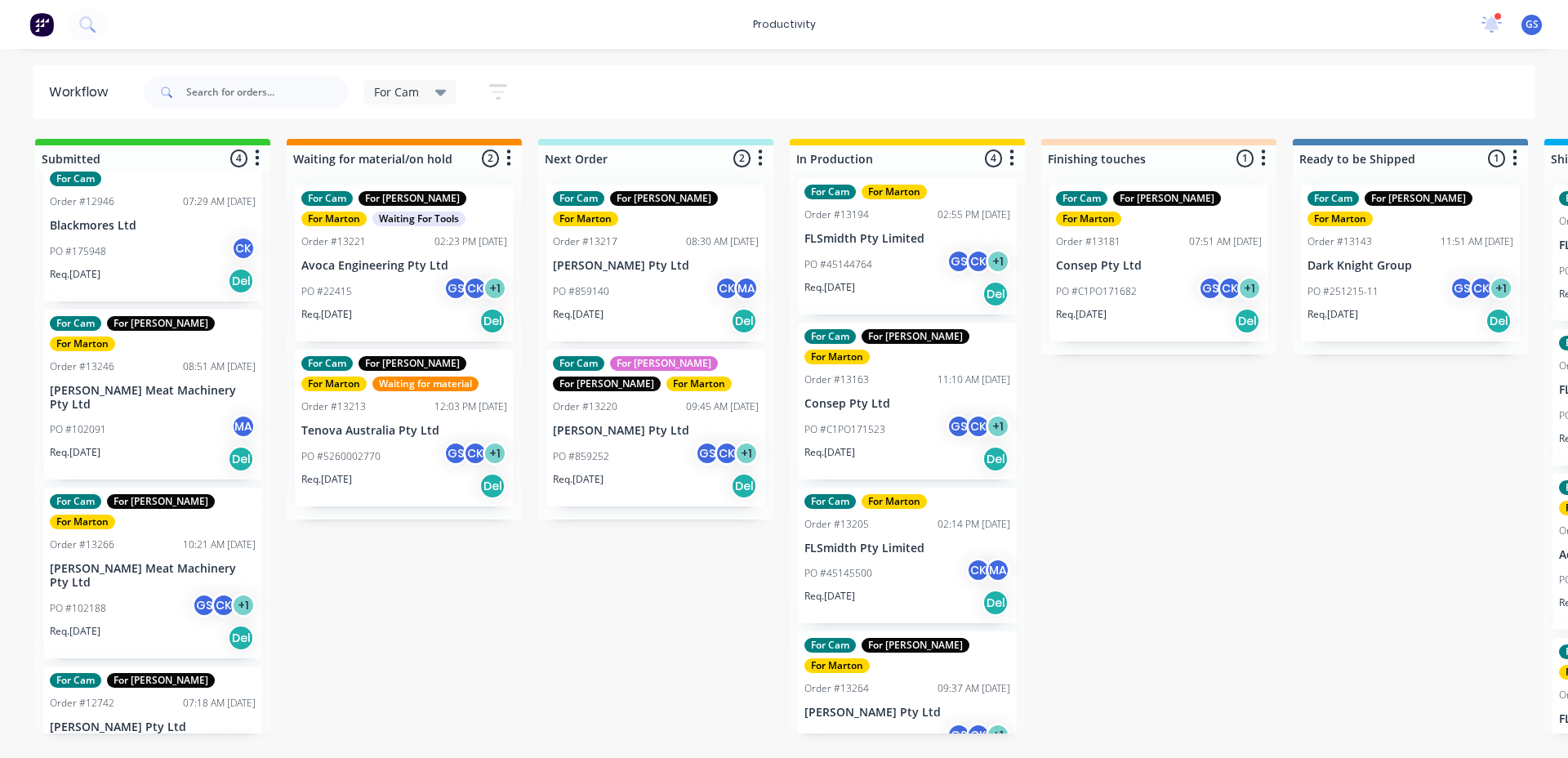
scroll to position [0, 0]
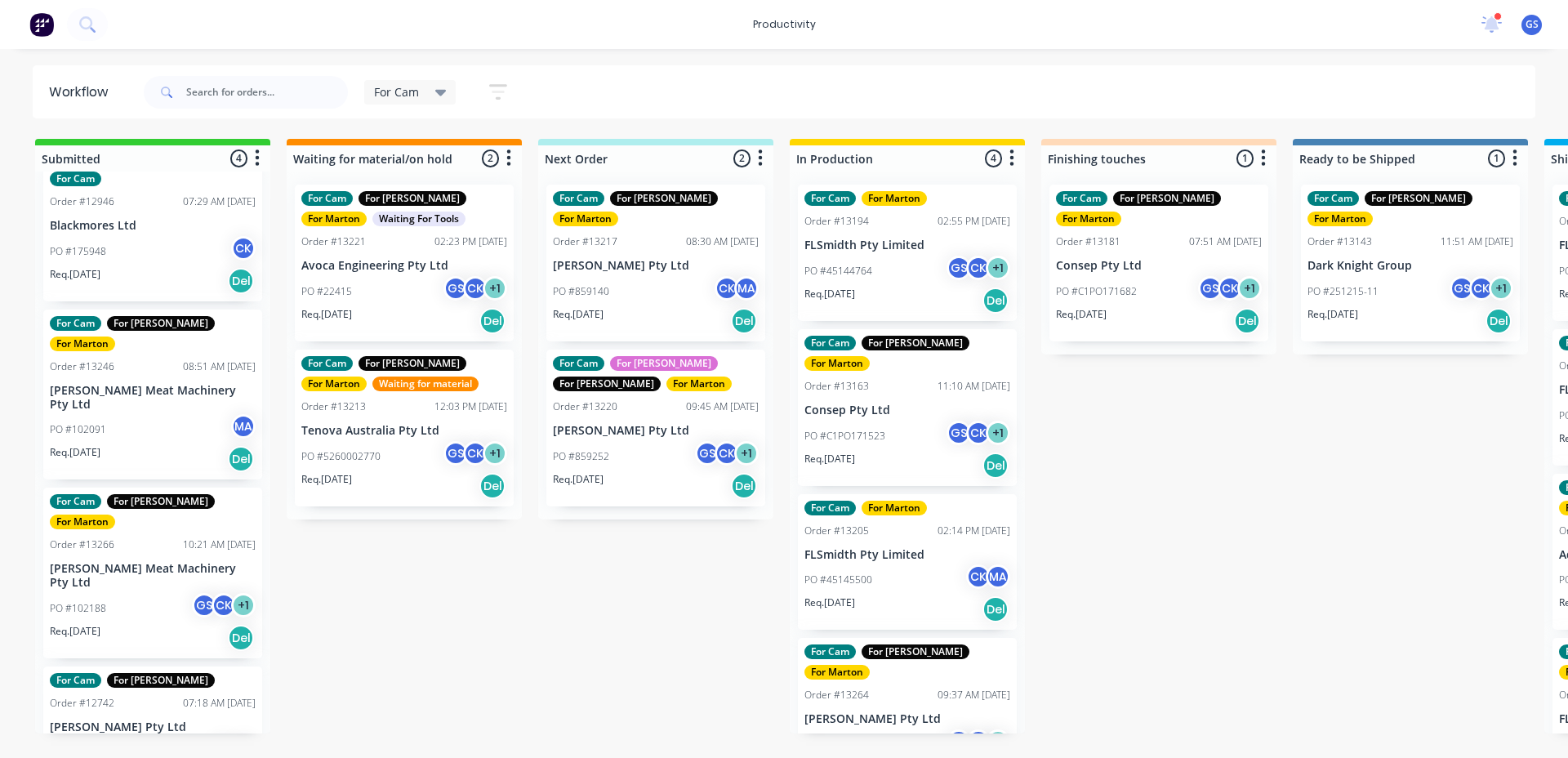
click at [959, 245] on p "FLSmidth Pty Limited" at bounding box center [907, 245] width 206 height 14
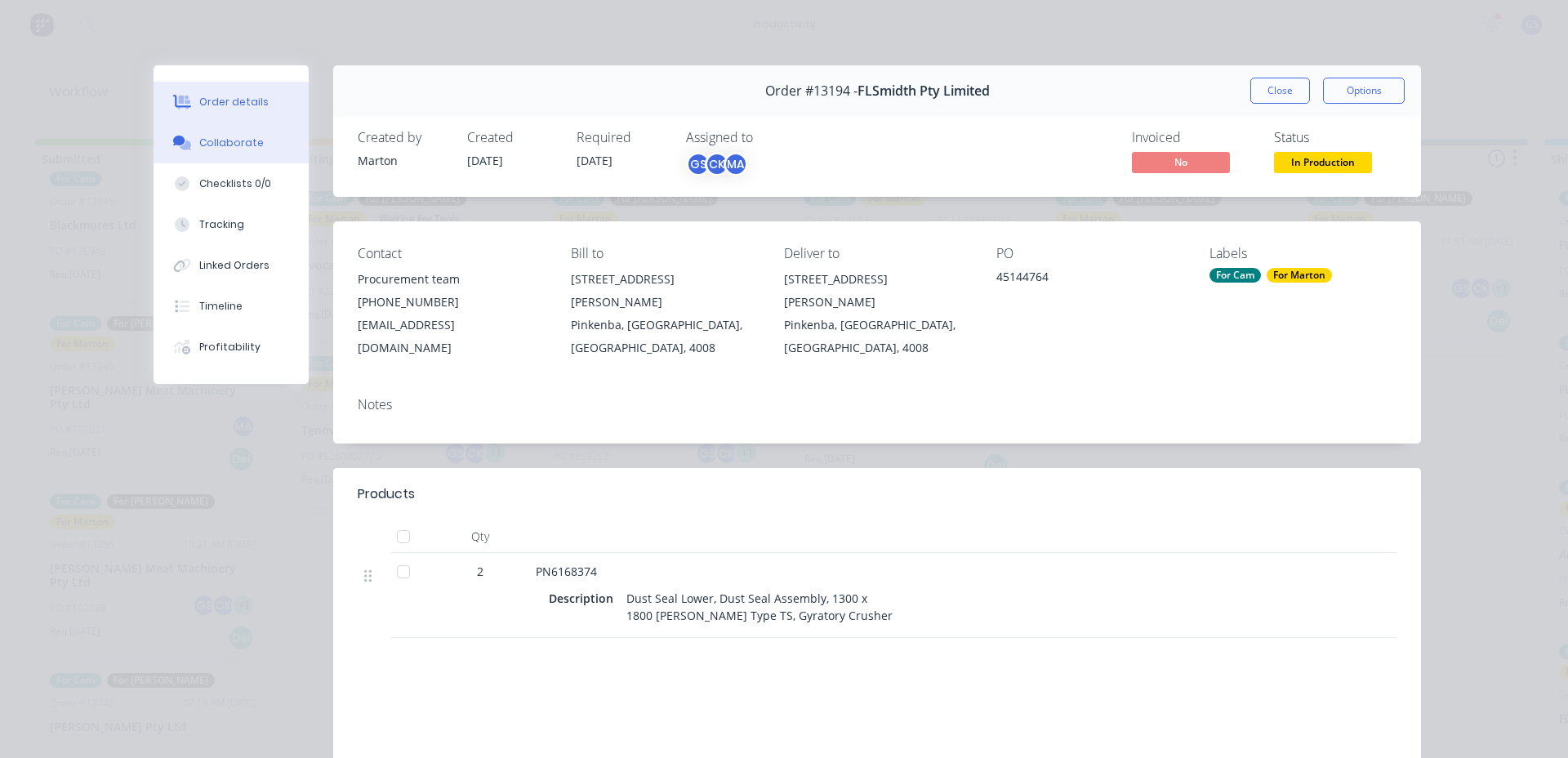
drag, startPoint x: 232, startPoint y: 148, endPoint x: 233, endPoint y: 139, distance: 9.1
click at [231, 150] on button "Collaborate" at bounding box center [230, 143] width 155 height 41
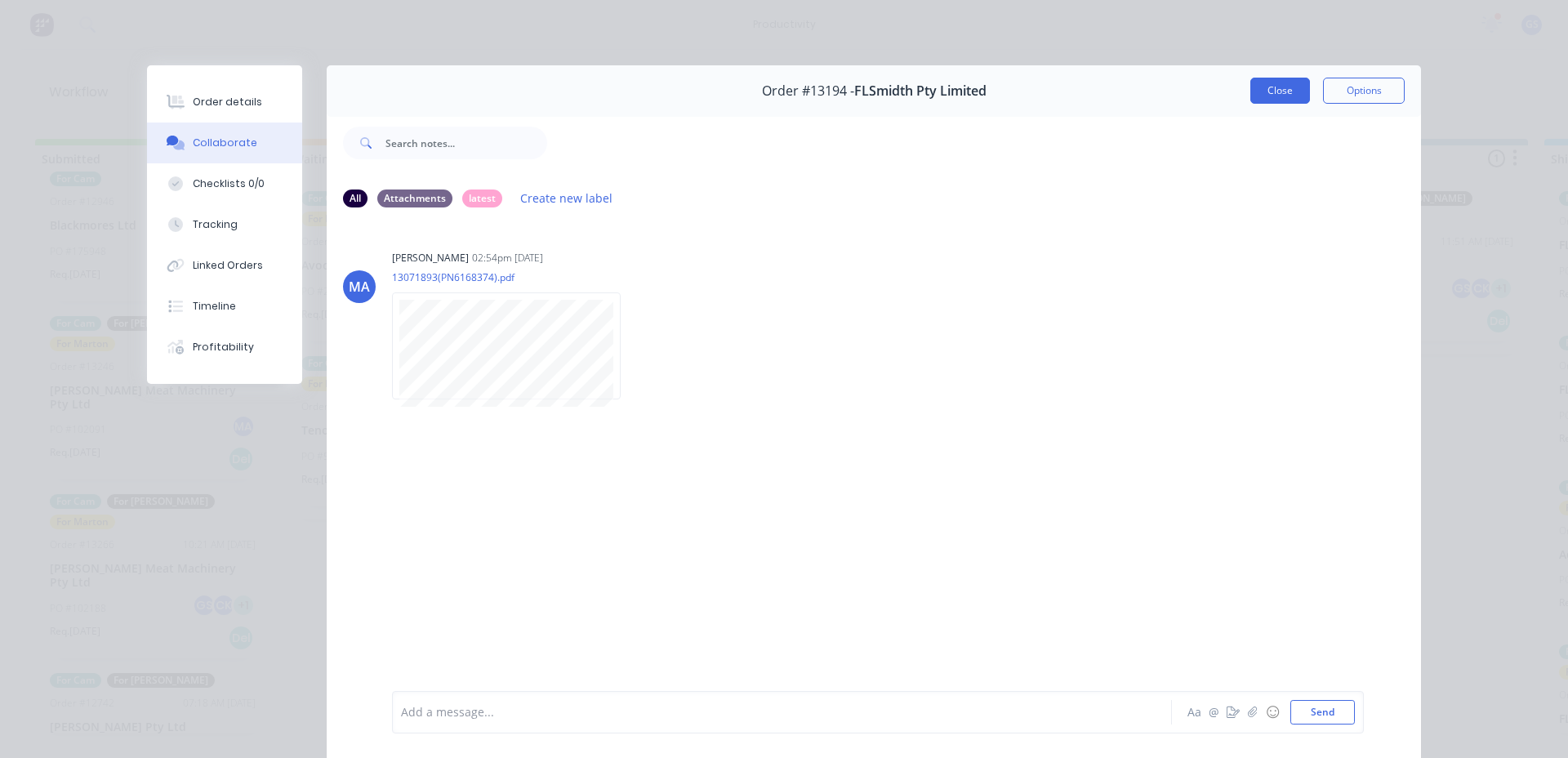
click at [1267, 92] on button "Close" at bounding box center [1280, 91] width 60 height 26
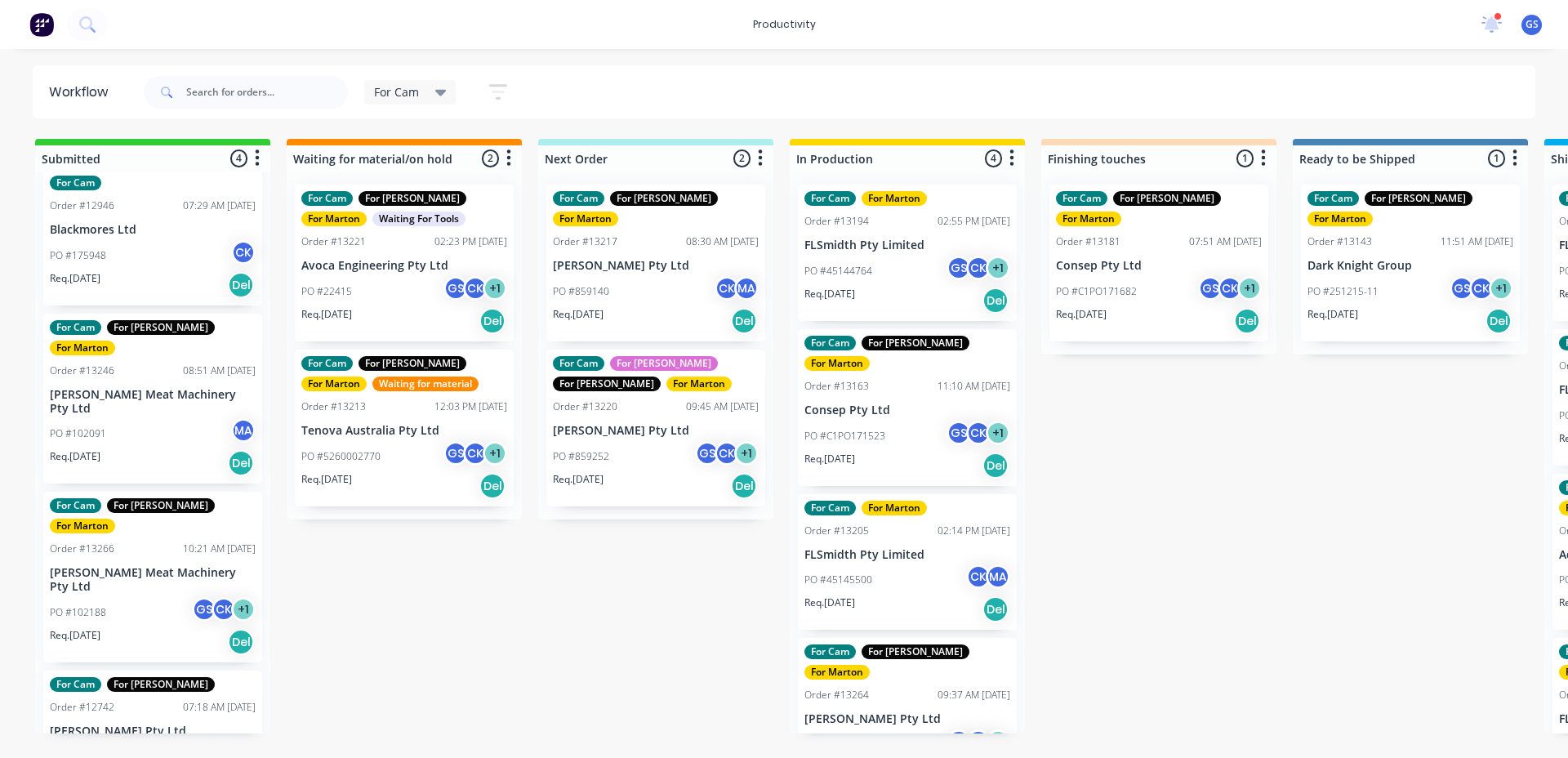
scroll to position [20, 0]
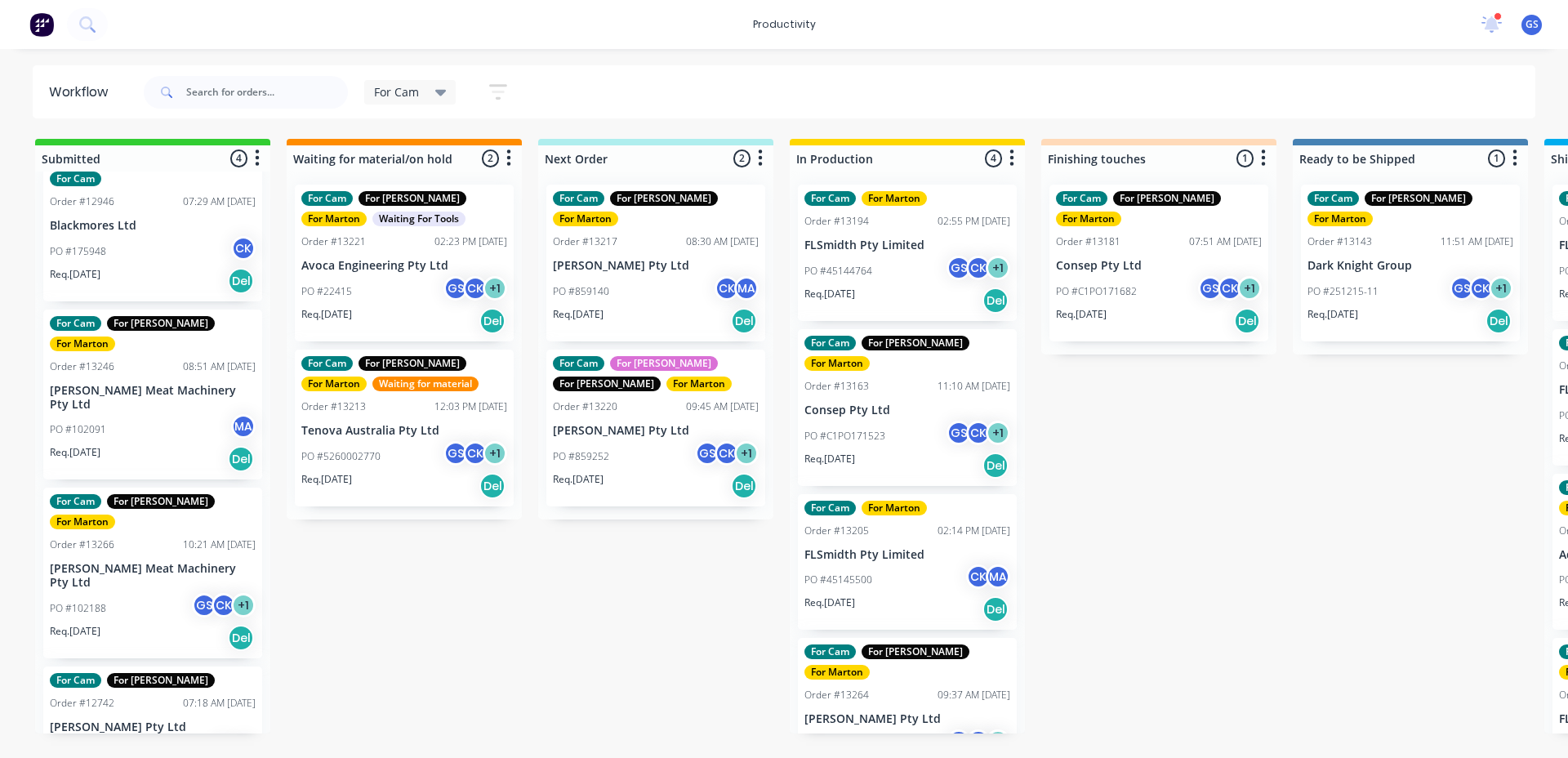
click at [423, 81] on div "For Cam" at bounding box center [410, 93] width 93 height 25
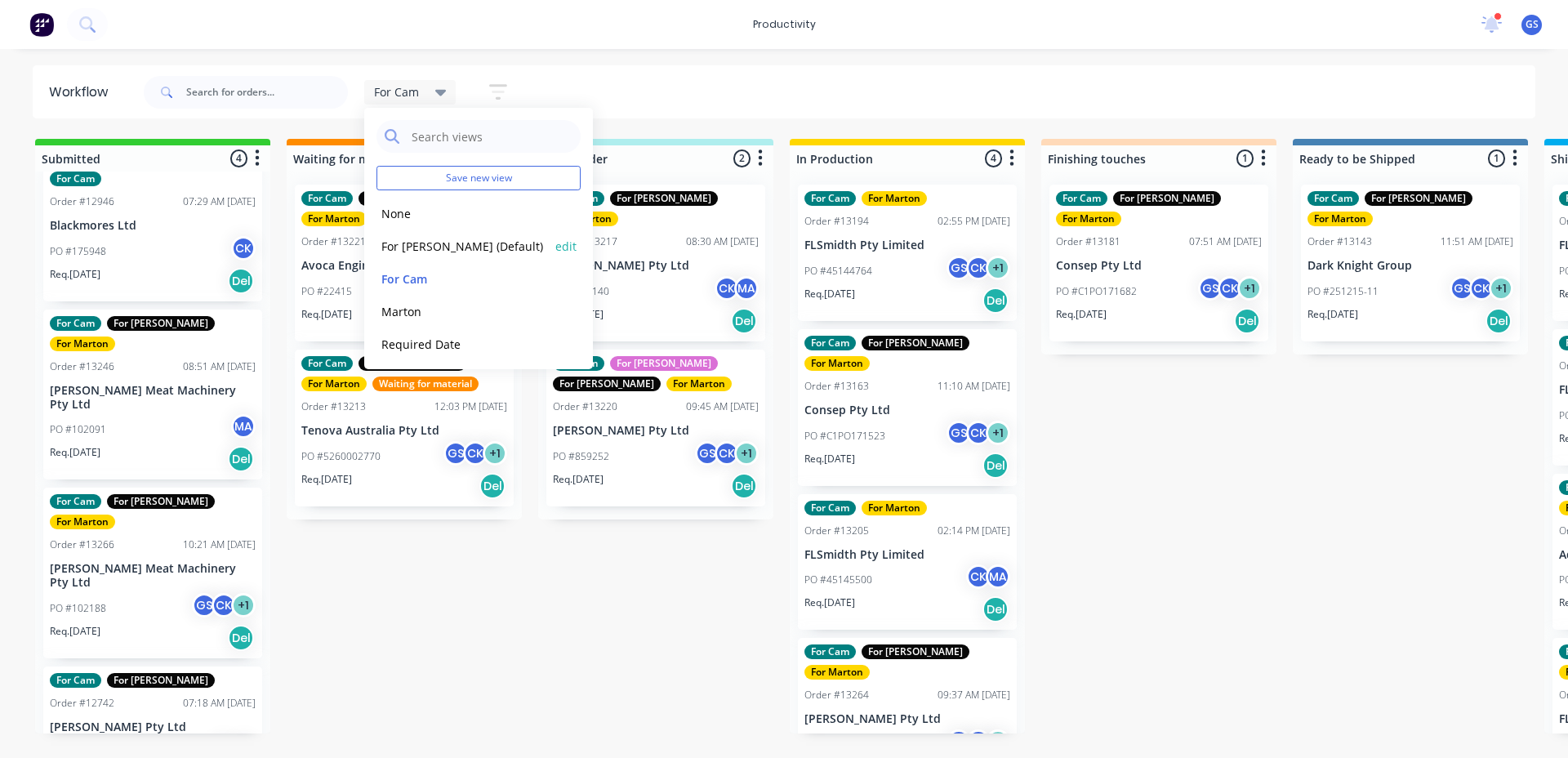
click at [438, 245] on button "For [PERSON_NAME] (Default)" at bounding box center [463, 246] width 174 height 19
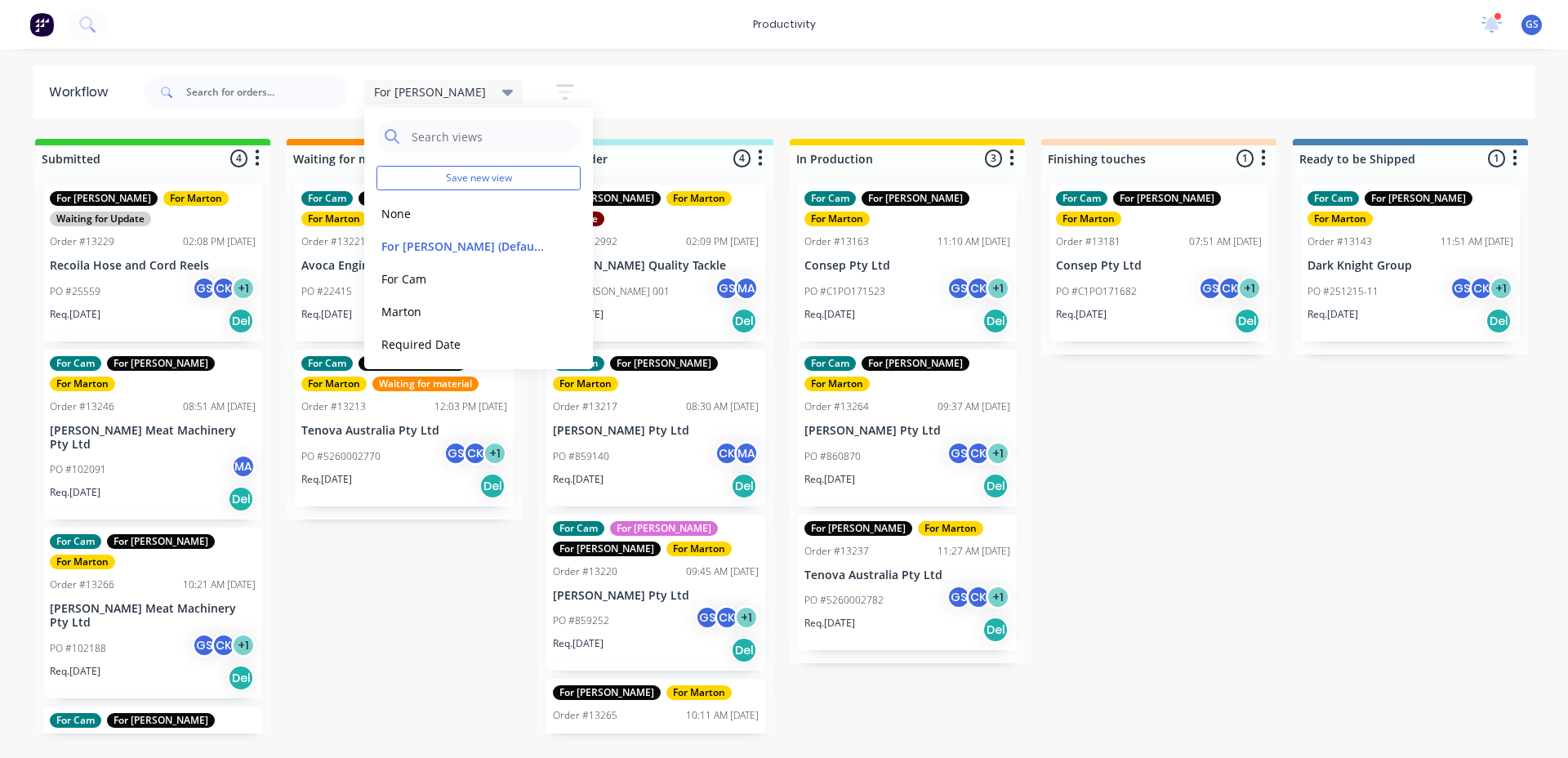
click at [1117, 514] on div "Submitted 4 Sort By Created date Required date Order number Customer name Most …" at bounding box center [1113, 436] width 2250 height 595
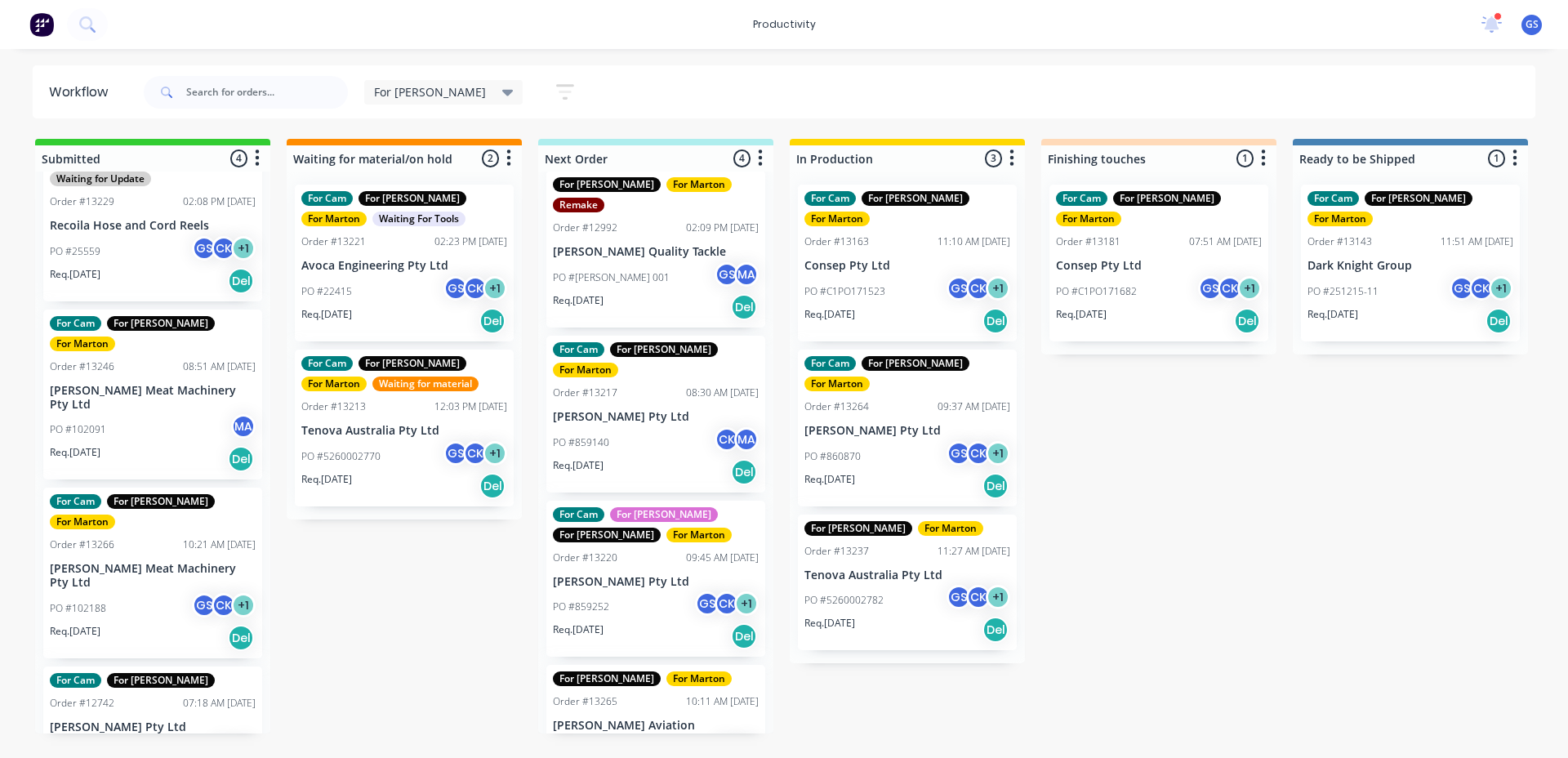
scroll to position [0, 0]
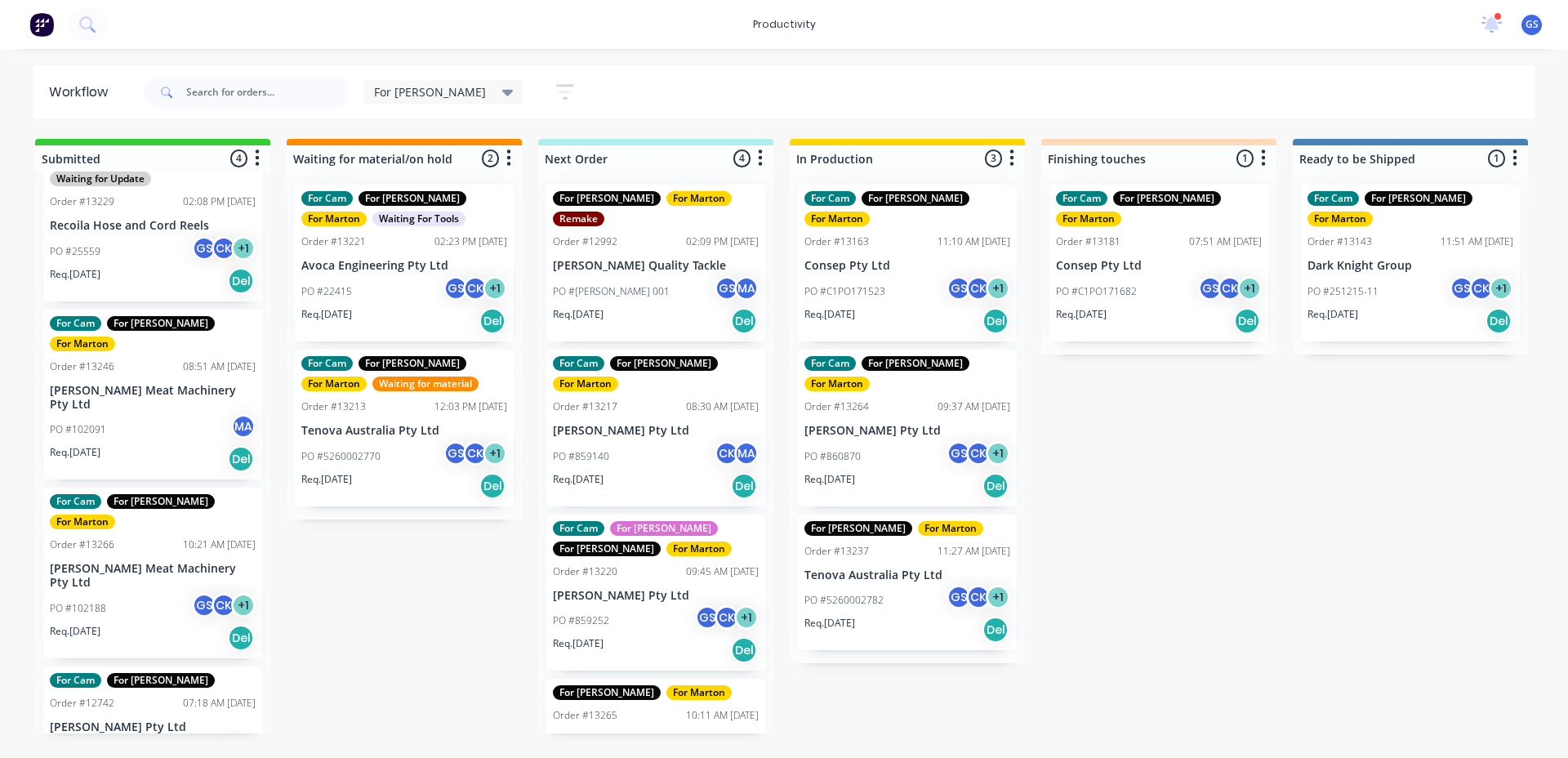
click at [413, 103] on div "For [PERSON_NAME]" at bounding box center [444, 93] width 159 height 25
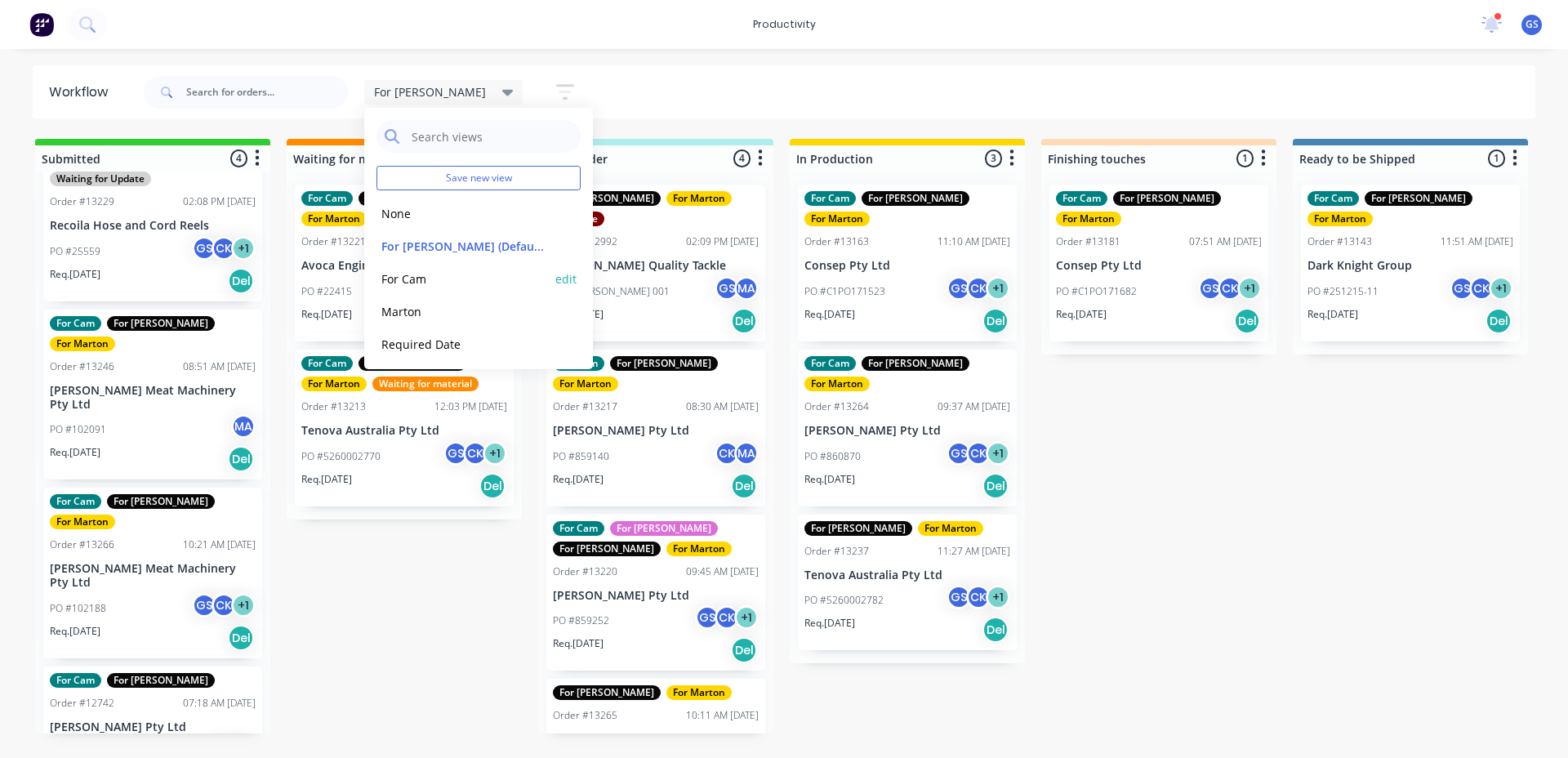
click at [412, 272] on button "For Cam" at bounding box center [463, 279] width 174 height 19
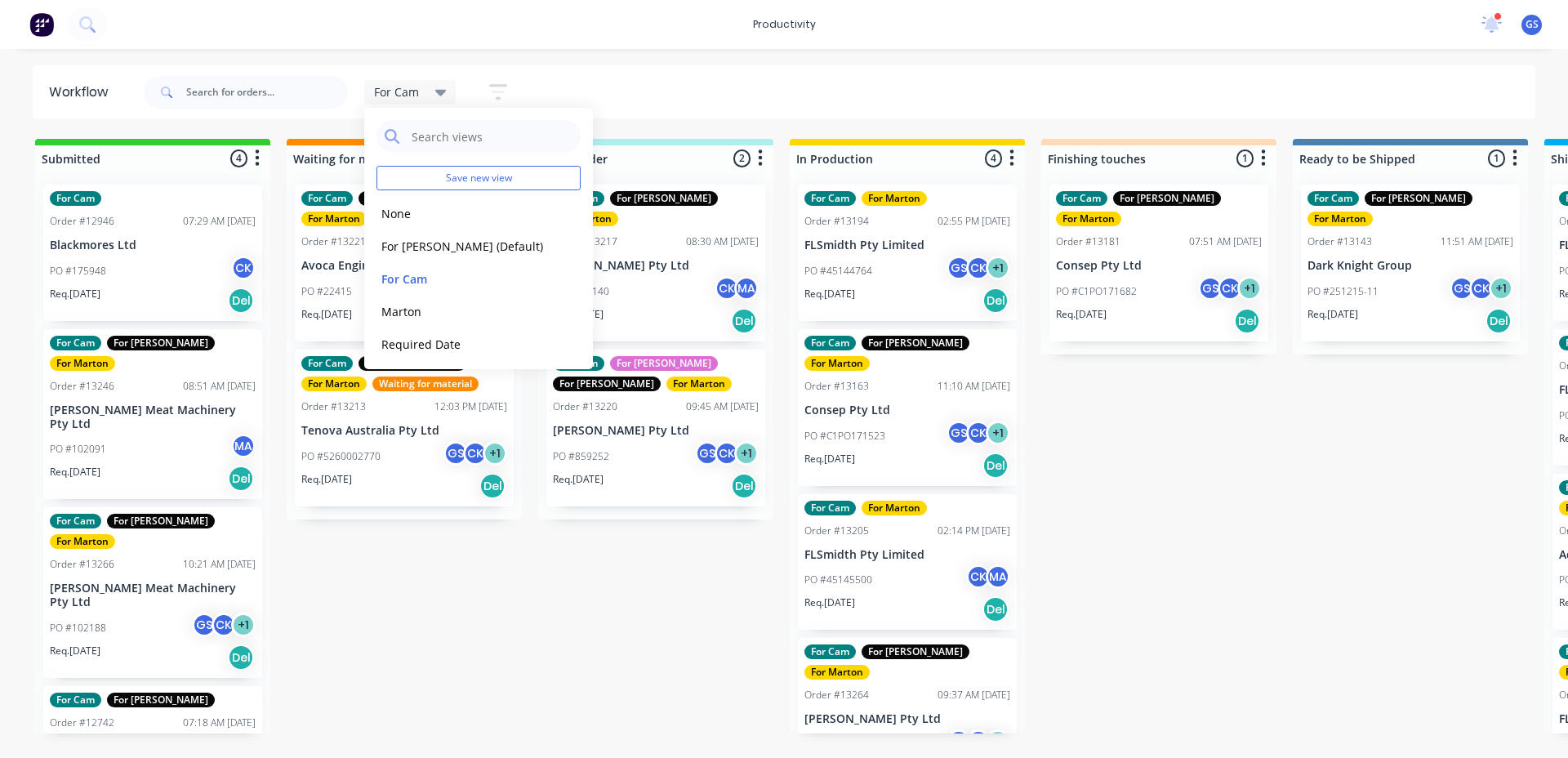
click at [909, 276] on div "PO #45144764 GS CK + 1" at bounding box center [907, 272] width 206 height 31
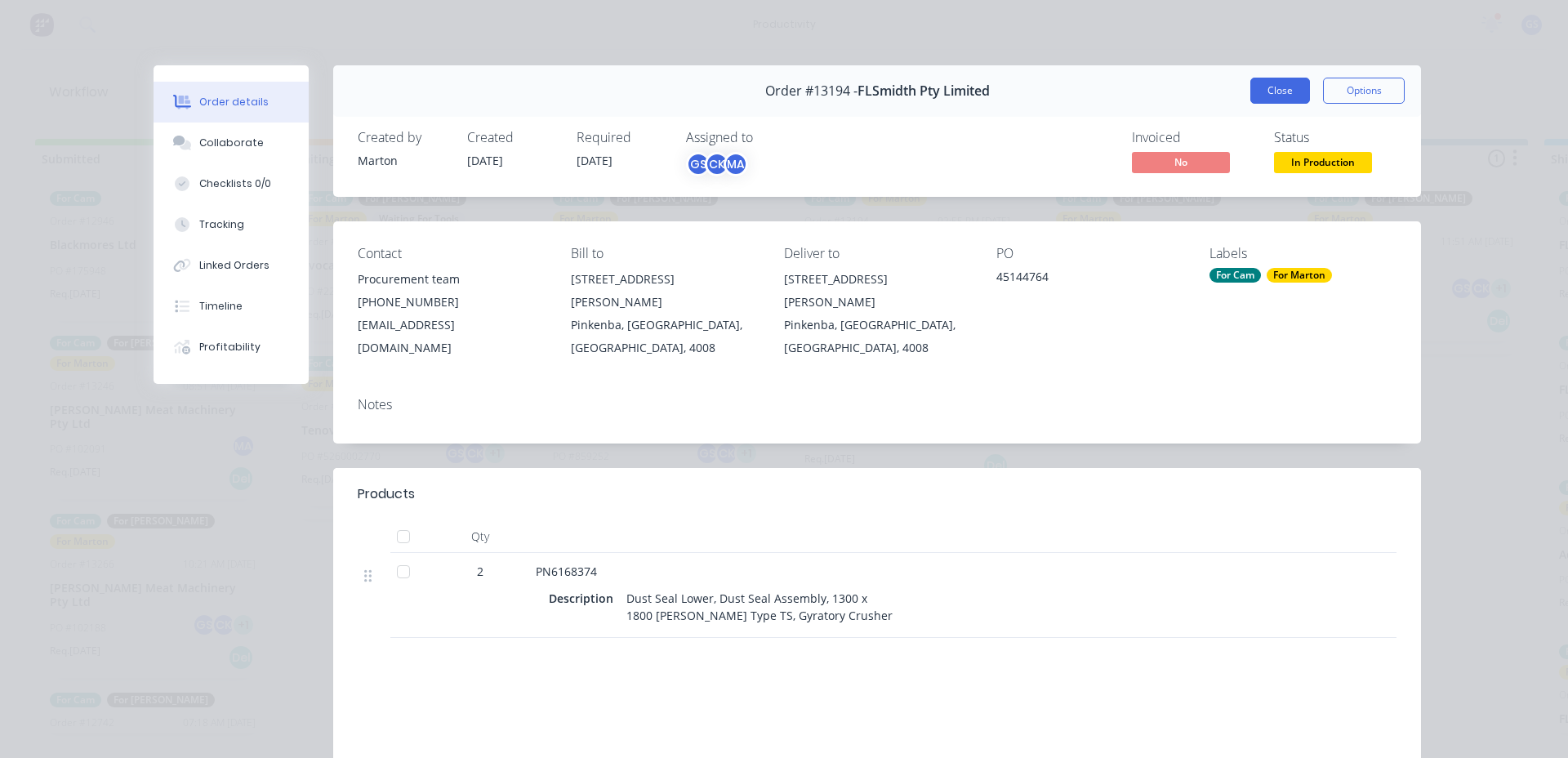
click at [1287, 89] on button "Close" at bounding box center [1280, 91] width 60 height 26
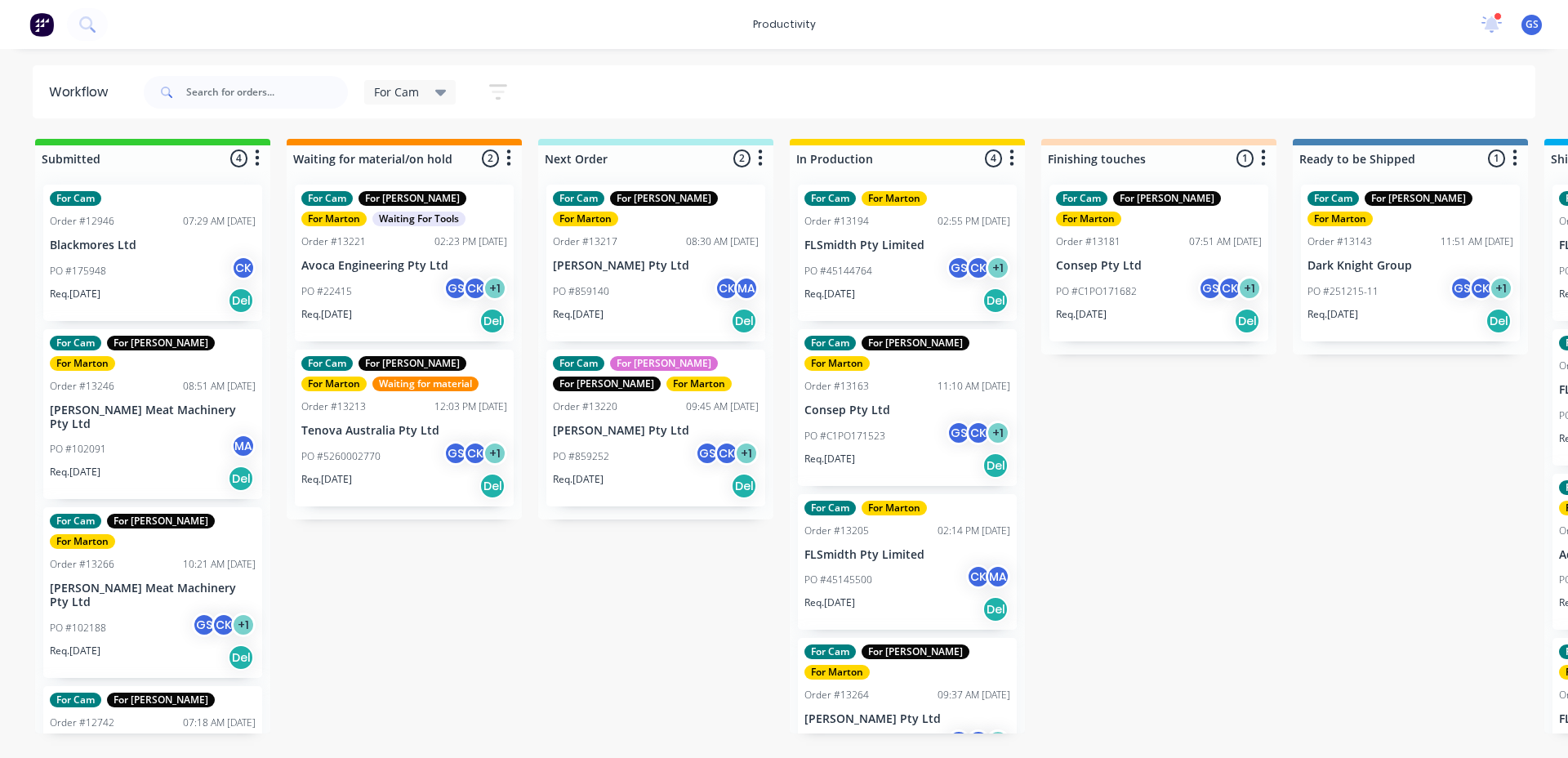
click at [899, 548] on p "FLSmidth Pty Limited" at bounding box center [907, 555] width 206 height 14
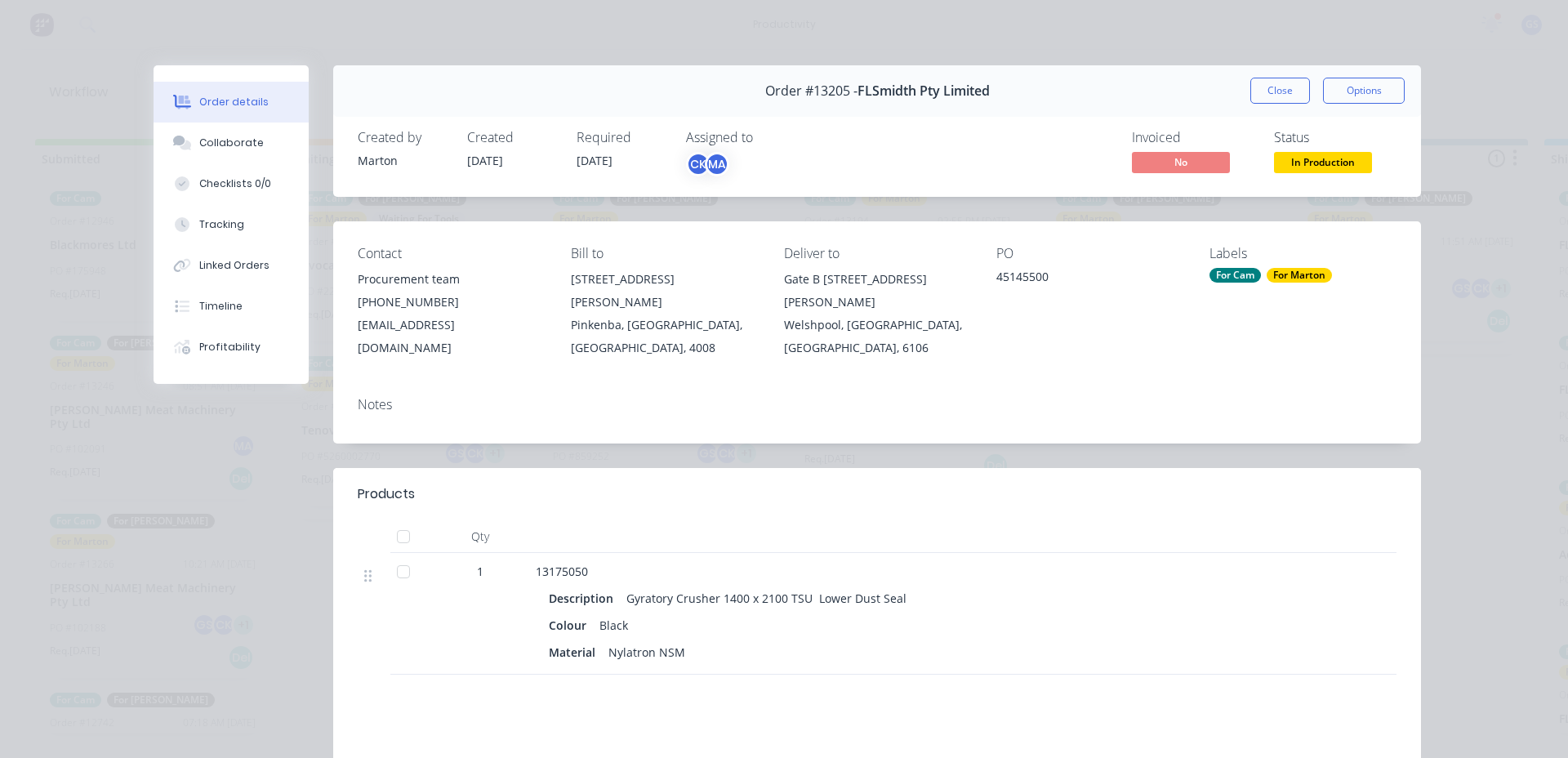
click at [1274, 92] on button "Close" at bounding box center [1280, 91] width 60 height 26
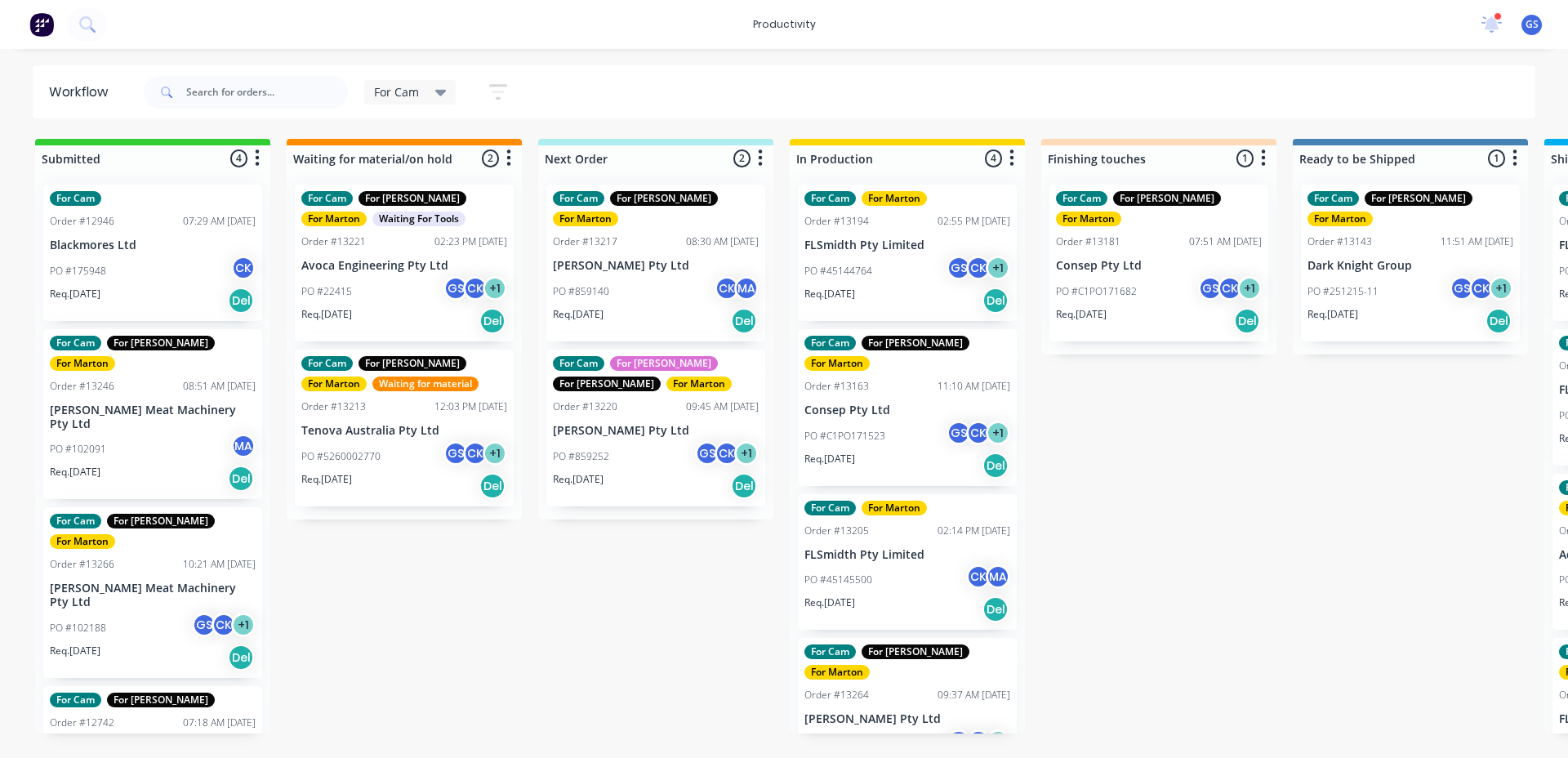
drag, startPoint x: 438, startPoint y: 94, endPoint x: 439, endPoint y: 106, distance: 12.0
click at [436, 94] on icon at bounding box center [441, 93] width 11 height 18
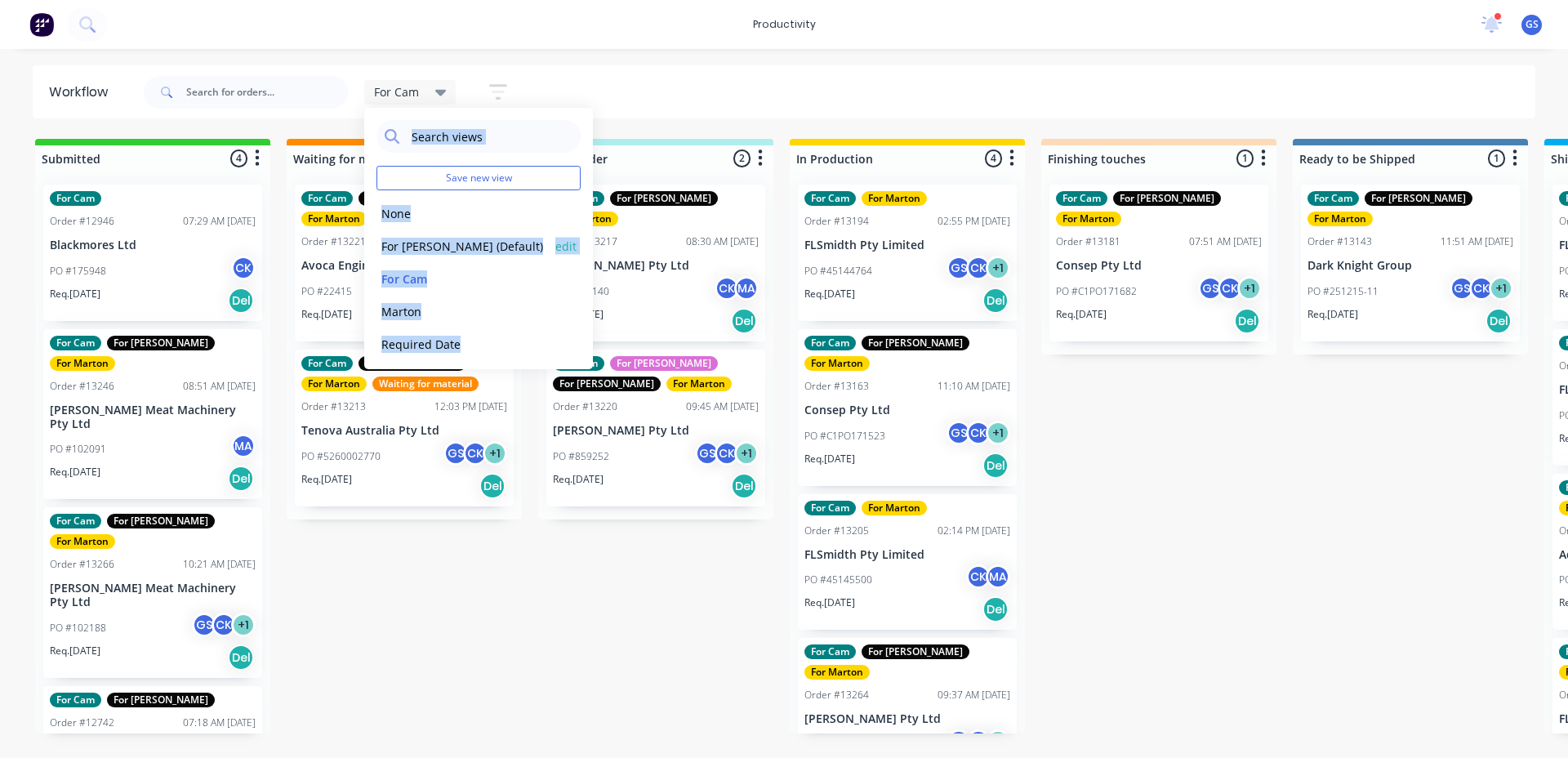
click at [415, 250] on button "For [PERSON_NAME] (Default)" at bounding box center [463, 246] width 174 height 19
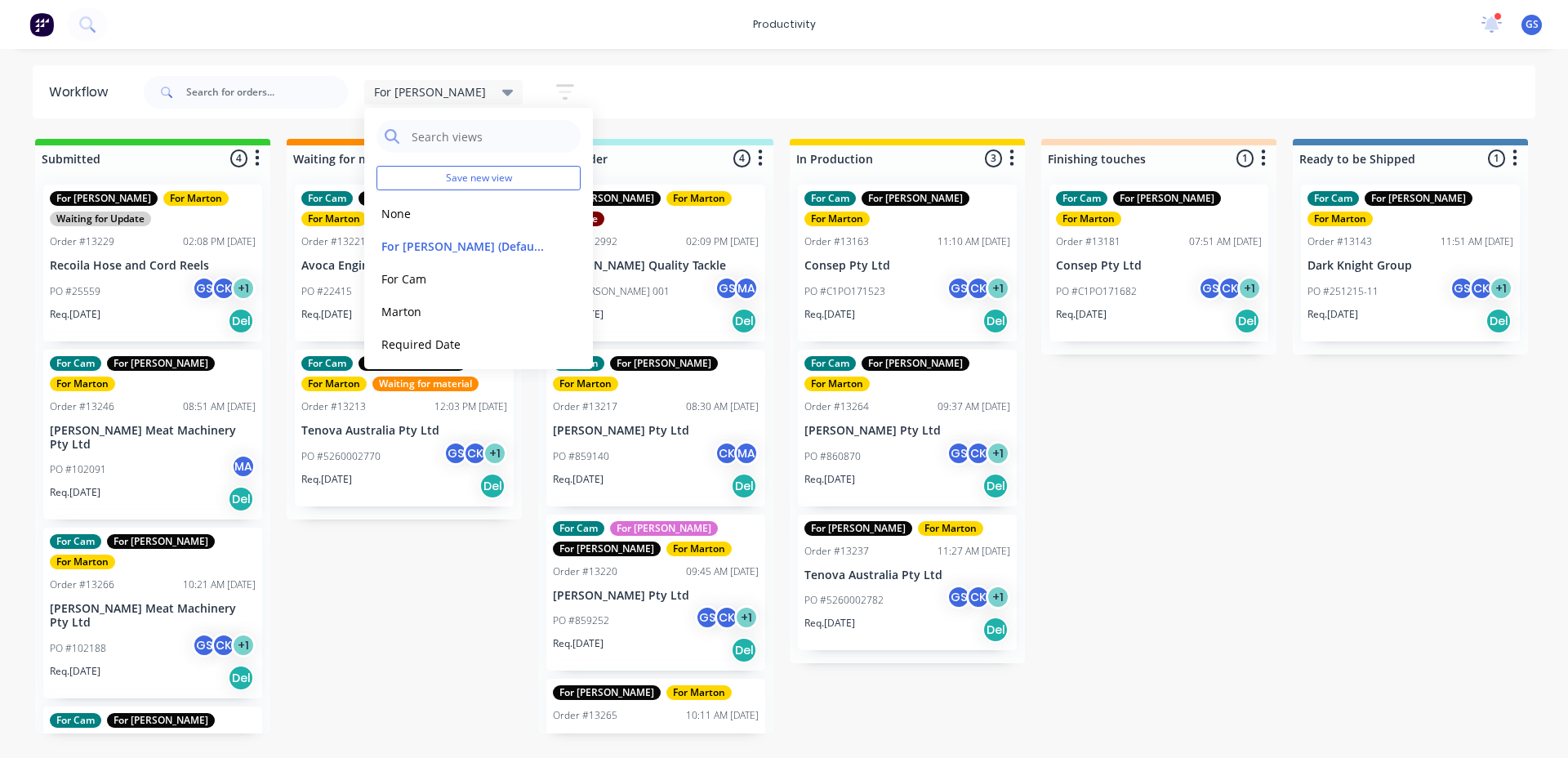
drag, startPoint x: 1158, startPoint y: 482, endPoint x: 1149, endPoint y: 480, distance: 9.2
click at [1156, 483] on div "Submitted 4 Sort By Created date Required date Order number Customer name Most …" at bounding box center [1113, 436] width 2250 height 595
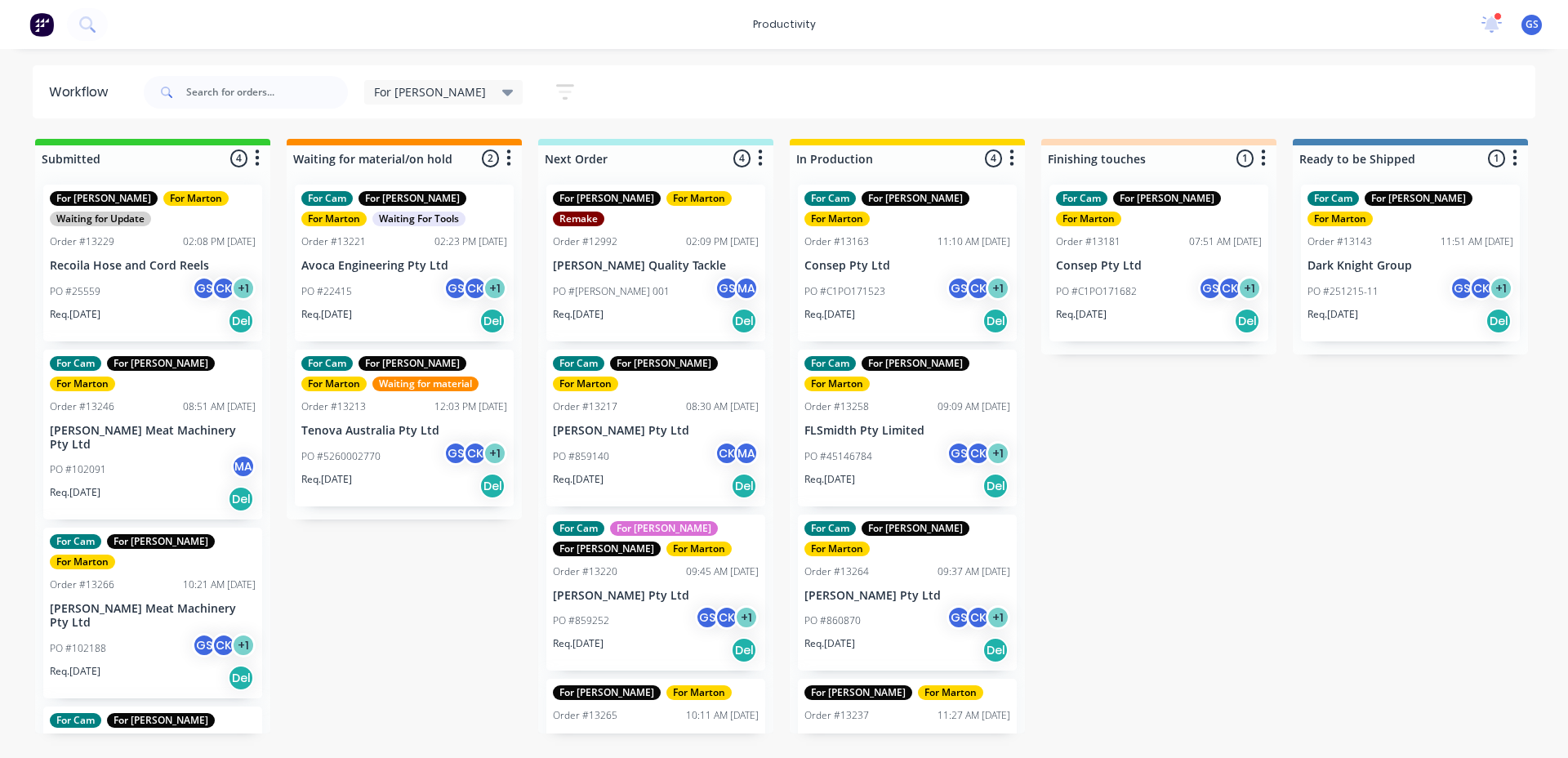
click at [909, 441] on div "PO #45146784 GS CK + 1" at bounding box center [907, 457] width 206 height 31
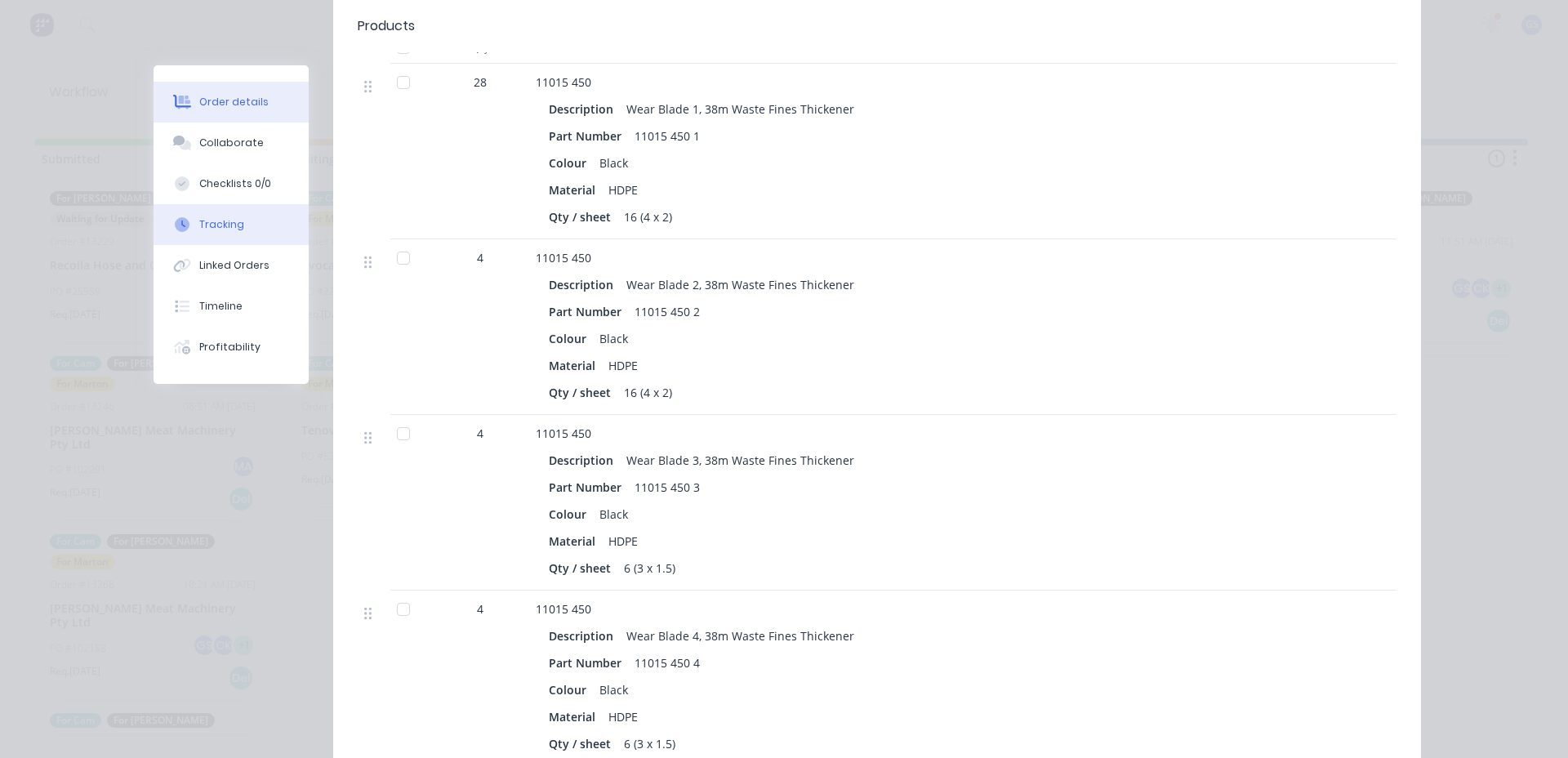
scroll to position [490, 0]
click at [187, 142] on div at bounding box center [182, 143] width 25 height 15
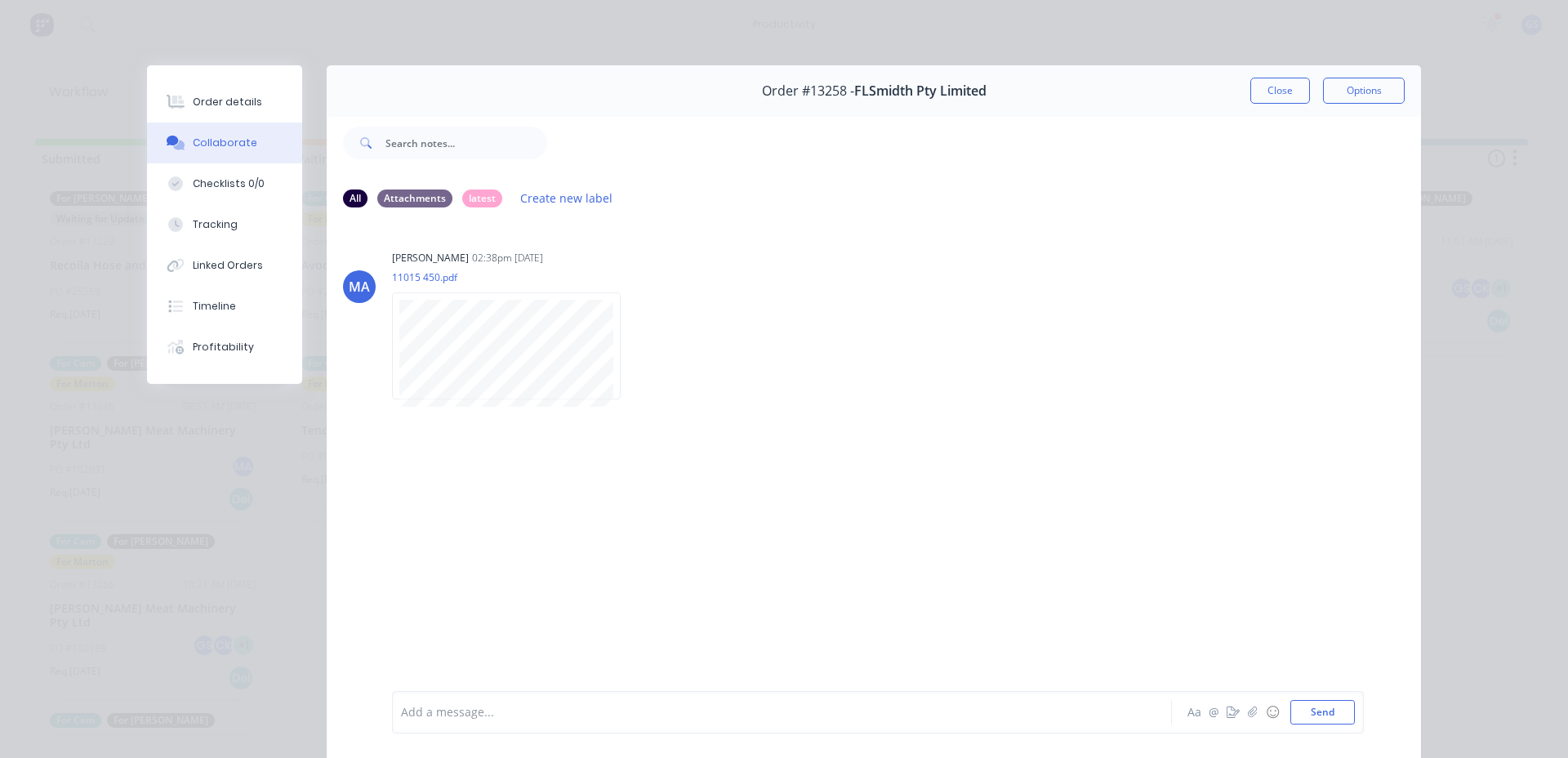
click at [1257, 105] on div "Order #13258 - FLSmidth Pty Limited Close Options" at bounding box center [873, 91] width 1094 height 52
drag, startPoint x: 1242, startPoint y: 96, endPoint x: 1254, endPoint y: 91, distance: 13.0
click at [1242, 96] on div "Order #13258 - FLSmidth Pty Limited Close Options" at bounding box center [873, 91] width 1094 height 52
click at [1234, 72] on div "Order #13258 - FLSmidth Pty Limited Close Options" at bounding box center [873, 91] width 1094 height 52
drag, startPoint x: 1255, startPoint y: 78, endPoint x: 1264, endPoint y: 91, distance: 15.8
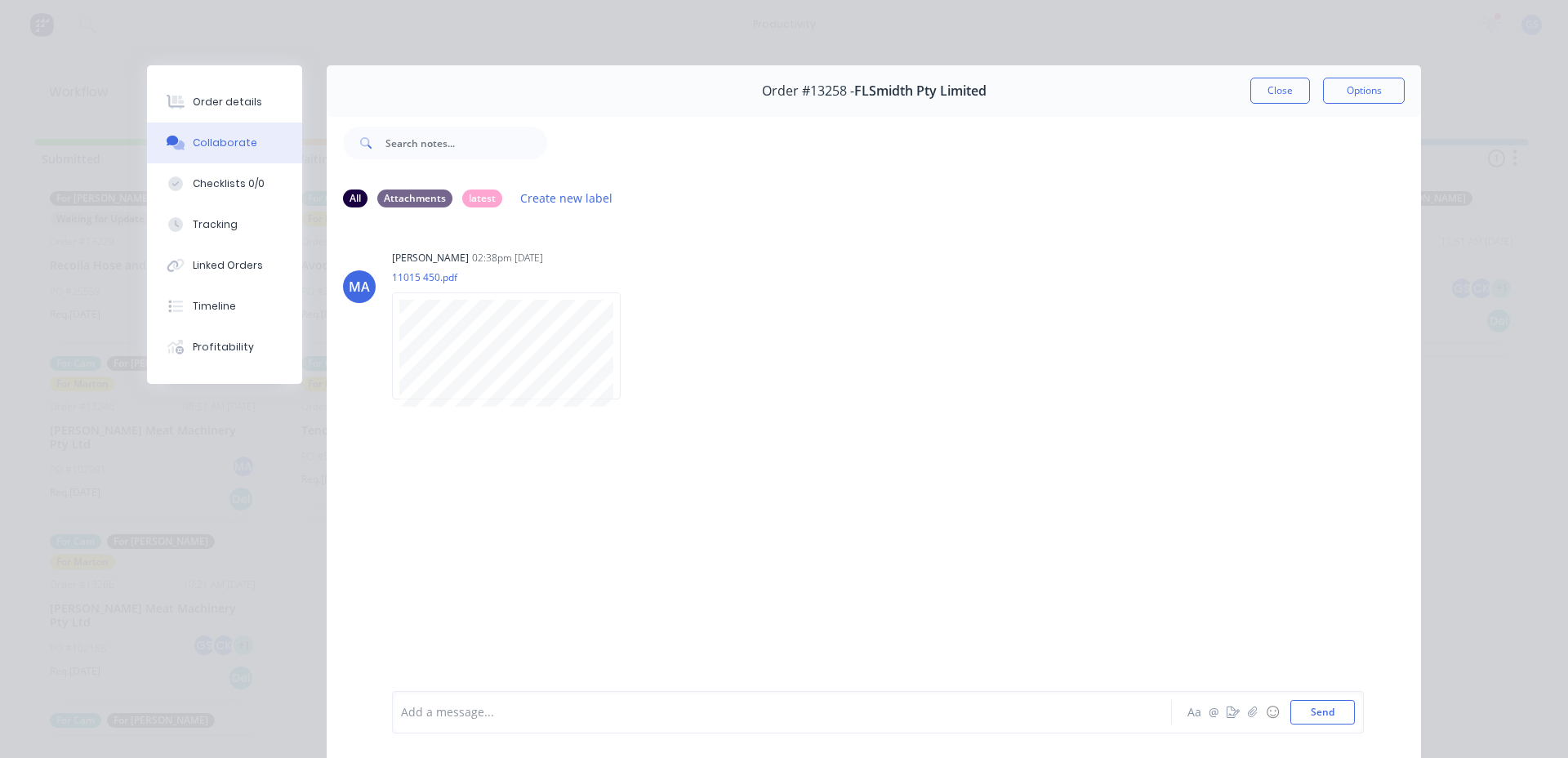
click at [1255, 79] on button "Close" at bounding box center [1280, 91] width 60 height 26
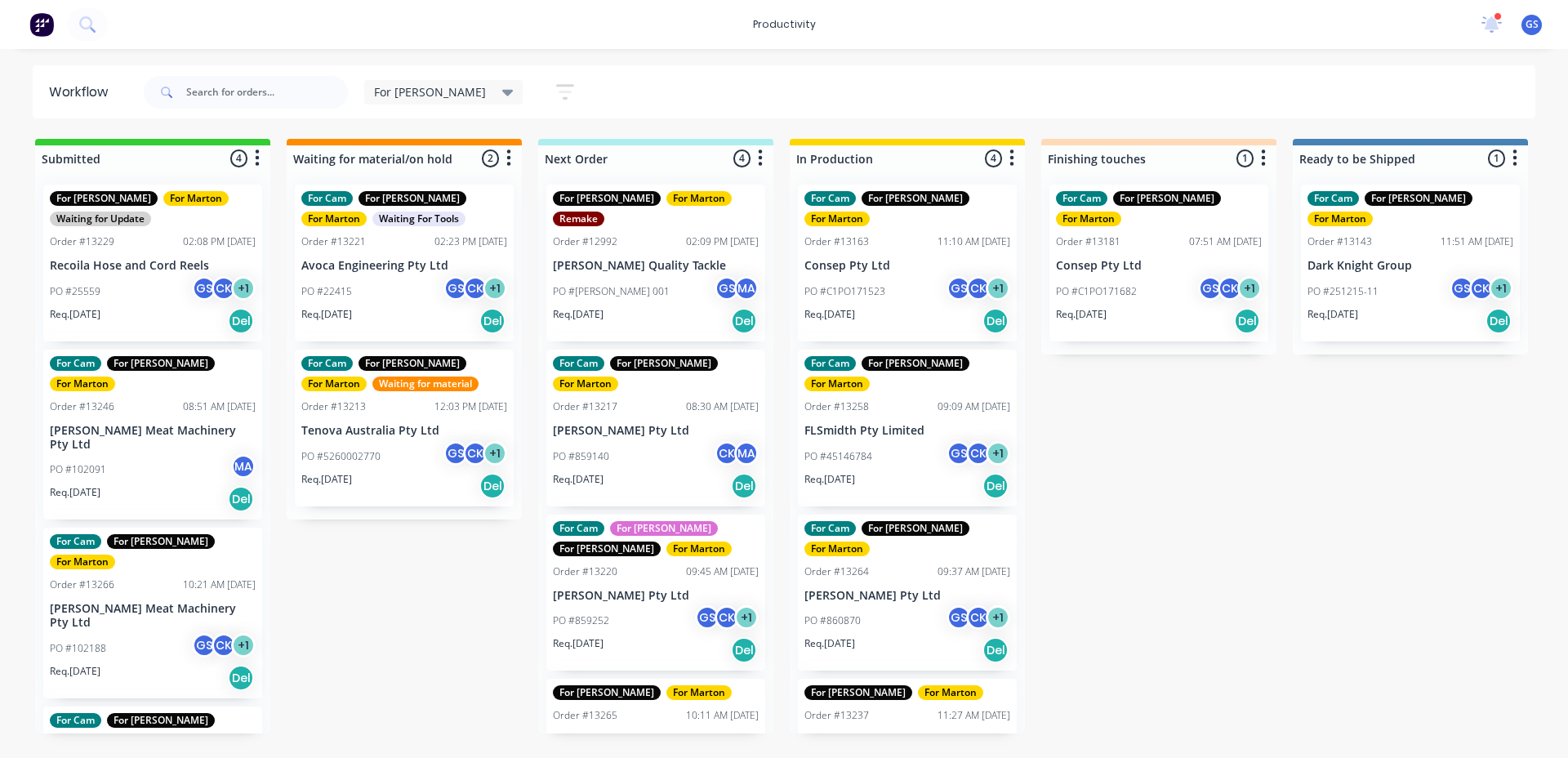
click at [1134, 377] on div "Submitted 4 Sort By Created date Required date Order number Customer name Most …" at bounding box center [1113, 436] width 2250 height 595
drag, startPoint x: 1017, startPoint y: 284, endPoint x: 1023, endPoint y: 294, distance: 11.7
click at [1023, 294] on div "For Cam For Gary For Marton Order #13163 11:10 AM 11/08/25 Consep Pty Ltd PO #C…" at bounding box center [907, 452] width 235 height 562
click at [1086, 410] on div "Submitted 4 Sort By Created date Required date Order number Customer name Most …" at bounding box center [1113, 436] width 2250 height 595
click at [1153, 438] on div "Submitted 4 Sort By Created date Required date Order number Customer name Most …" at bounding box center [1113, 436] width 2250 height 595
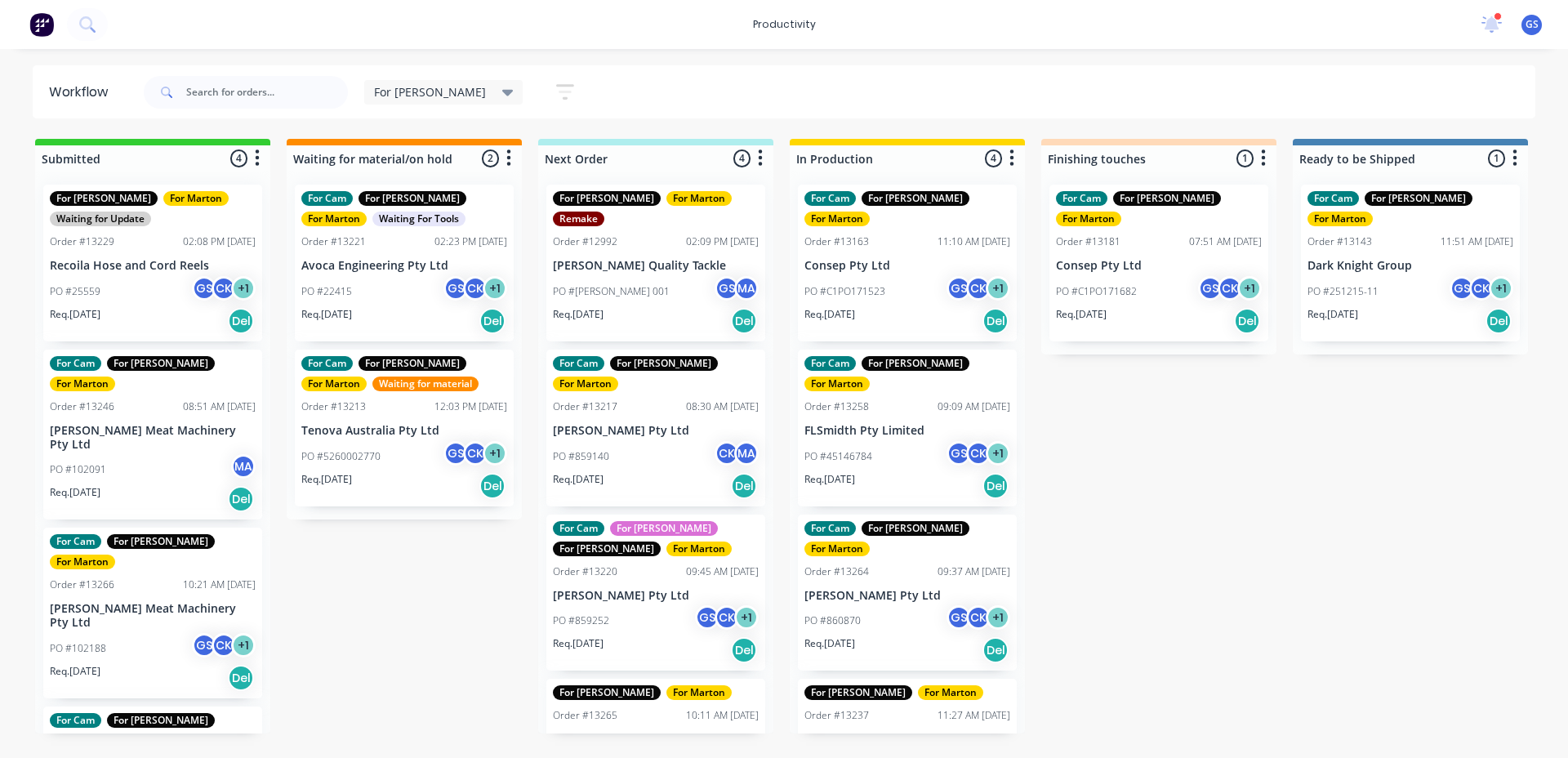
click at [849, 104] on div "For Gary Save new view None edit For Gary (Default) edit For Cam edit Marton ed…" at bounding box center [838, 93] width 1396 height 49
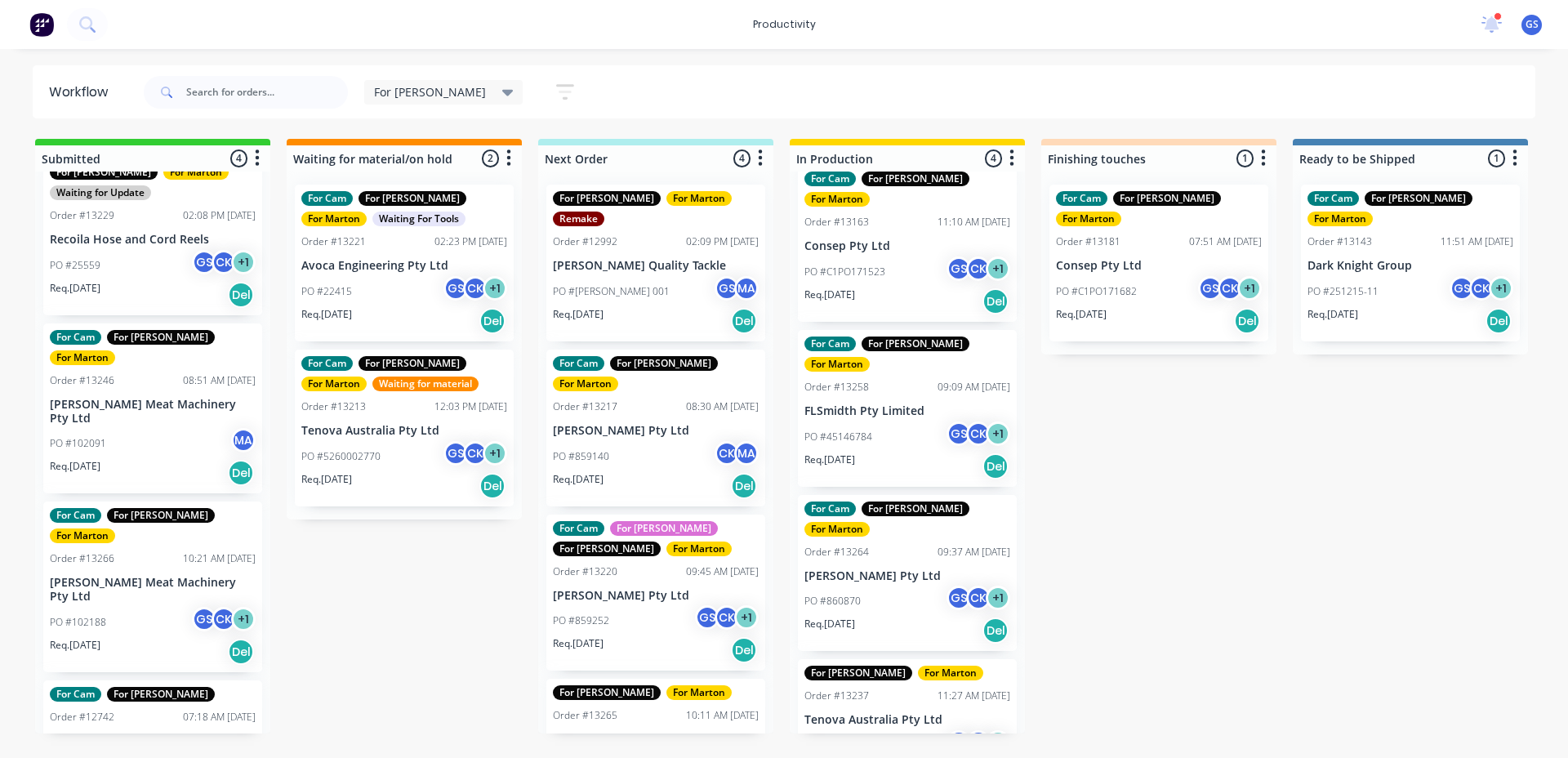
scroll to position [40, 0]
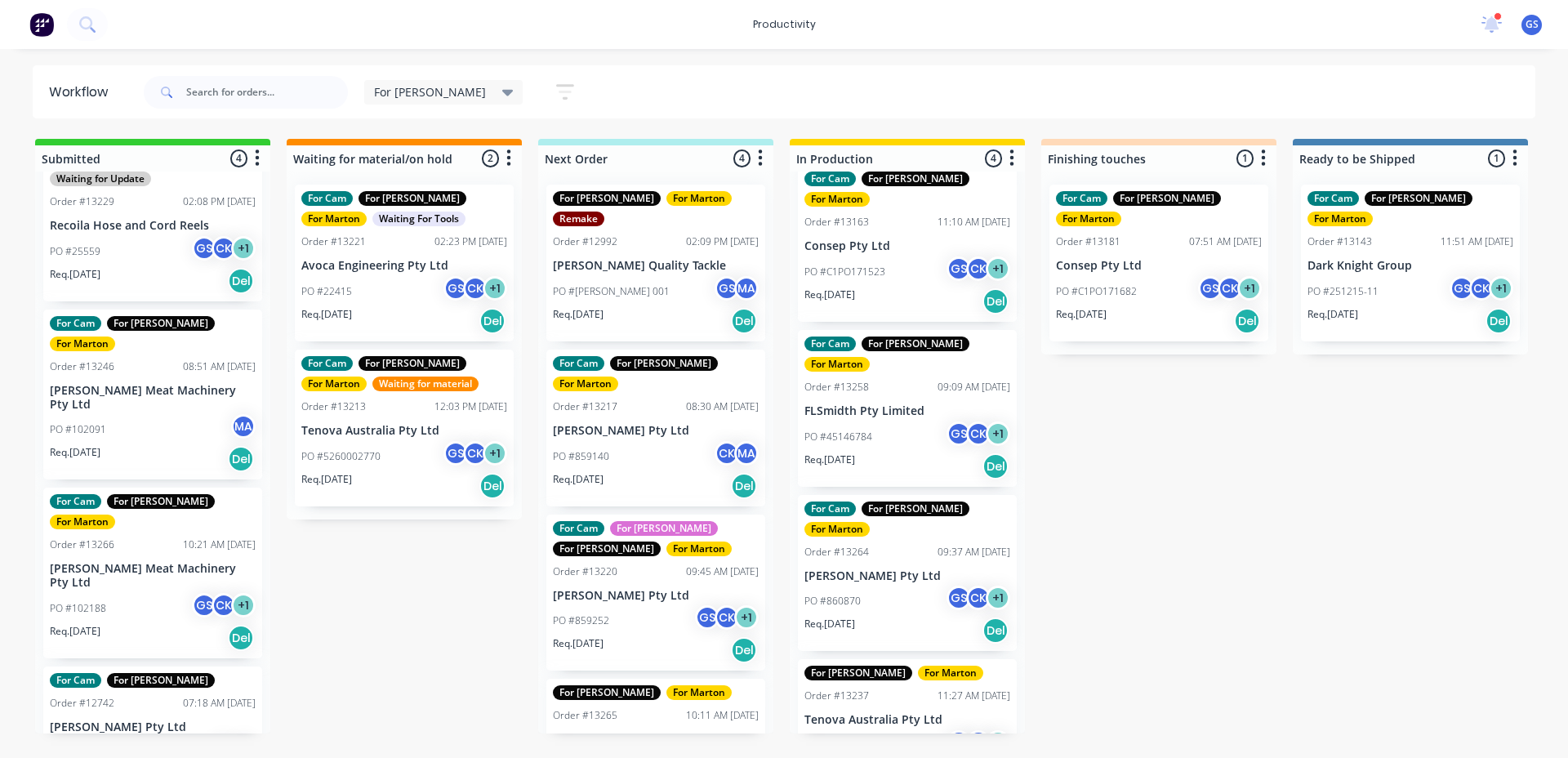
click at [162, 414] on div "PO #102091 MA" at bounding box center [153, 430] width 206 height 31
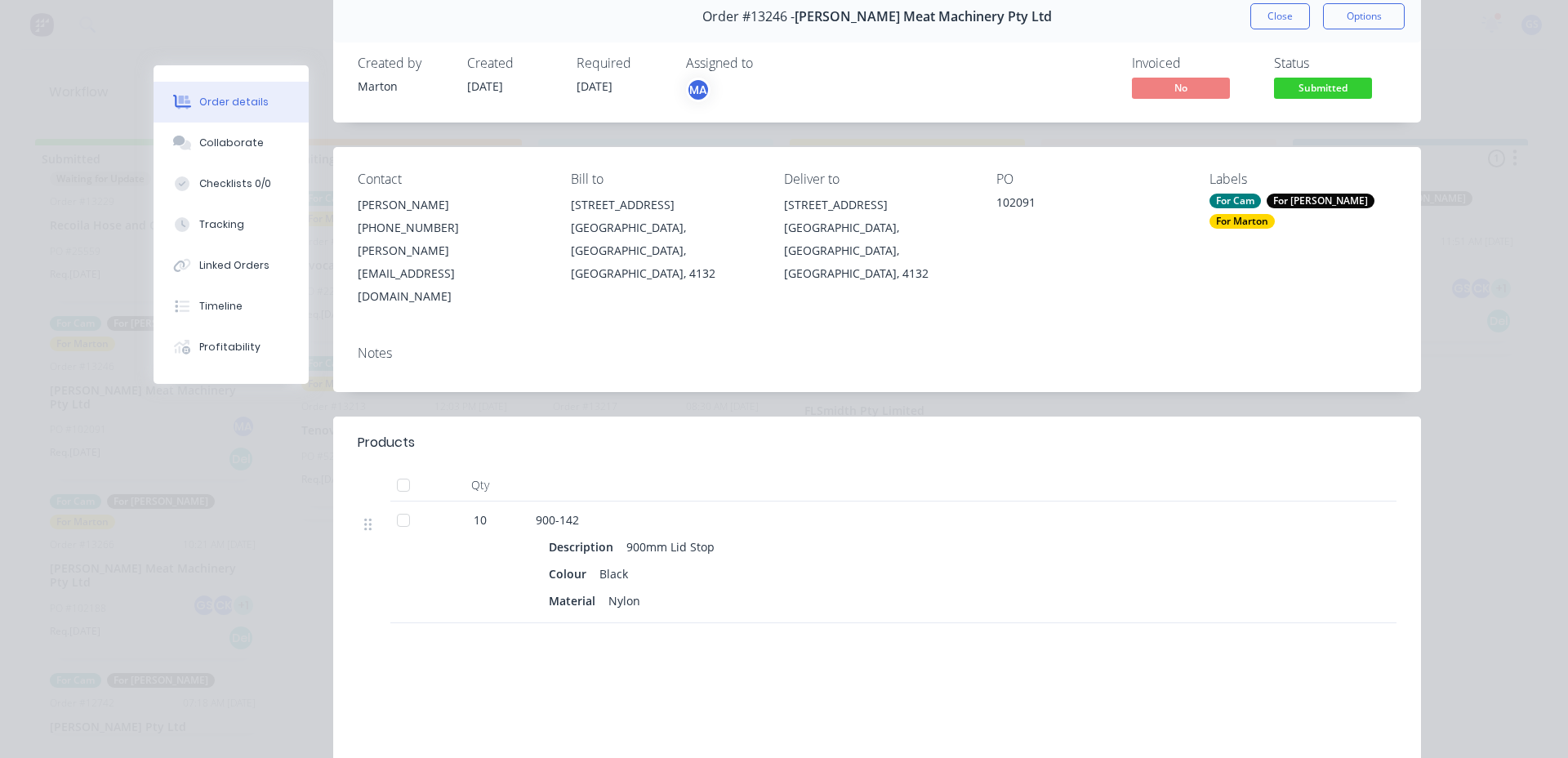
scroll to position [0, 0]
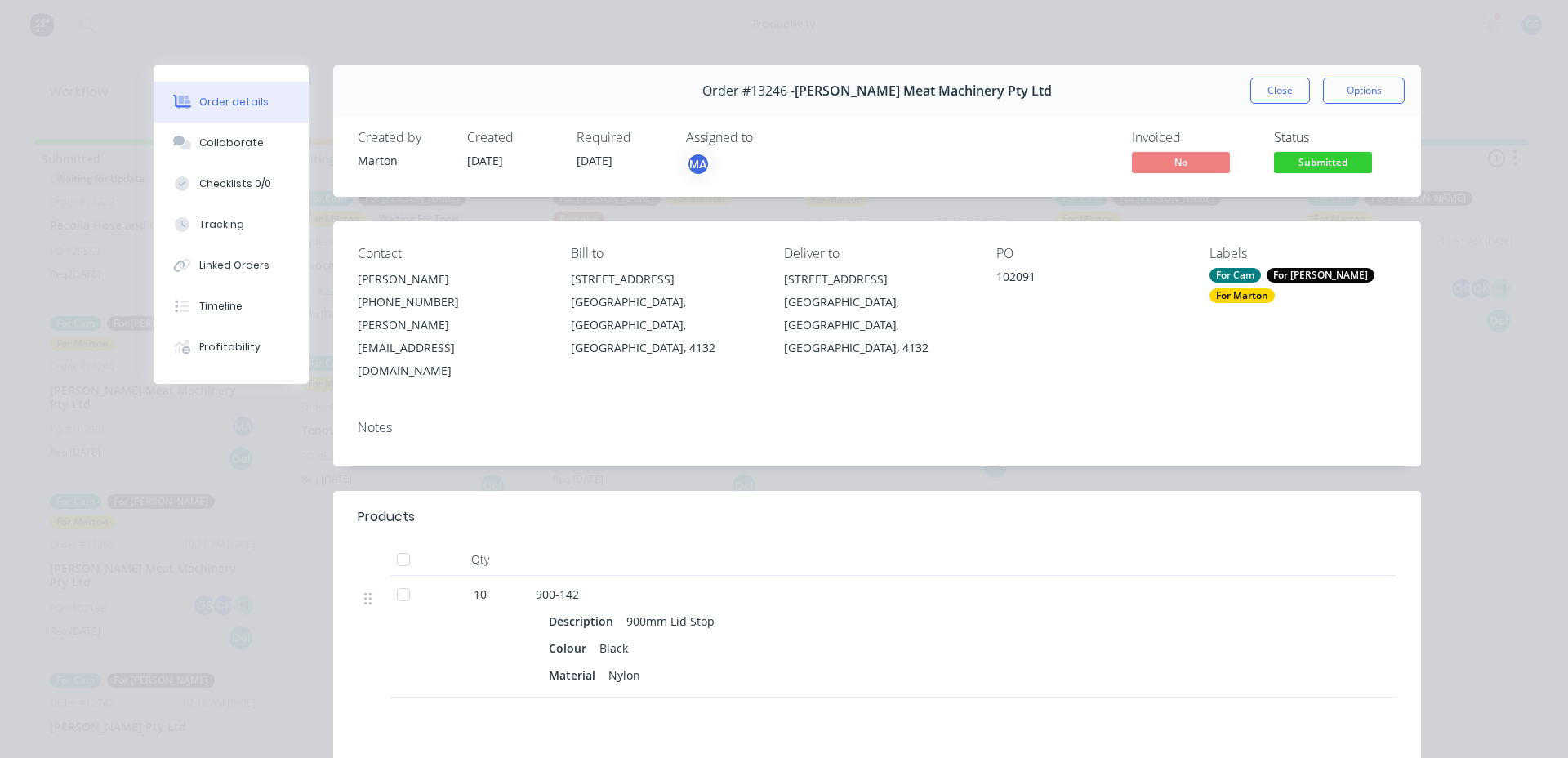
click at [1266, 85] on button "Close" at bounding box center [1280, 91] width 60 height 26
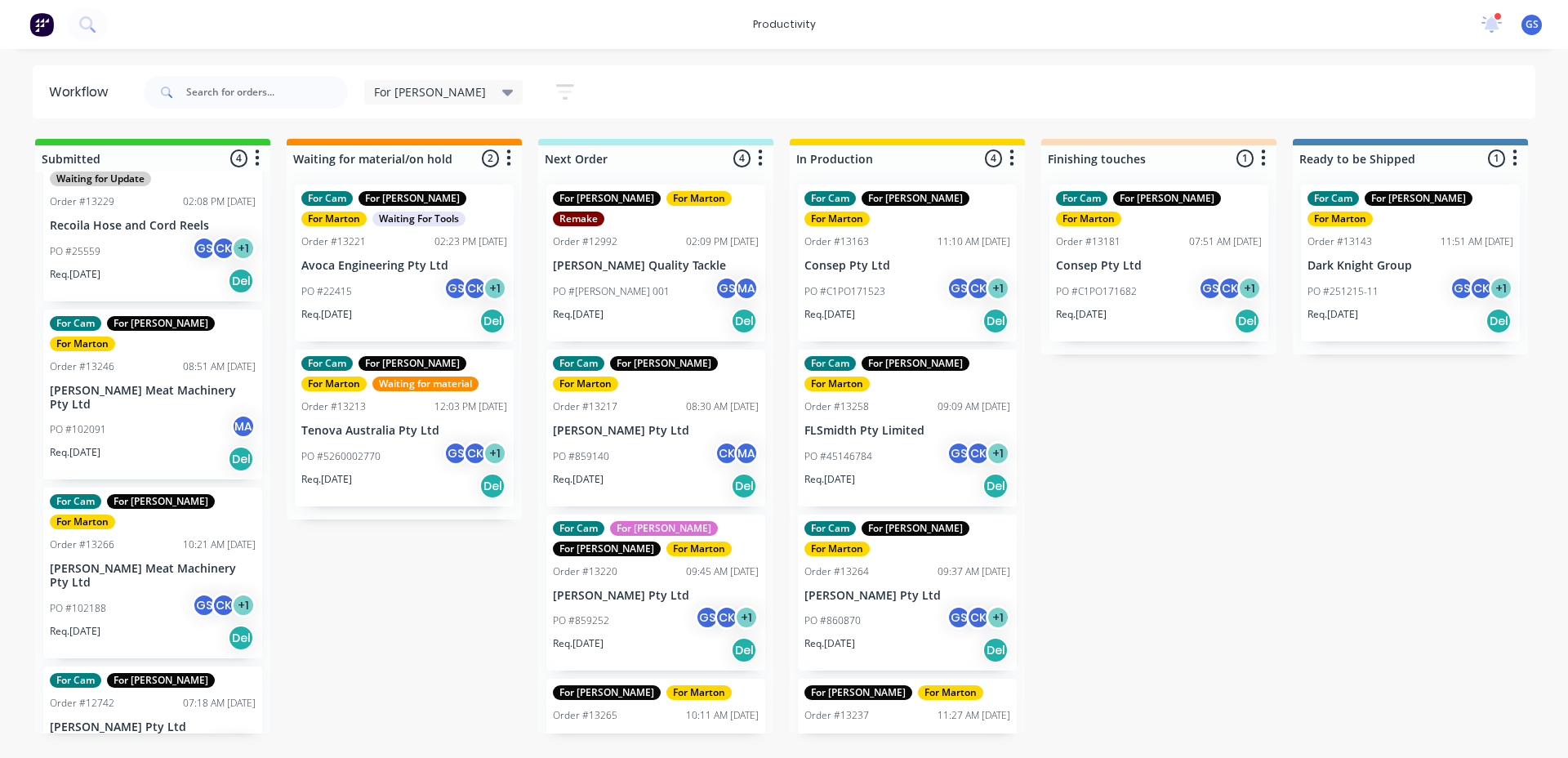
click at [1217, 441] on div "Submitted 4 Sort By Created date Required date Order number Customer name Most …" at bounding box center [1113, 436] width 2250 height 595
click at [912, 441] on div "PO #45146784 GS CK + 1" at bounding box center [907, 457] width 206 height 31
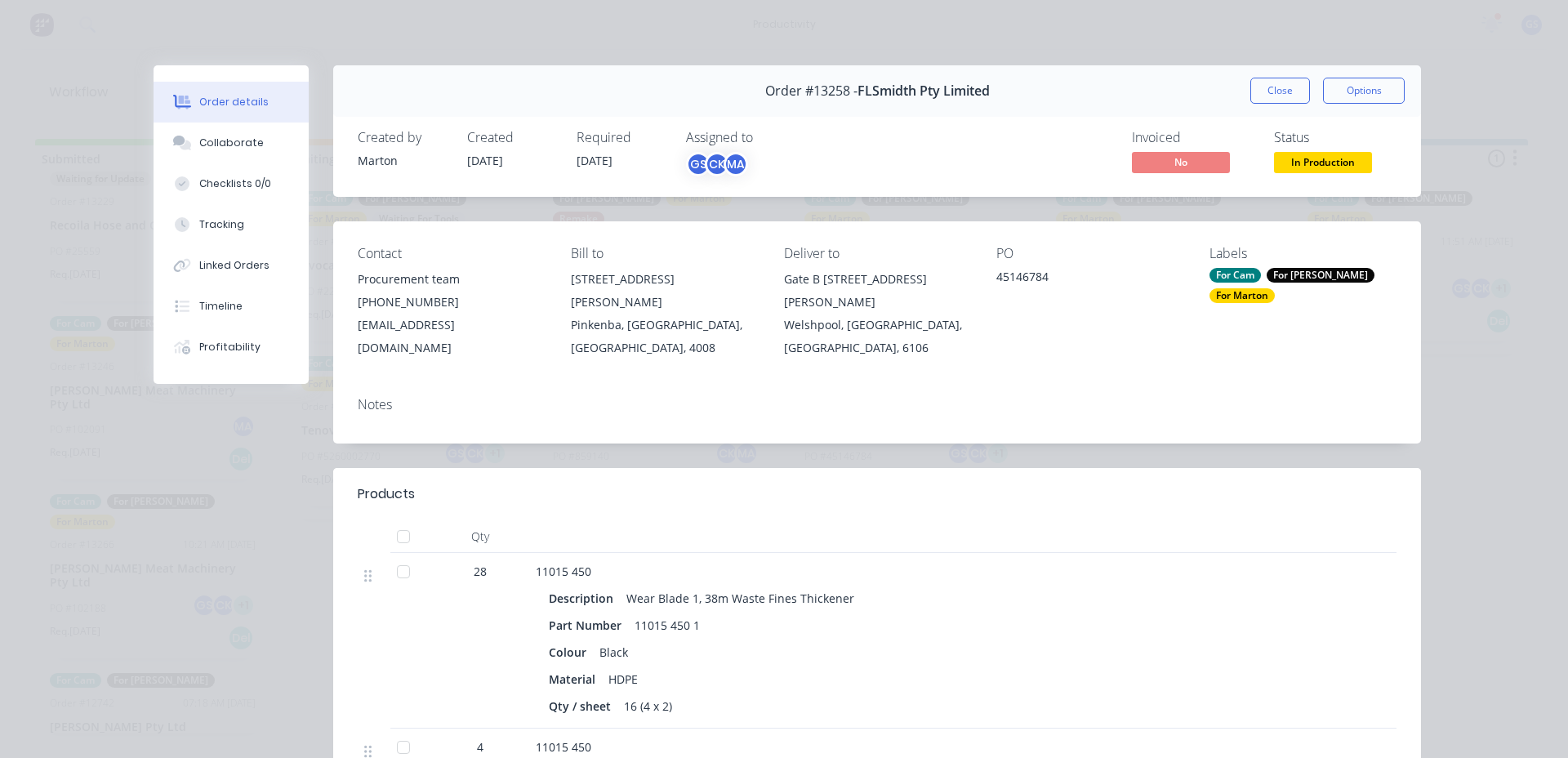
click at [1237, 276] on div "For Cam" at bounding box center [1235, 276] width 52 height 15
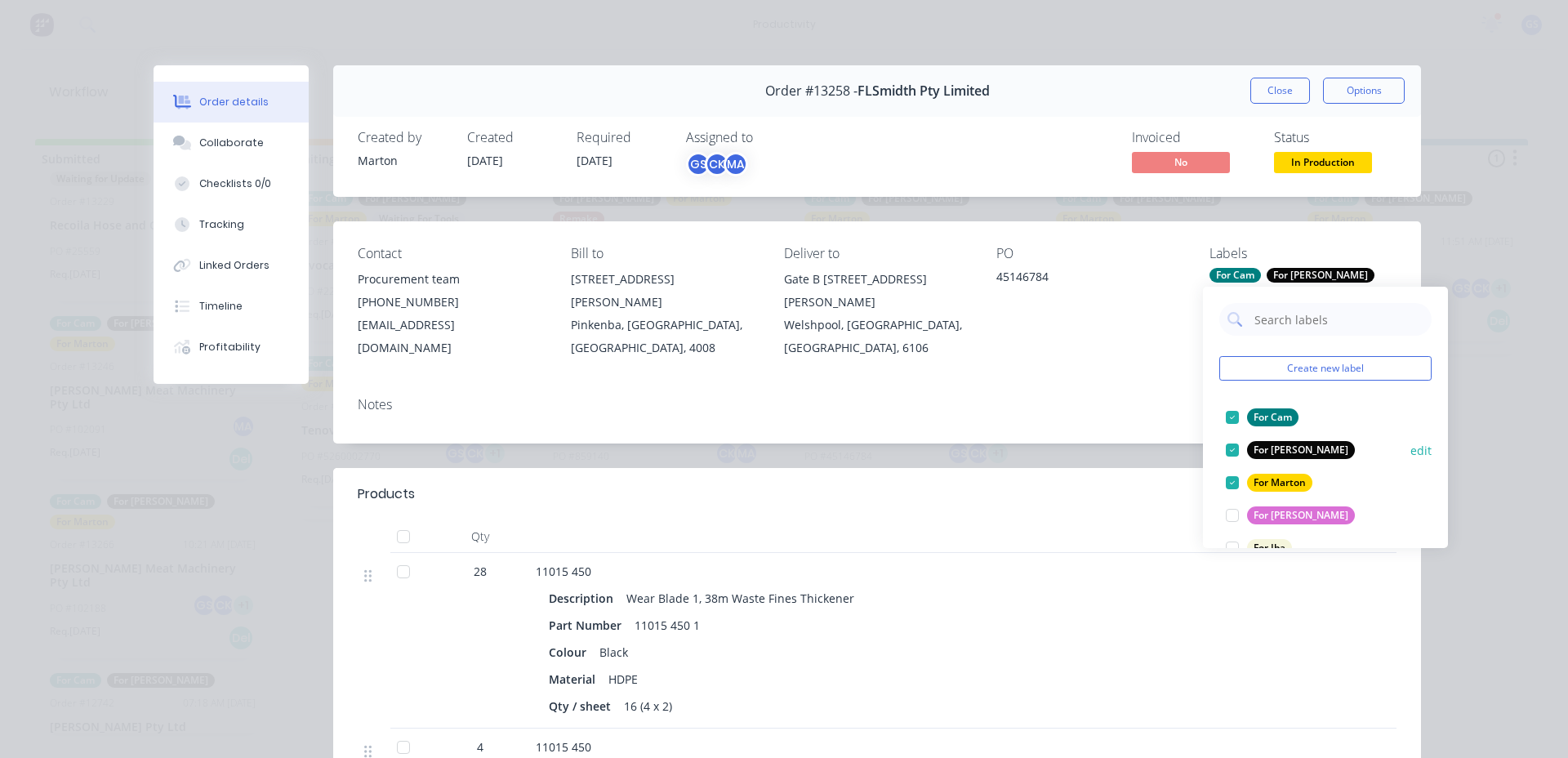
click at [1234, 413] on div at bounding box center [1233, 418] width 33 height 33
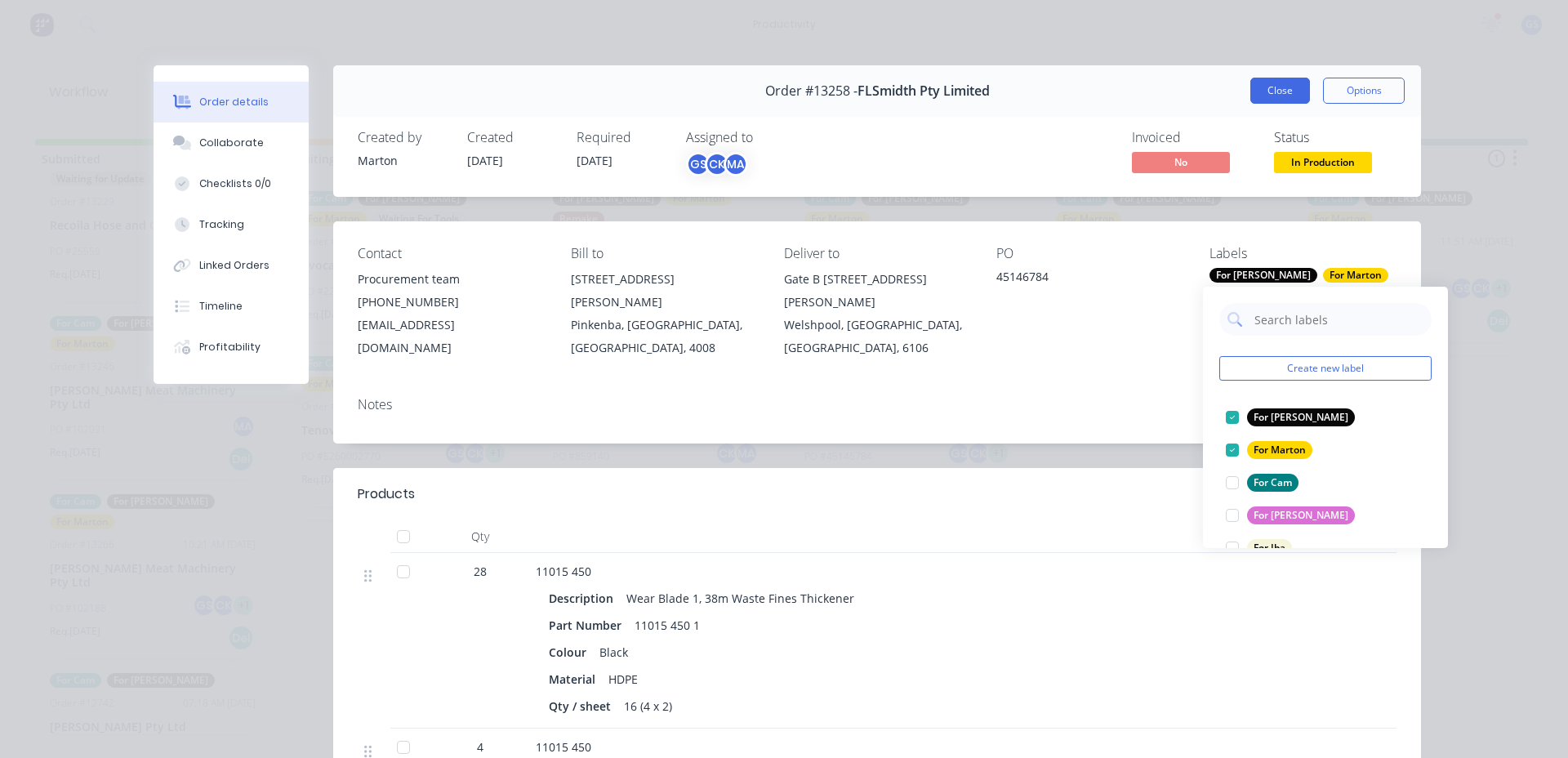
drag, startPoint x: 1262, startPoint y: 85, endPoint x: 1240, endPoint y: 88, distance: 22.2
click at [1263, 85] on button "Close" at bounding box center [1280, 91] width 60 height 26
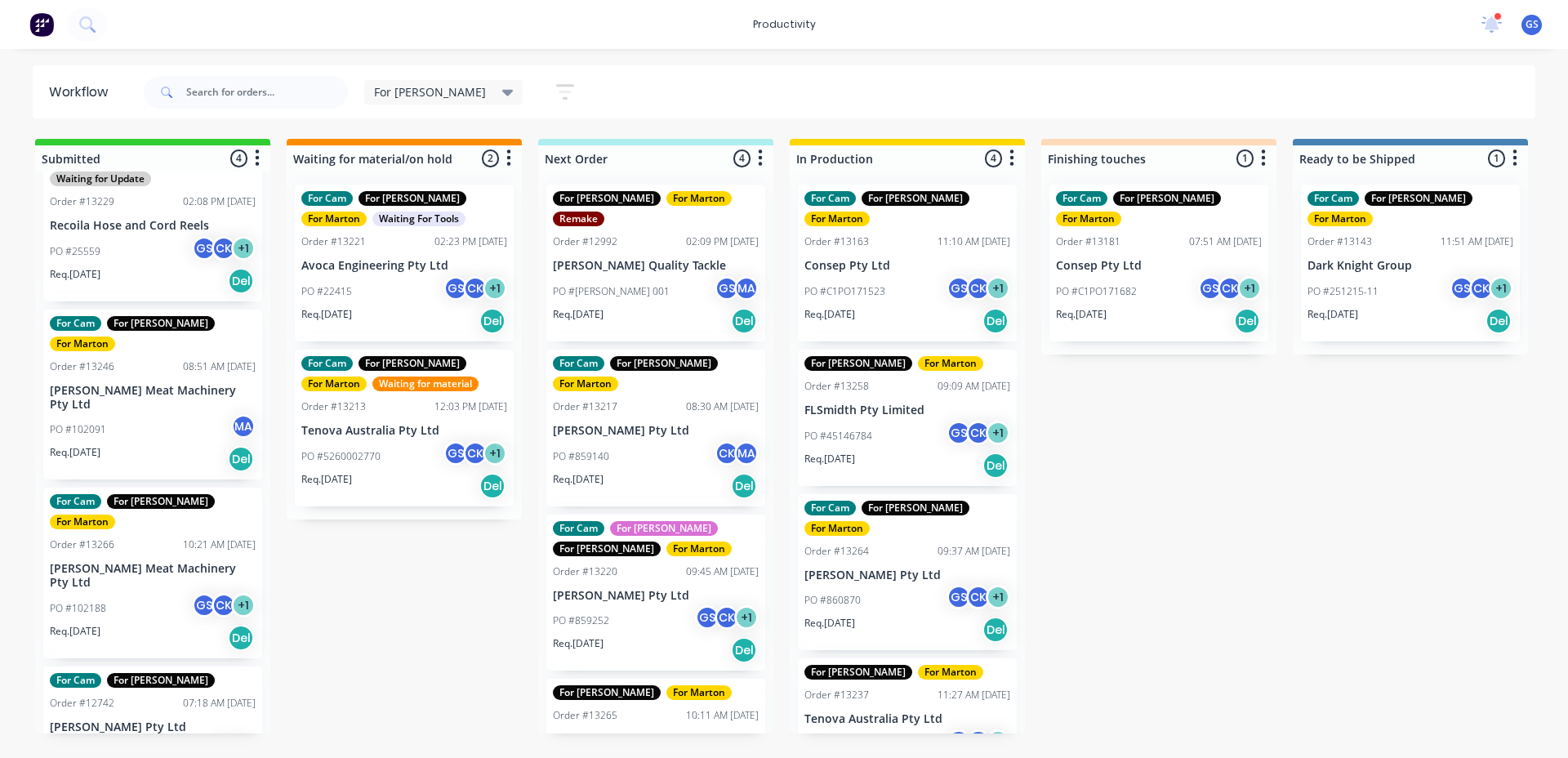
drag, startPoint x: 1167, startPoint y: 549, endPoint x: 1169, endPoint y: 540, distance: 9.2
click at [1165, 543] on div "Submitted 4 Sort By Created date Required date Order number Customer name Most …" at bounding box center [1113, 436] width 2250 height 595
drag, startPoint x: 607, startPoint y: 554, endPoint x: 623, endPoint y: 537, distance: 23.3
click at [607, 546] on div "For [PERSON_NAME] For [PERSON_NAME] Order #12992 02:09 PM [DATE] [PERSON_NAME] …" at bounding box center [655, 452] width 235 height 562
click at [654, 550] on div "For [PERSON_NAME] For [PERSON_NAME] Order #12992 02:09 PM [DATE] [PERSON_NAME] …" at bounding box center [655, 452] width 235 height 562
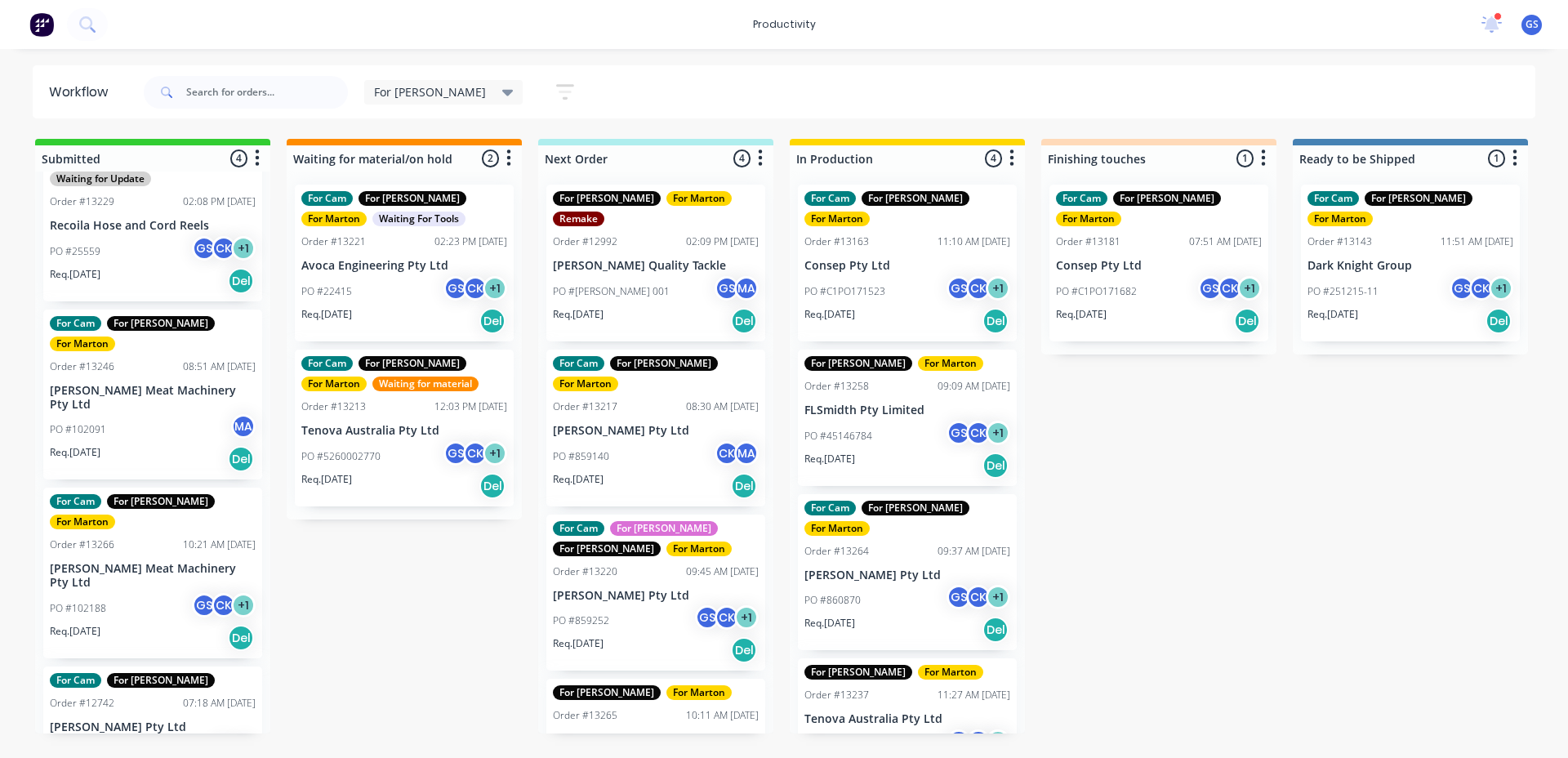
click at [610, 605] on div "PO #859252 GS CK + 1" at bounding box center [655, 621] width 206 height 31
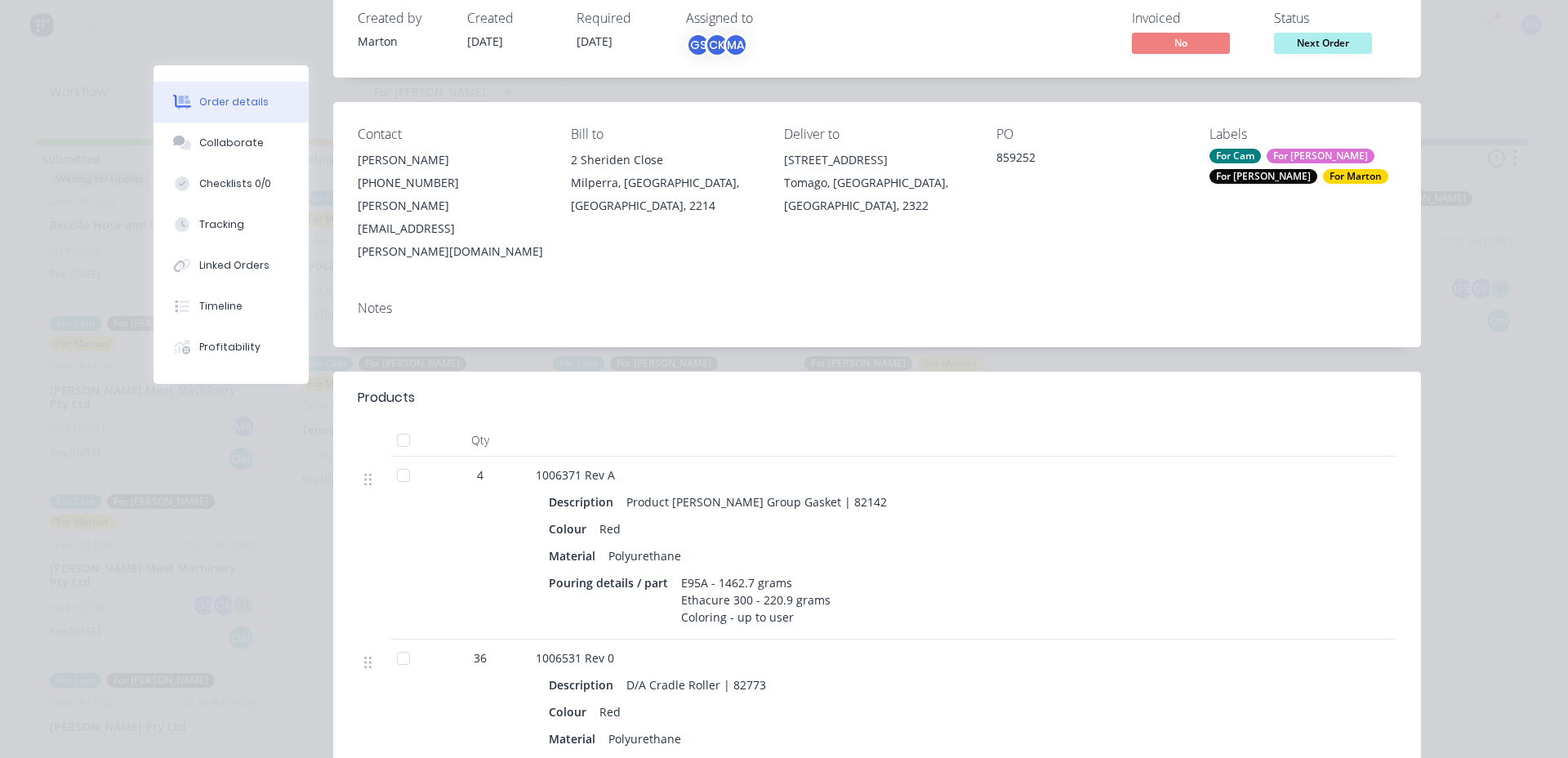
scroll to position [326, 0]
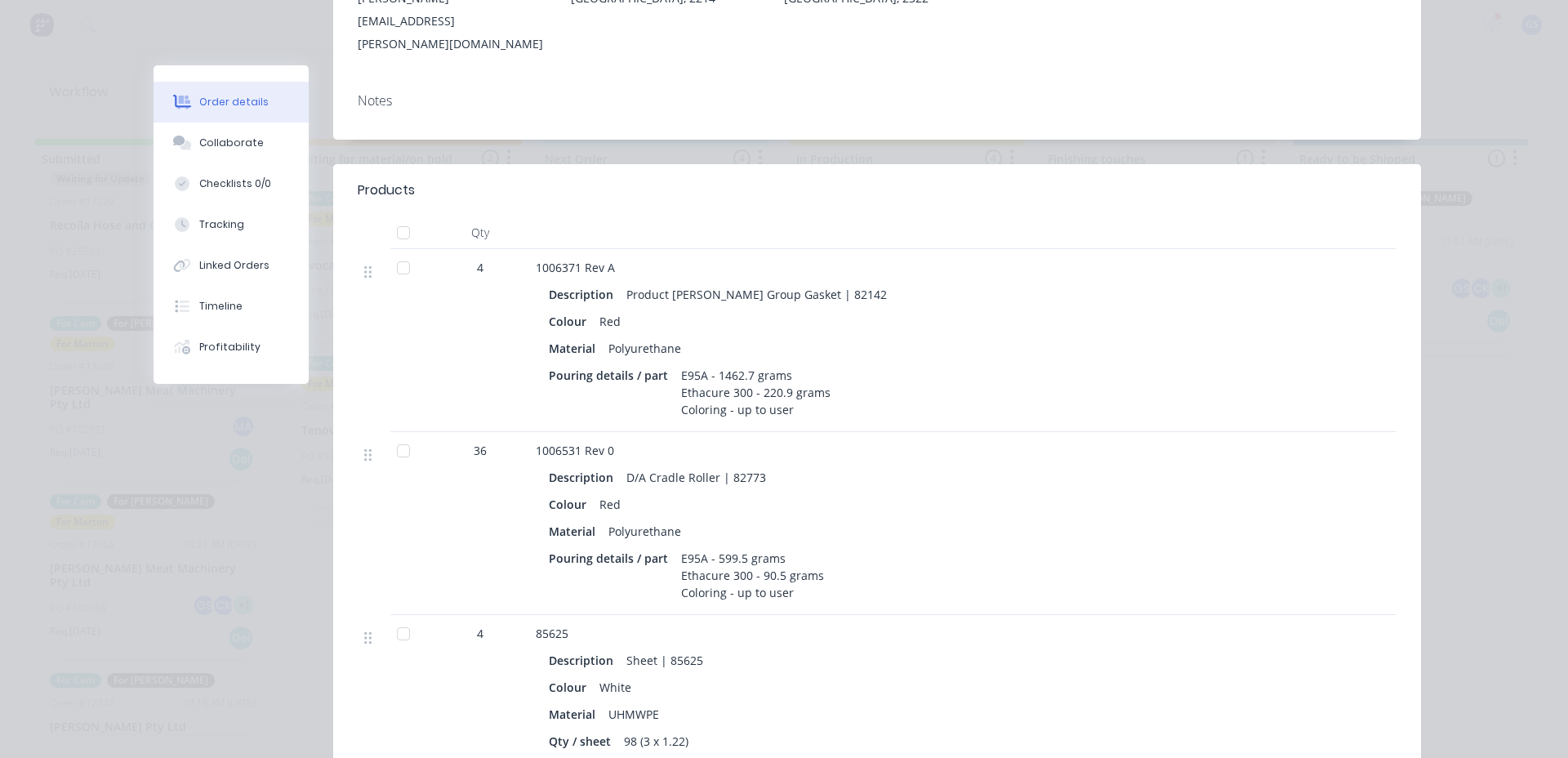
click at [577, 217] on div at bounding box center [855, 233] width 654 height 33
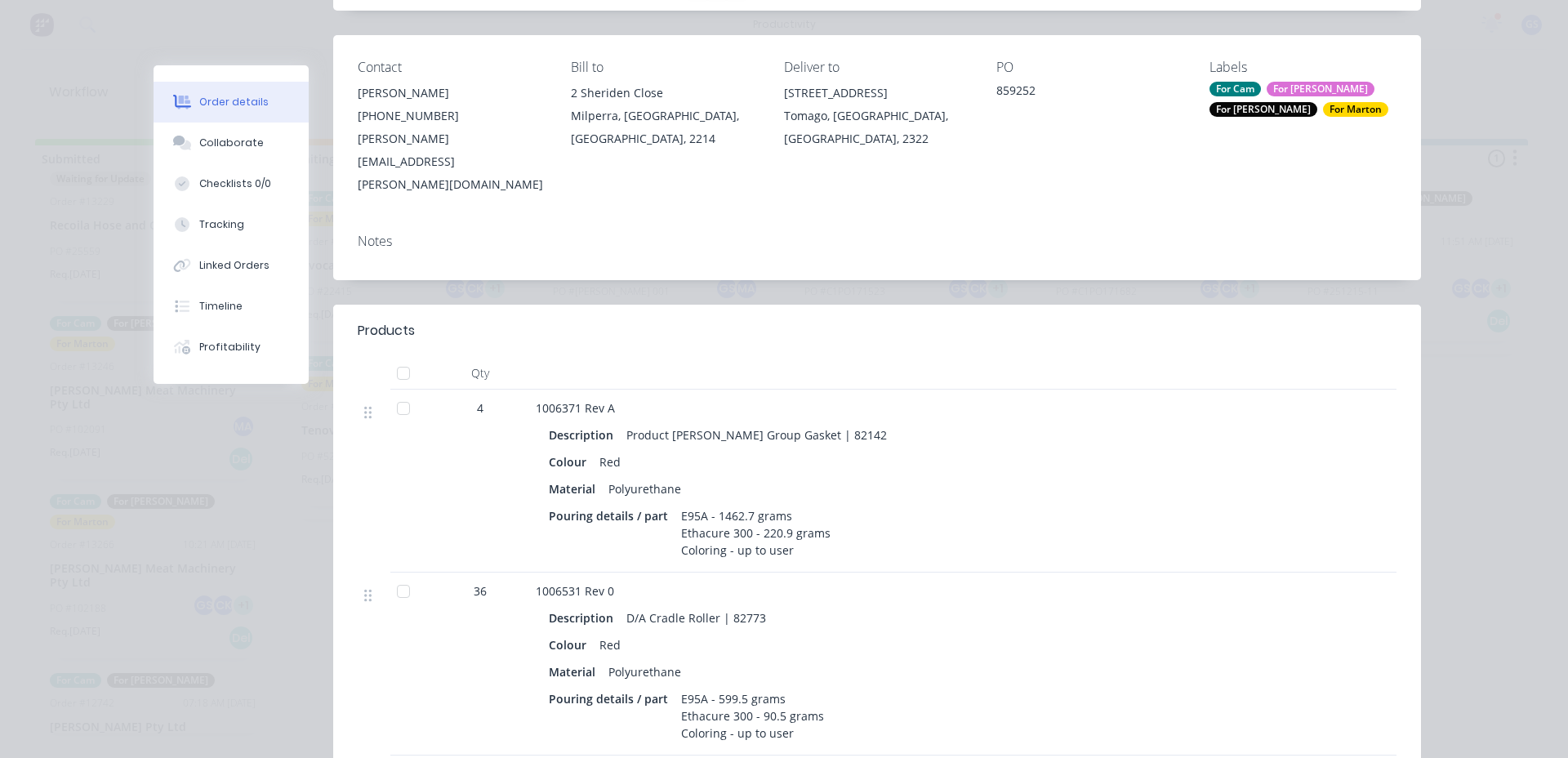
scroll to position [0, 0]
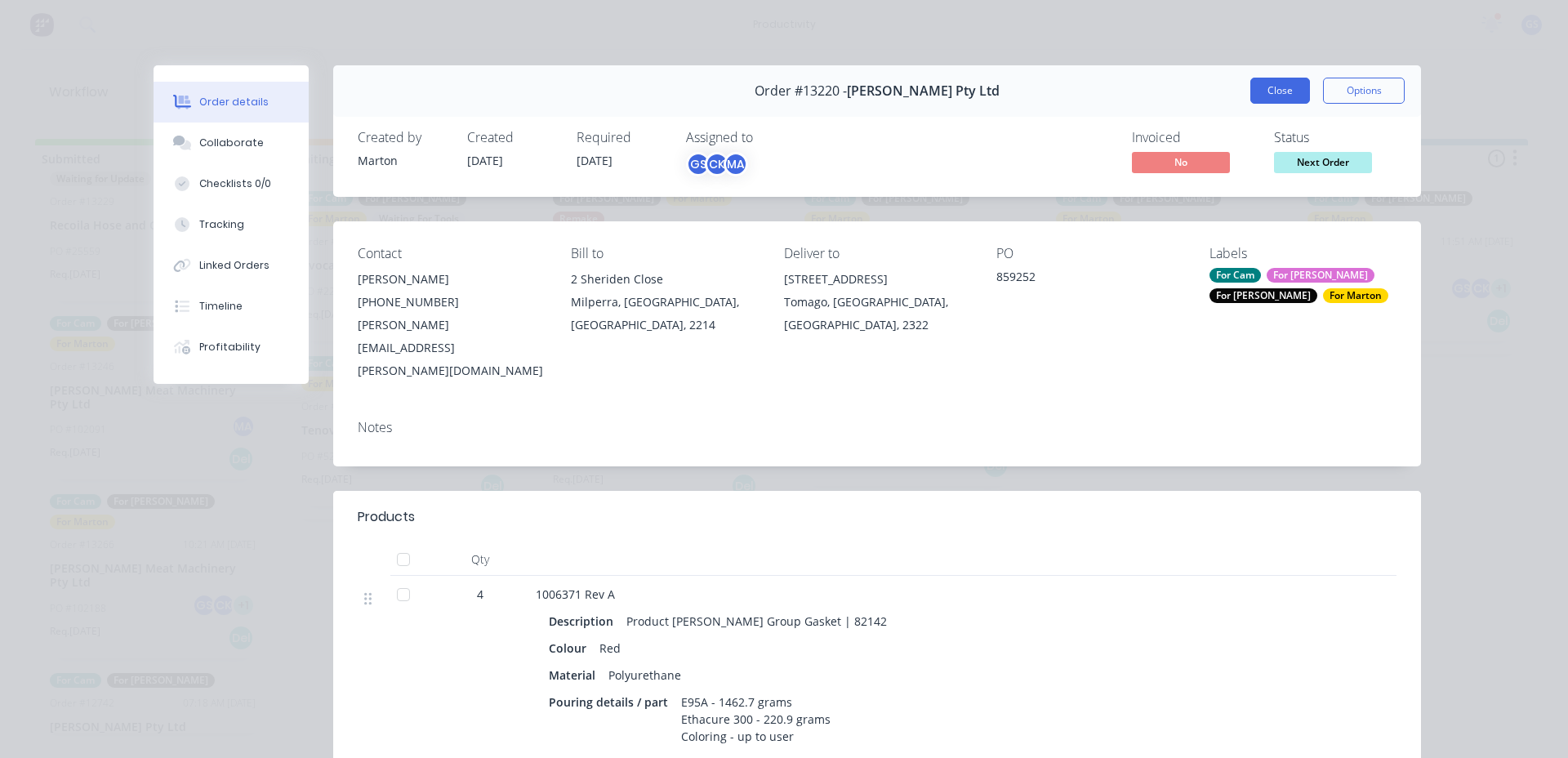
click at [1284, 99] on button "Close" at bounding box center [1280, 91] width 60 height 26
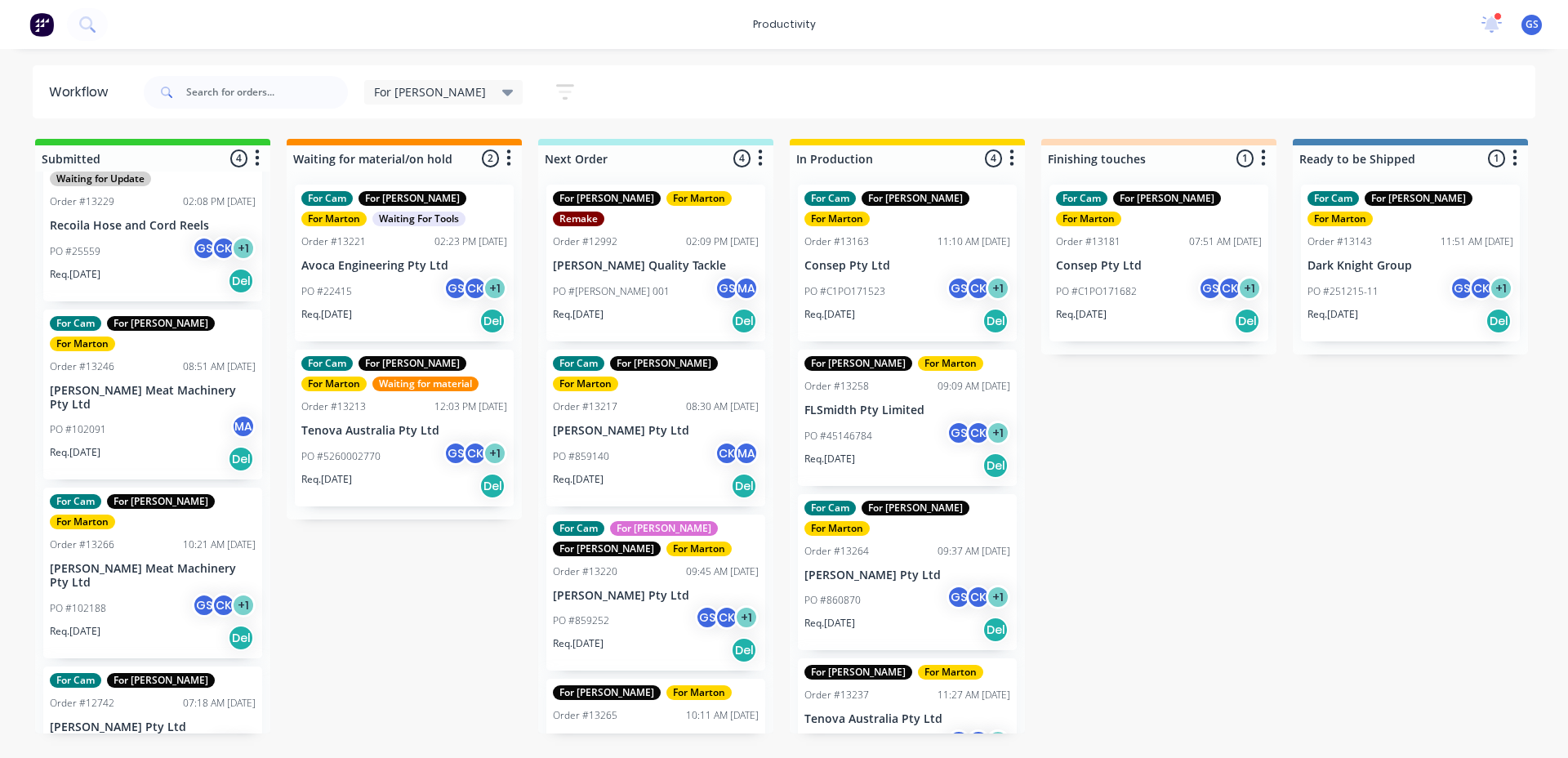
drag, startPoint x: 1125, startPoint y: 625, endPoint x: 1151, endPoint y: 633, distance: 27.2
click at [1138, 633] on div "Submitted 4 Sort By Created date Required date Order number Customer name Most …" at bounding box center [1113, 436] width 2250 height 595
click at [855, 452] on p "Req. 05/09/25" at bounding box center [830, 459] width 51 height 15
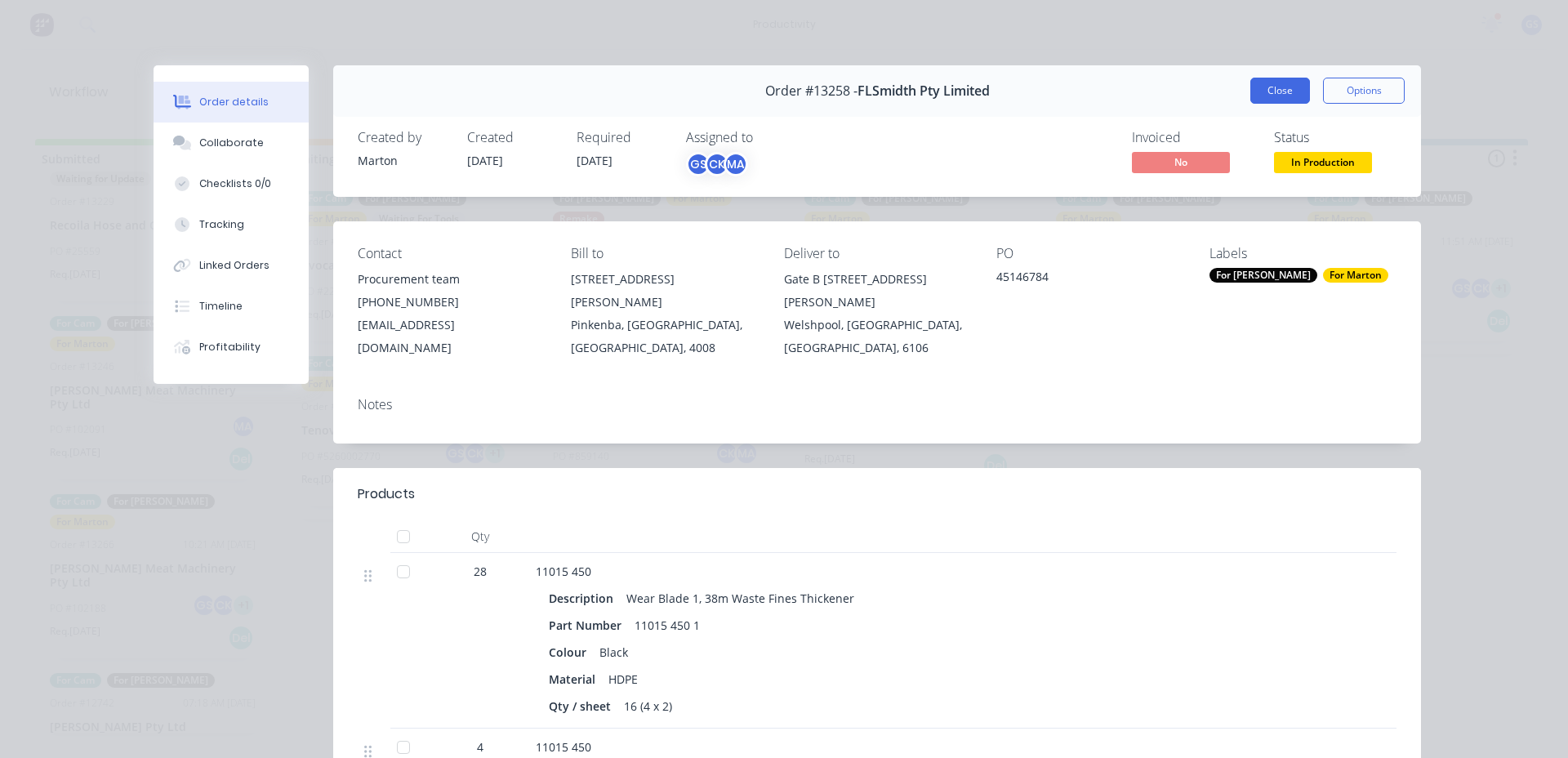
click at [1260, 87] on button "Close" at bounding box center [1280, 91] width 60 height 26
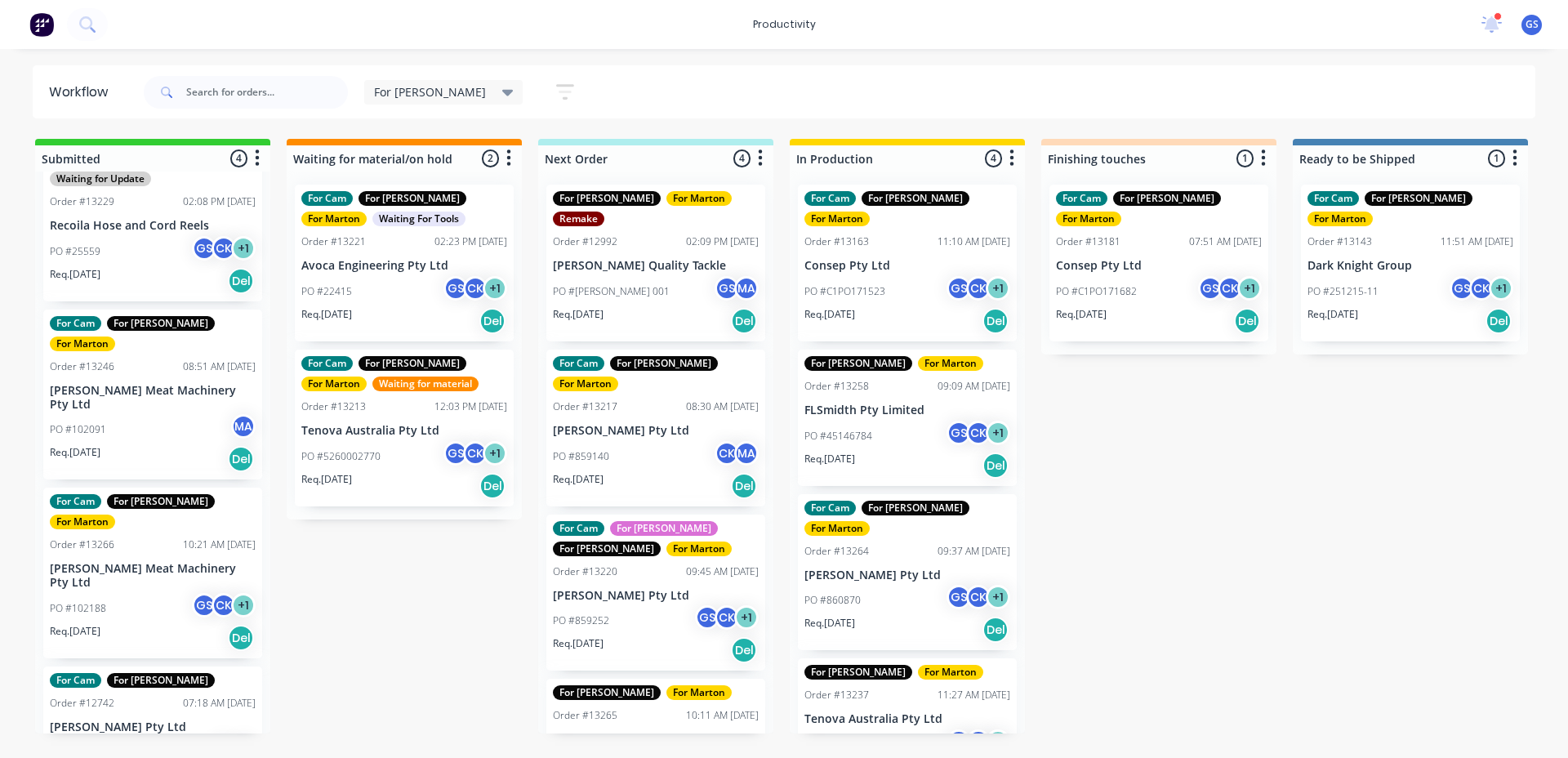
click at [846, 253] on div "For Cam For Gary For Marton Order #13163 11:10 AM 11/08/25 Consep Pty Ltd PO #C…" at bounding box center [907, 263] width 219 height 157
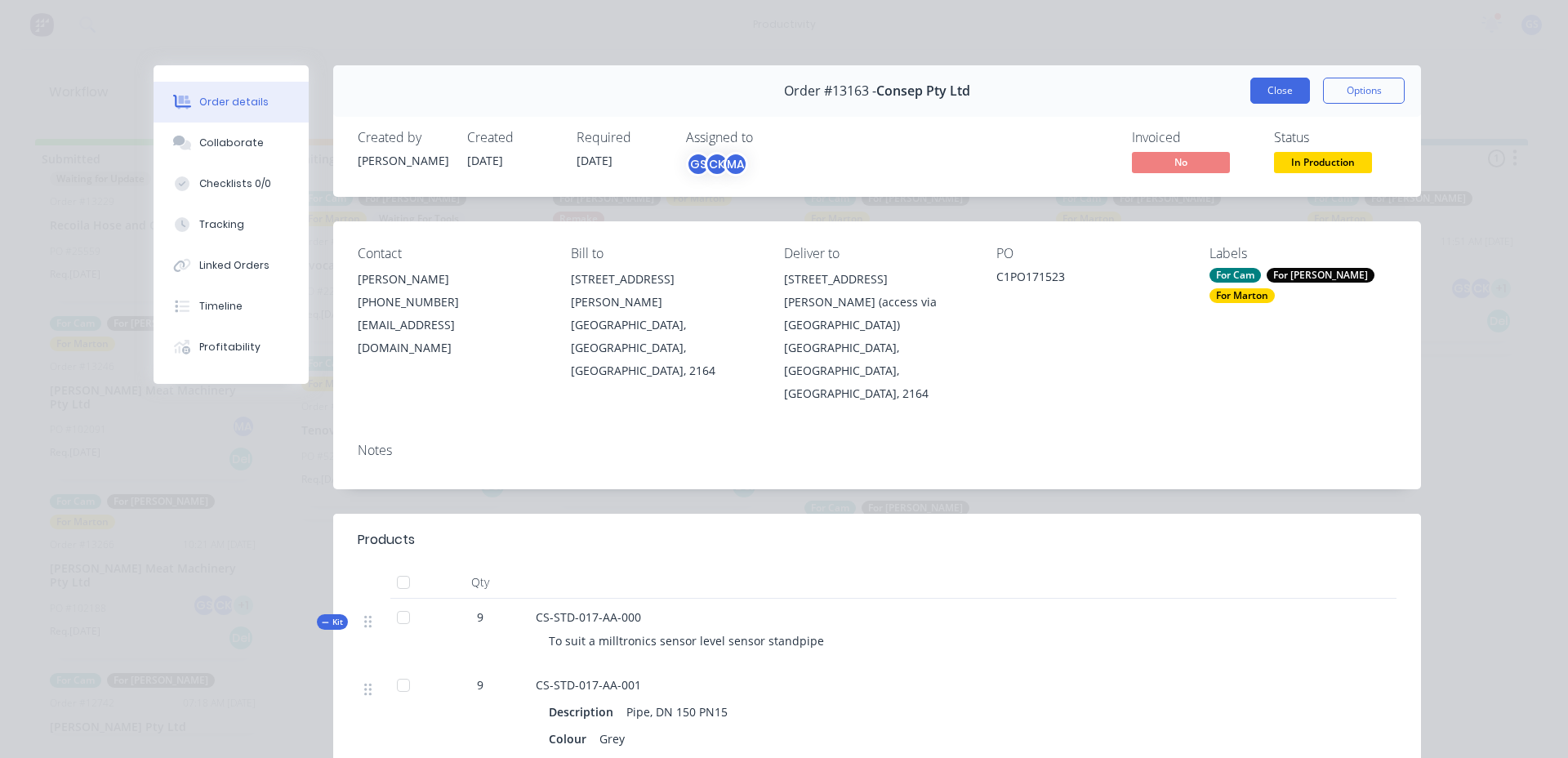
click at [1263, 94] on button "Close" at bounding box center [1280, 91] width 60 height 26
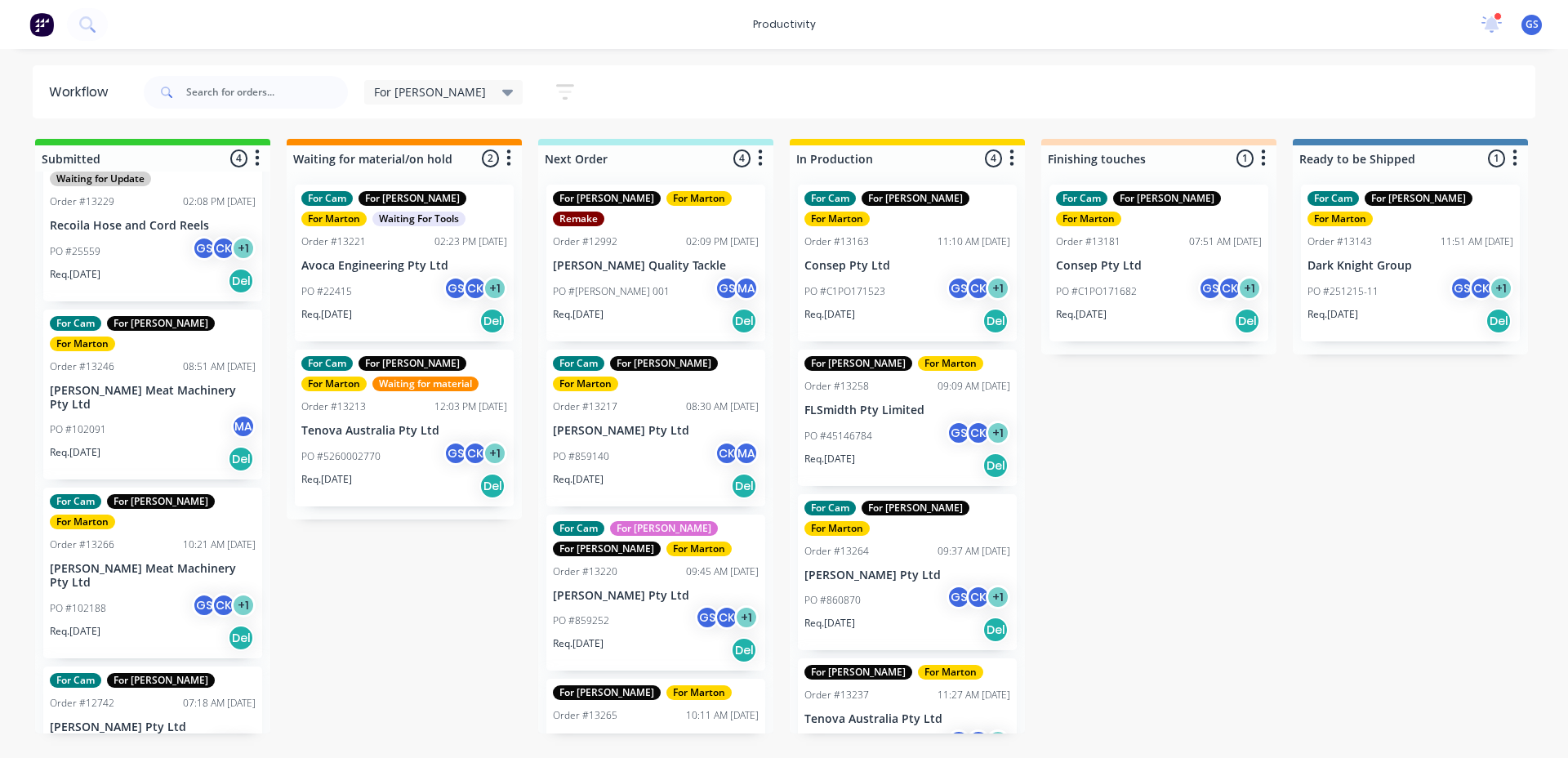
click at [879, 377] on div "For Gary For Marton Order #13258 09:09 AM 29/08/25 FLSmidth Pty Limited PO #451…" at bounding box center [907, 418] width 219 height 136
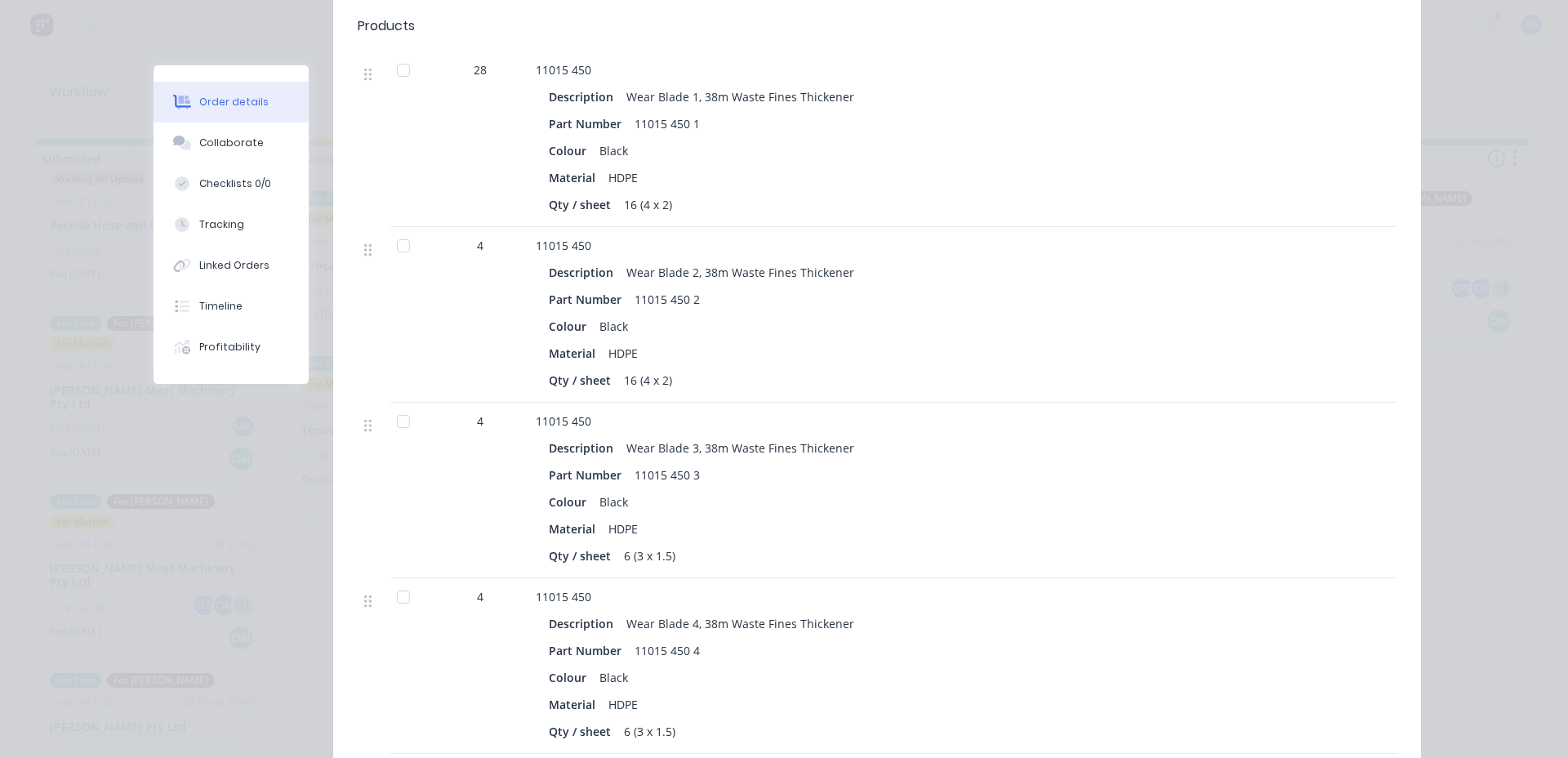
scroll to position [82, 0]
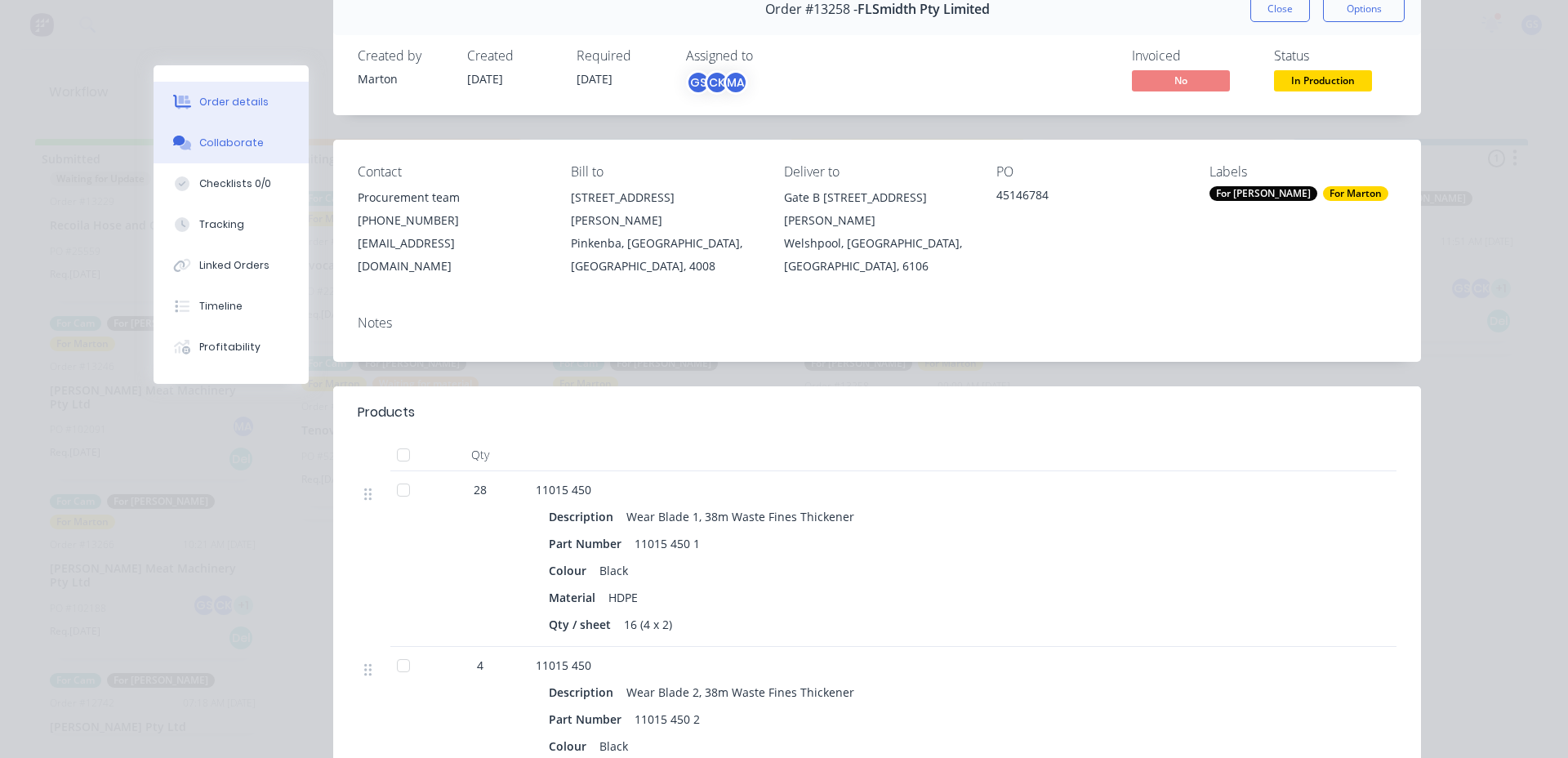
click at [199, 143] on div "Collaborate" at bounding box center [231, 143] width 65 height 15
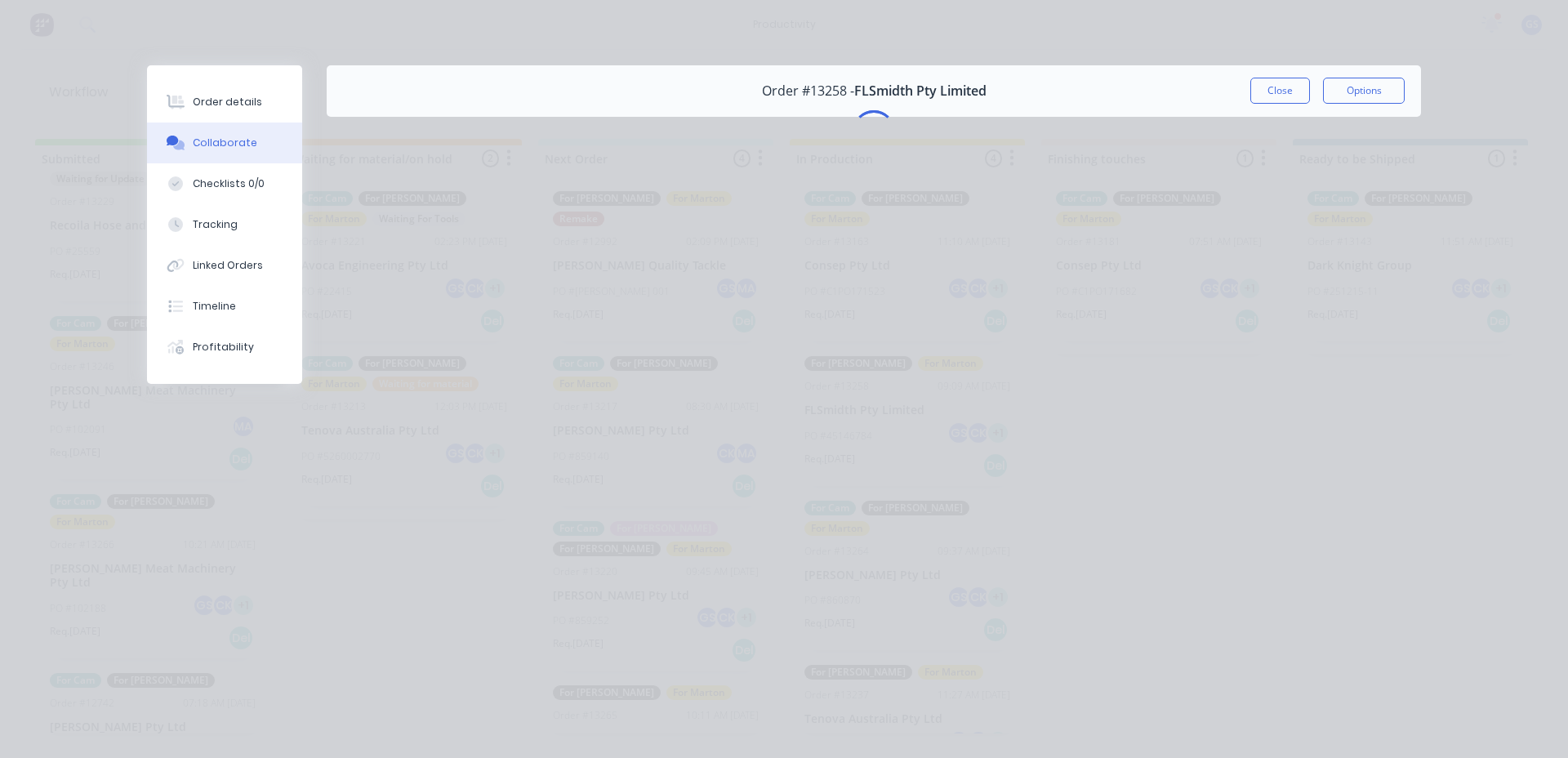
scroll to position [0, 0]
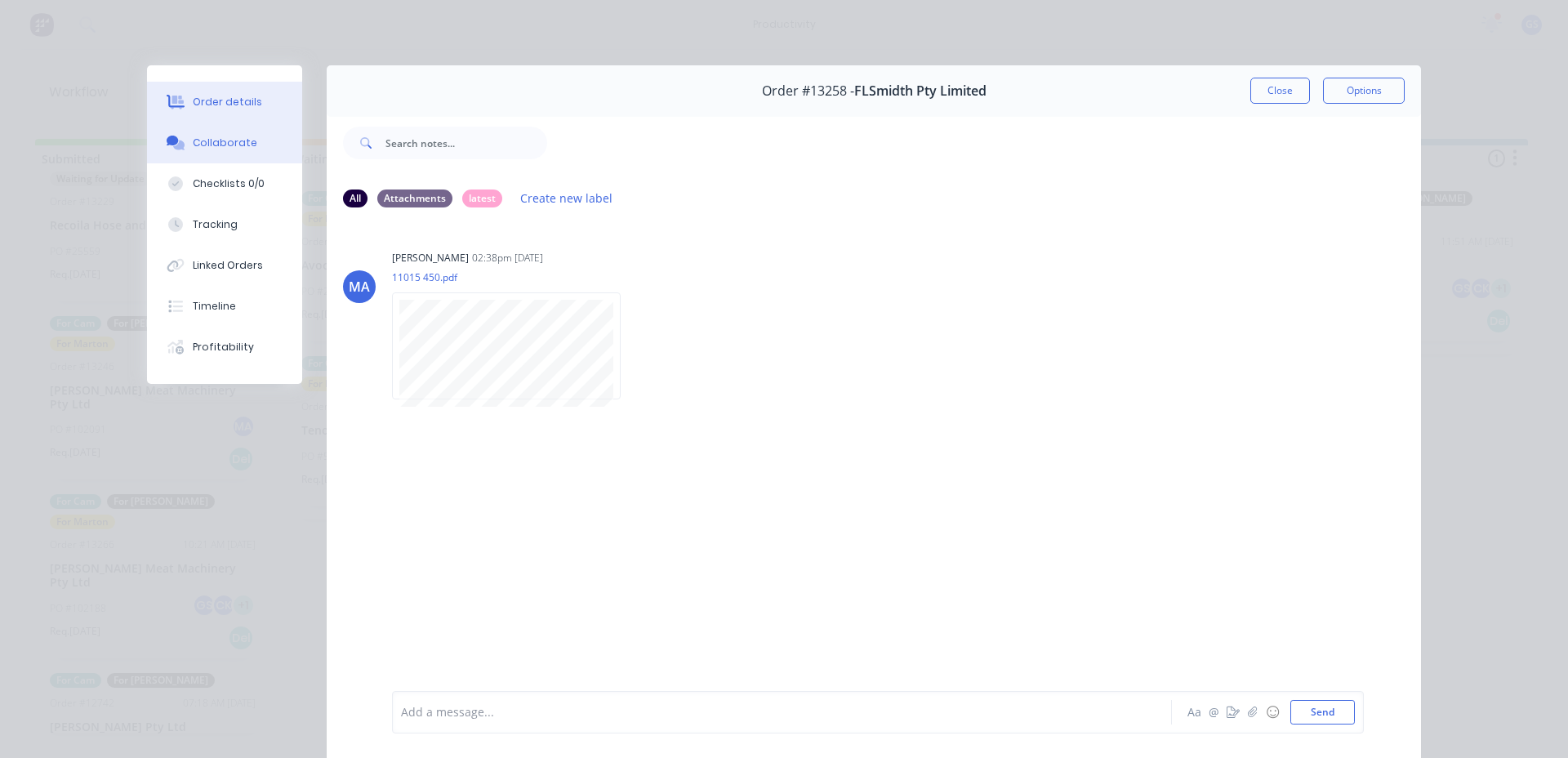
click at [261, 108] on button "Order details" at bounding box center [224, 103] width 155 height 41
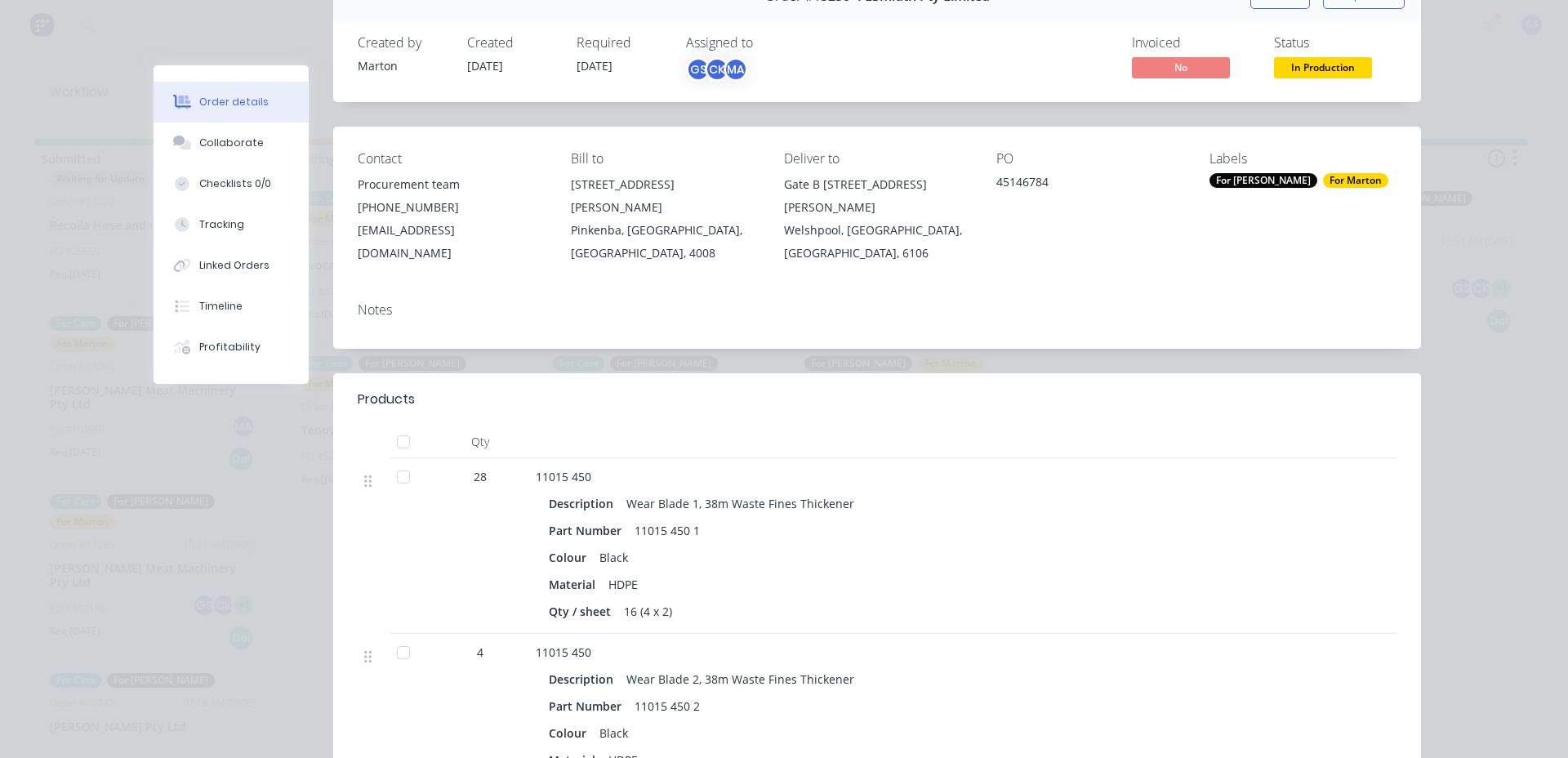
scroll to position [82, 0]
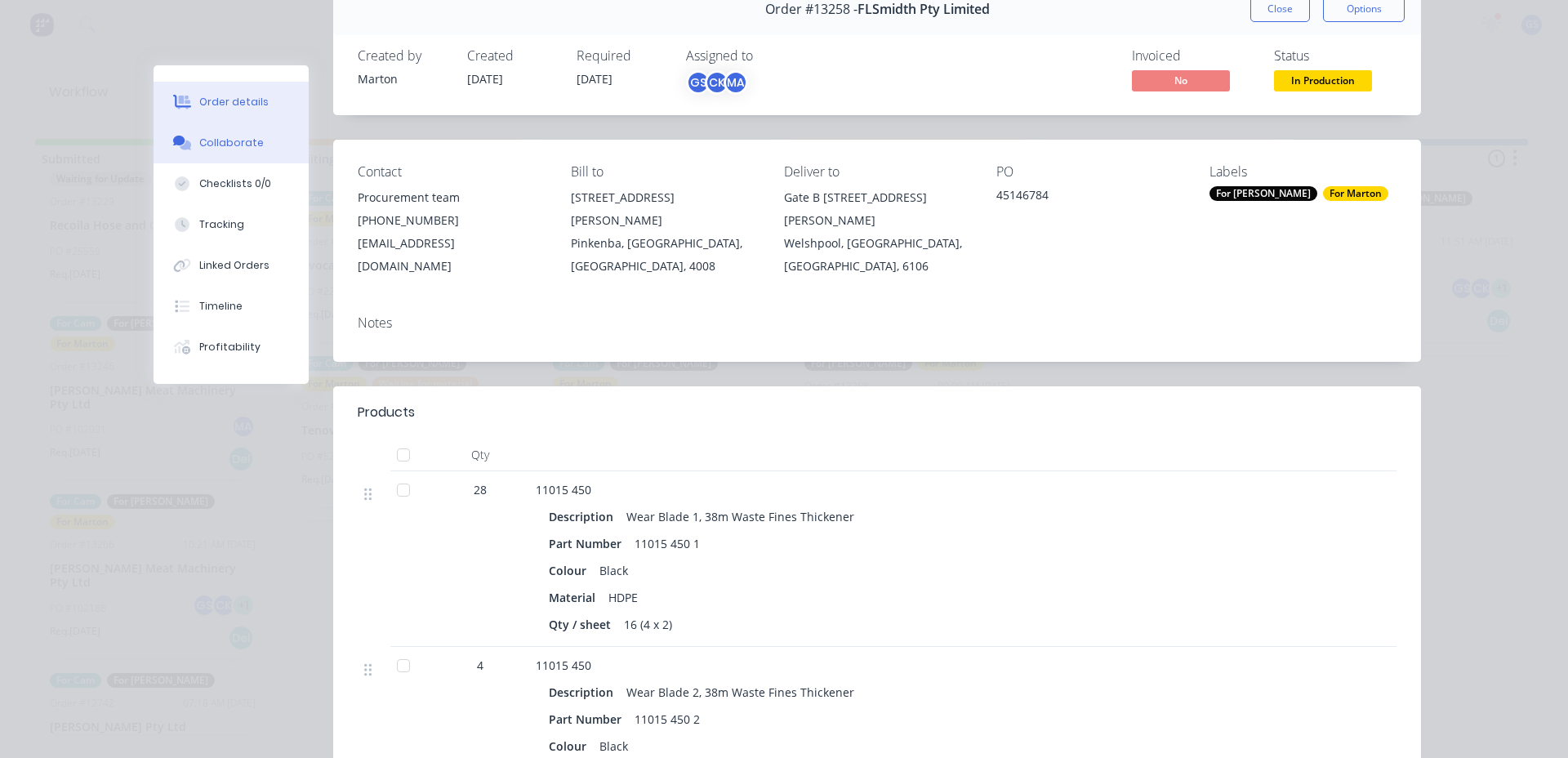
drag, startPoint x: 233, startPoint y: 145, endPoint x: 267, endPoint y: 148, distance: 34.1
click at [241, 146] on div "Collaborate" at bounding box center [231, 143] width 65 height 15
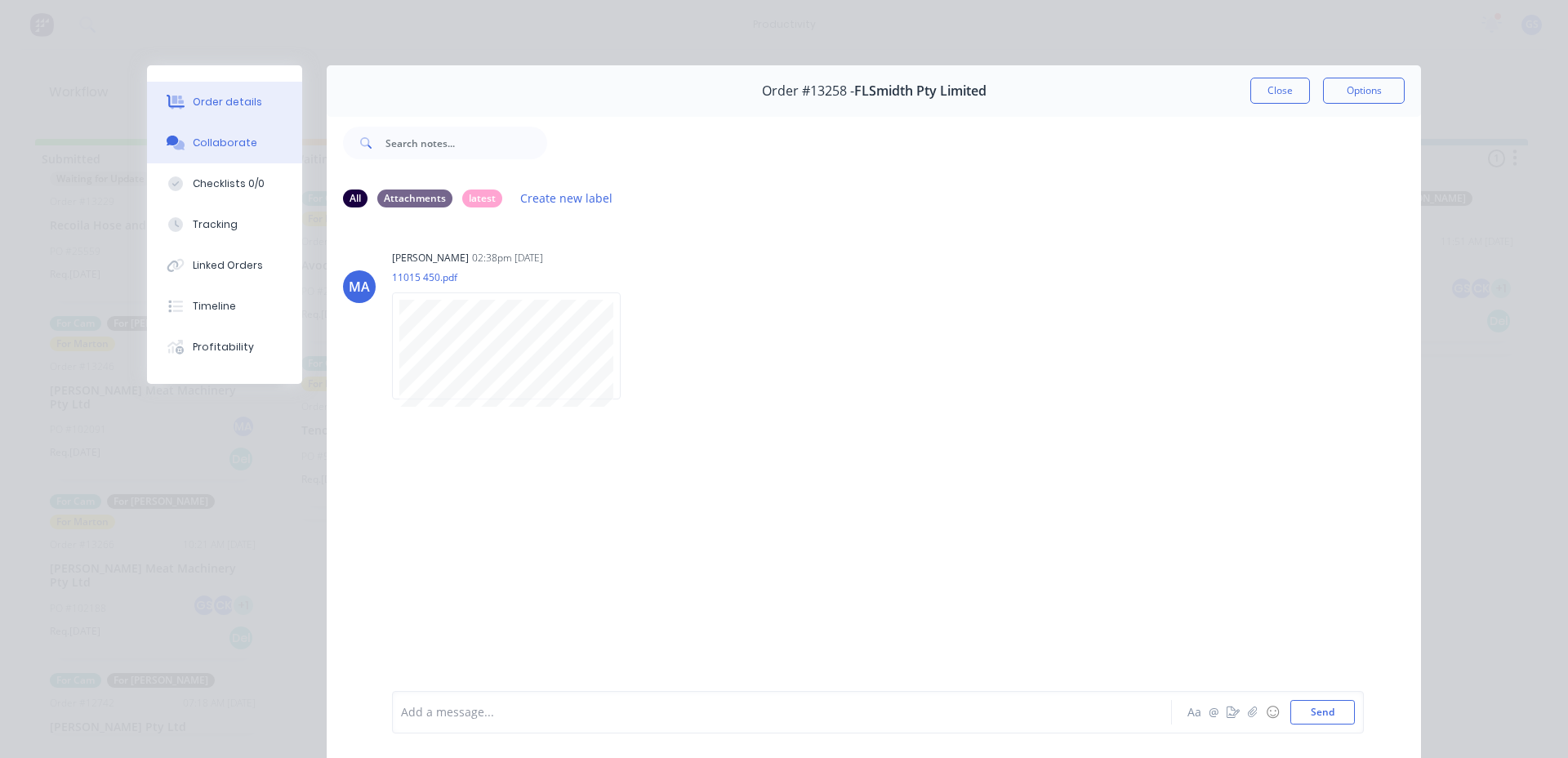
drag, startPoint x: 178, startPoint y: 80, endPoint x: 179, endPoint y: 89, distance: 9.1
click at [180, 89] on div "Order details Collaborate Checklists 0/0 Tracking Linked Orders Timeline Profit…" at bounding box center [224, 225] width 155 height 318
click at [182, 101] on button "Order details" at bounding box center [224, 103] width 155 height 41
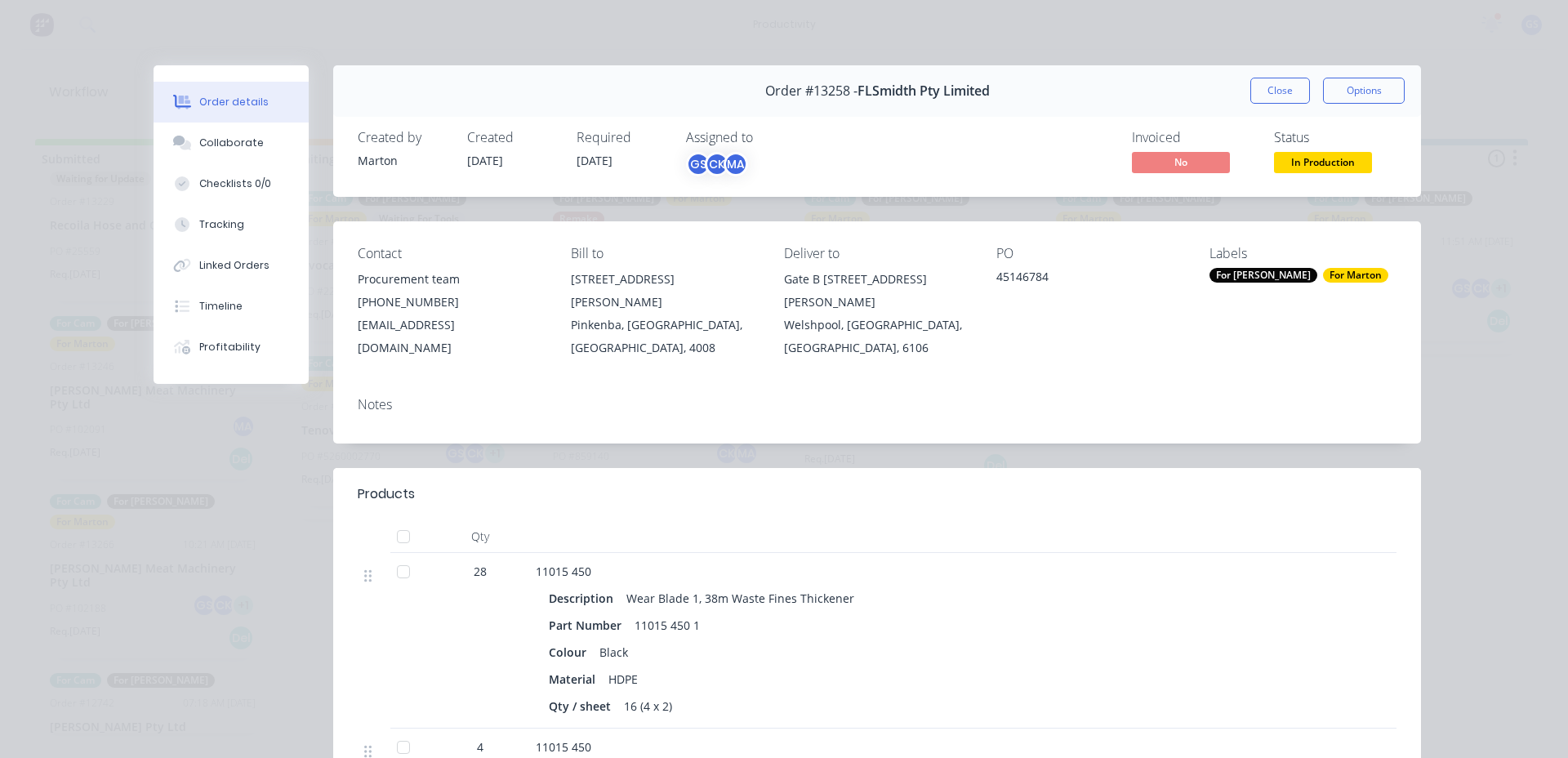
click at [1252, 95] on button "Close" at bounding box center [1280, 91] width 60 height 26
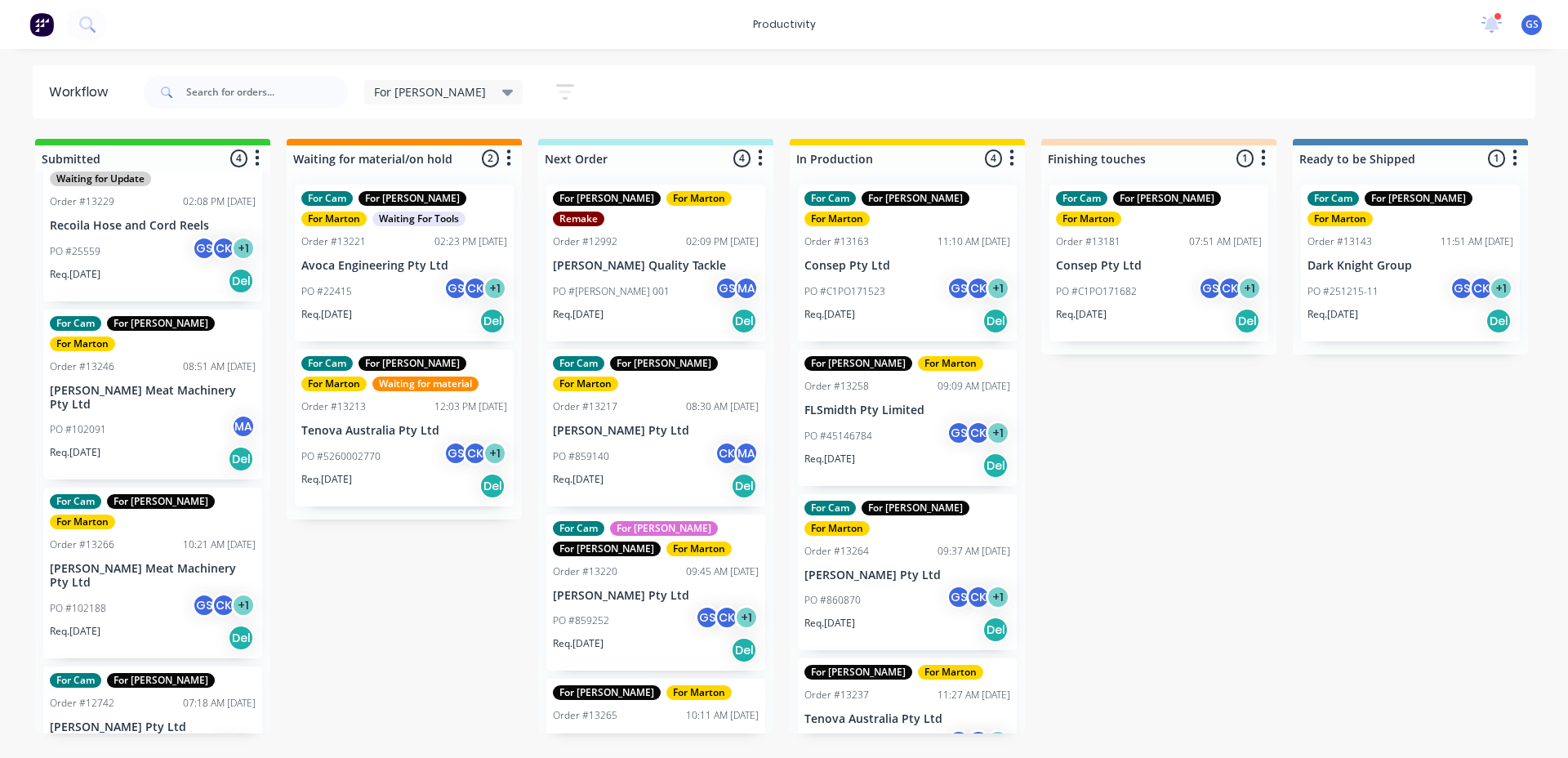
click at [668, 521] on div "For Cam For Faustino For Gary For Marton" at bounding box center [655, 538] width 206 height 35
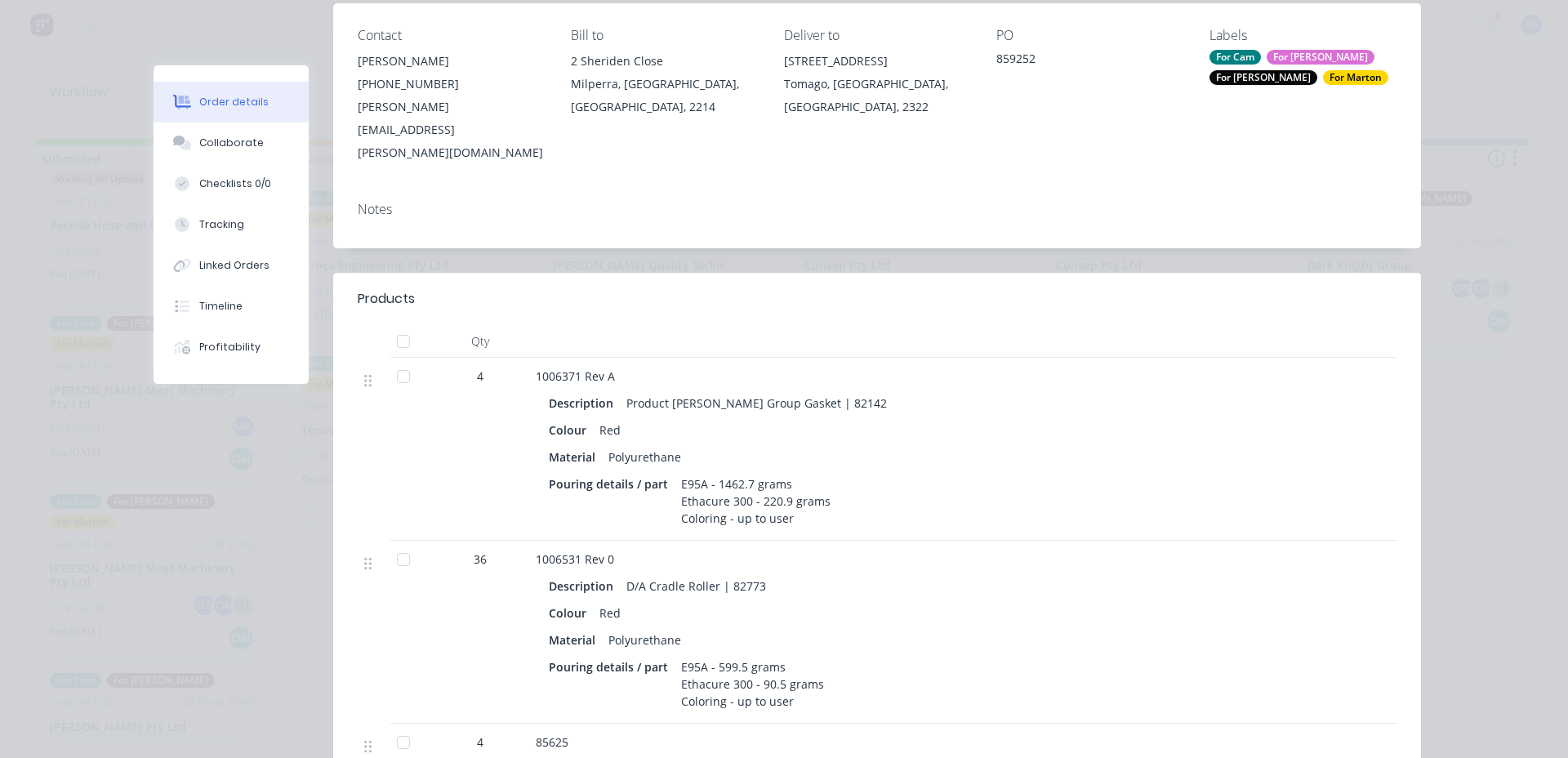
scroll to position [326, 0]
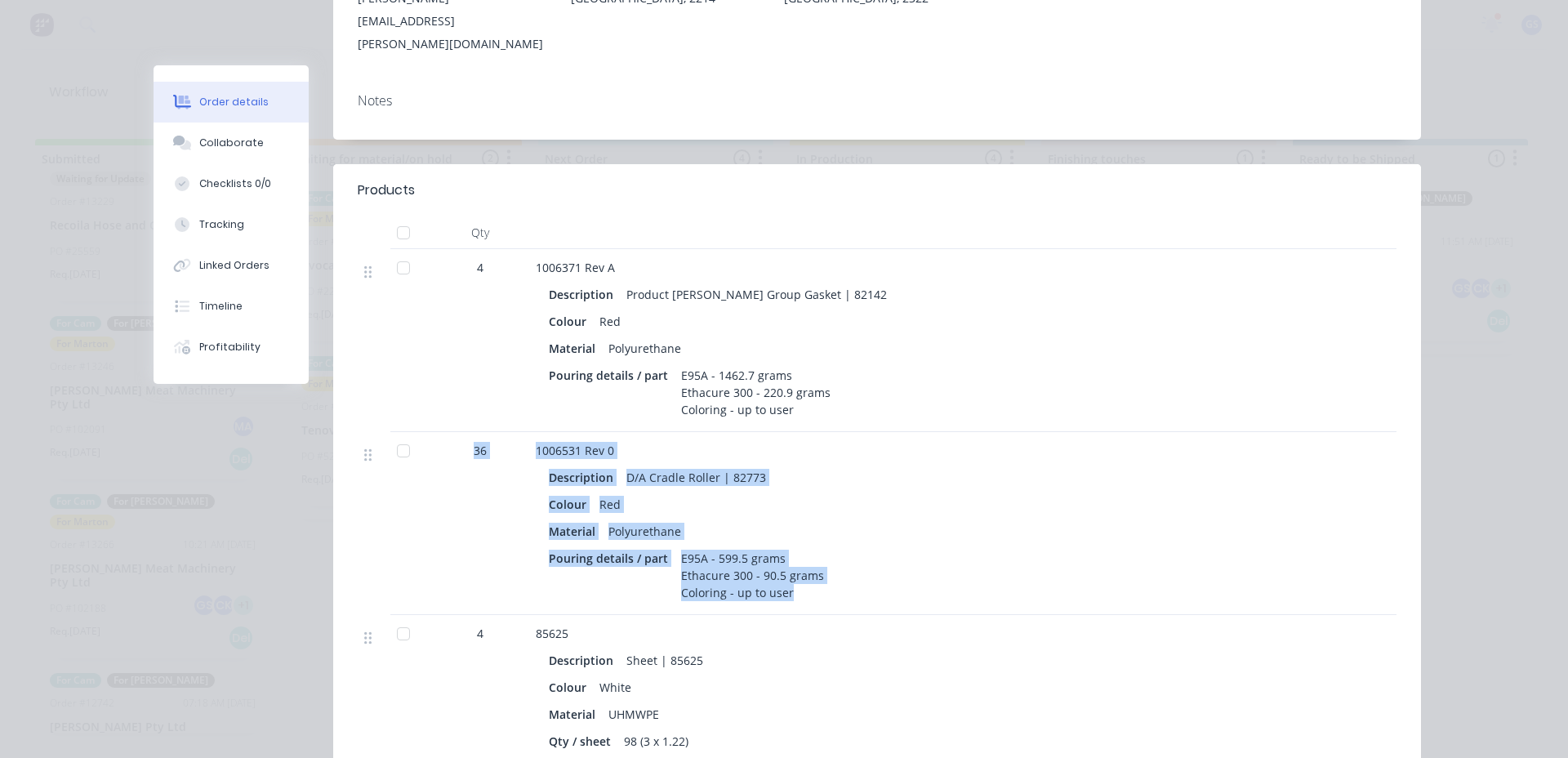
drag, startPoint x: 789, startPoint y: 548, endPoint x: 398, endPoint y: 418, distance: 412.0
click at [398, 432] on div "36 1006531 Rev 0 Description D/A Cradle Roller | 82773 Colour Red Material Poly…" at bounding box center [877, 523] width 1039 height 183
click at [691, 546] on div "E95A - 599.5 grams Ethacure 300 - 90.5 grams Coloring - up to user" at bounding box center [753, 575] width 156 height 58
click at [707, 546] on div "E95A - 599.5 grams Ethacure 300 - 90.5 grams Coloring - up to user" at bounding box center [753, 575] width 156 height 58
